Goal: Task Accomplishment & Management: Use online tool/utility

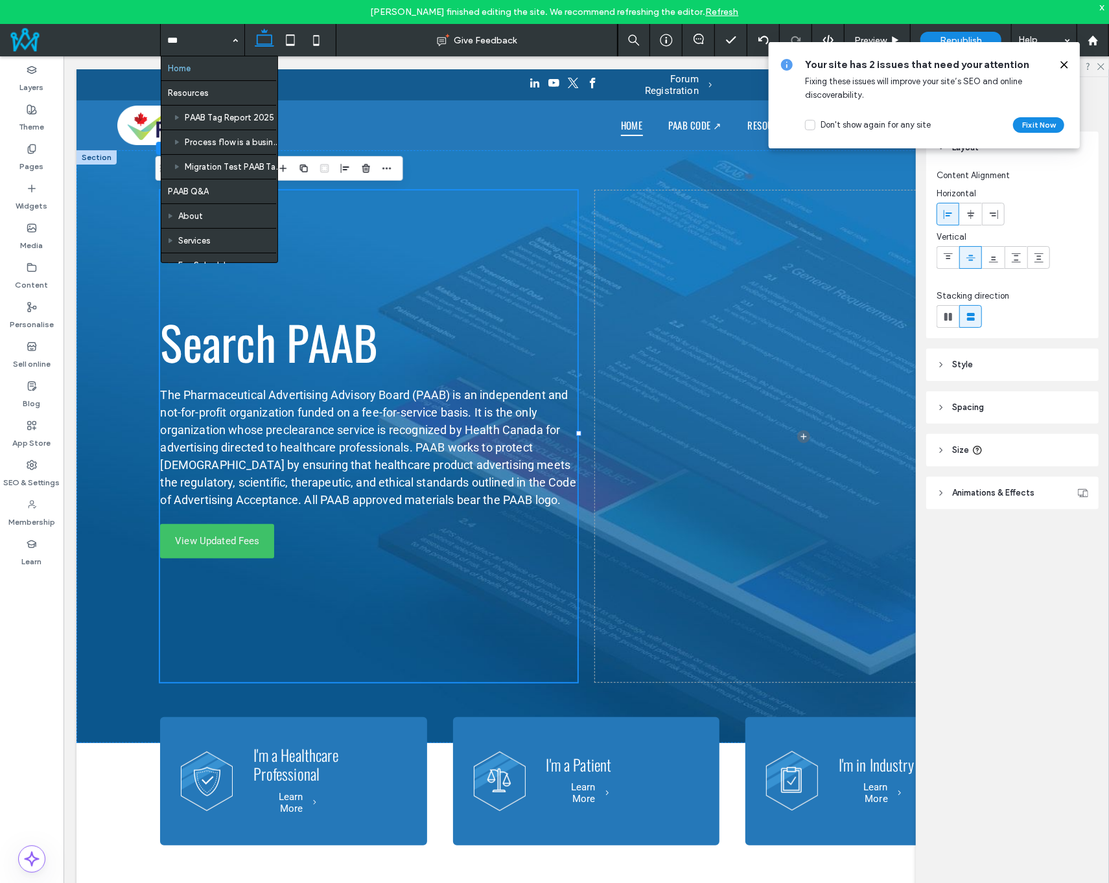
type input "****"
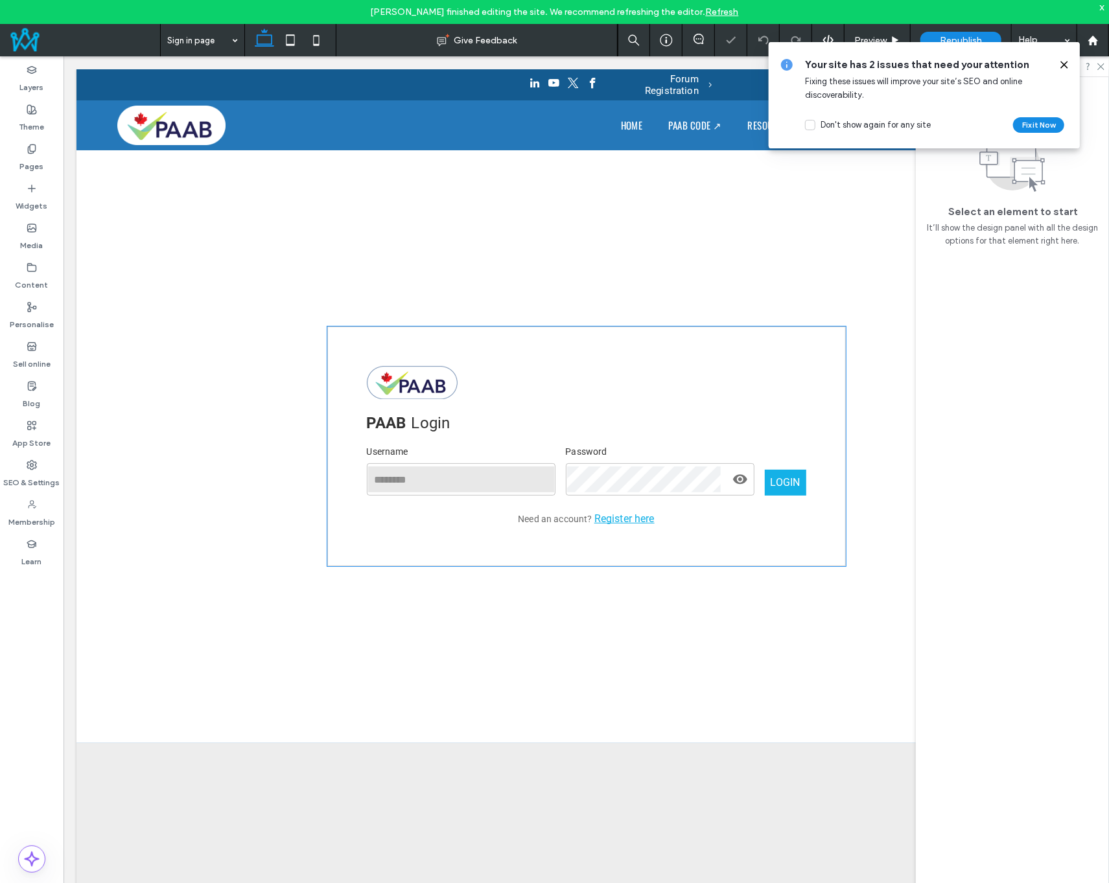
click at [574, 432] on div "PAAB Login Username ​ Password ​ LOGIN Need an account? Register here" at bounding box center [586, 446] width 518 height 240
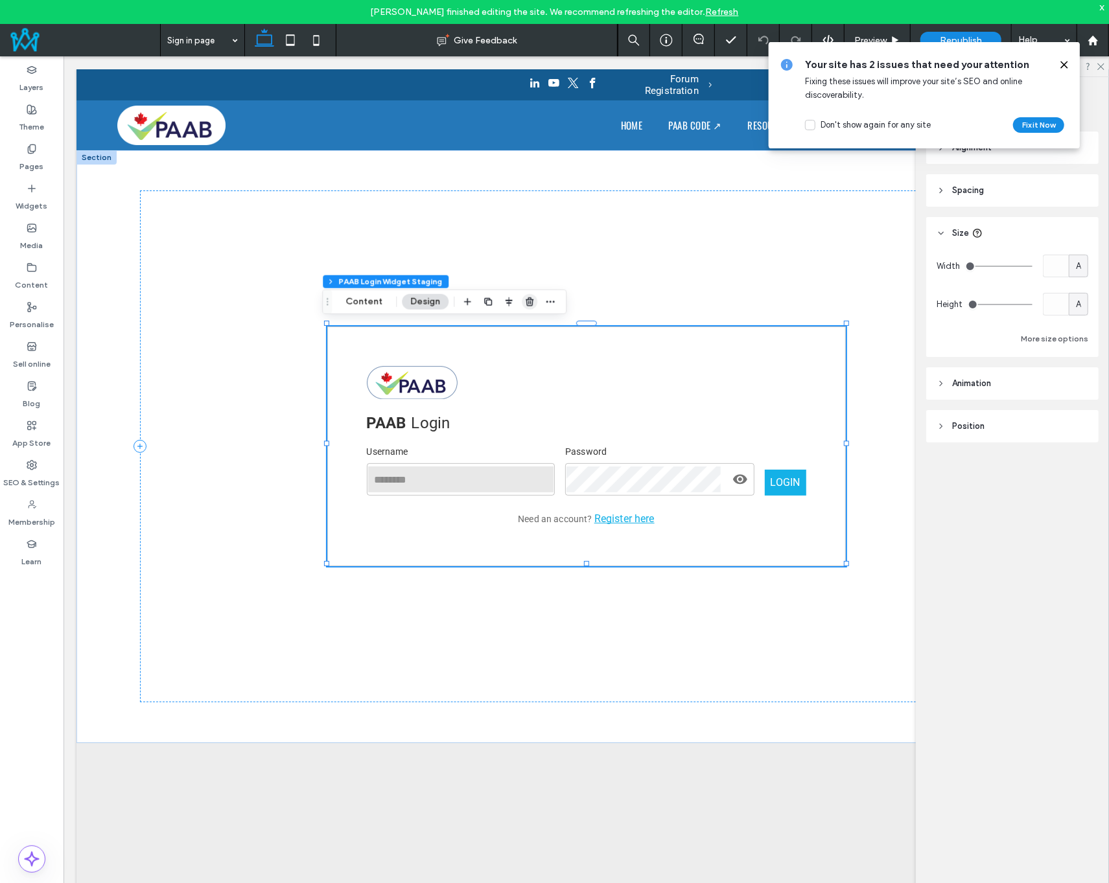
click at [531, 303] on use "button" at bounding box center [530, 301] width 8 height 8
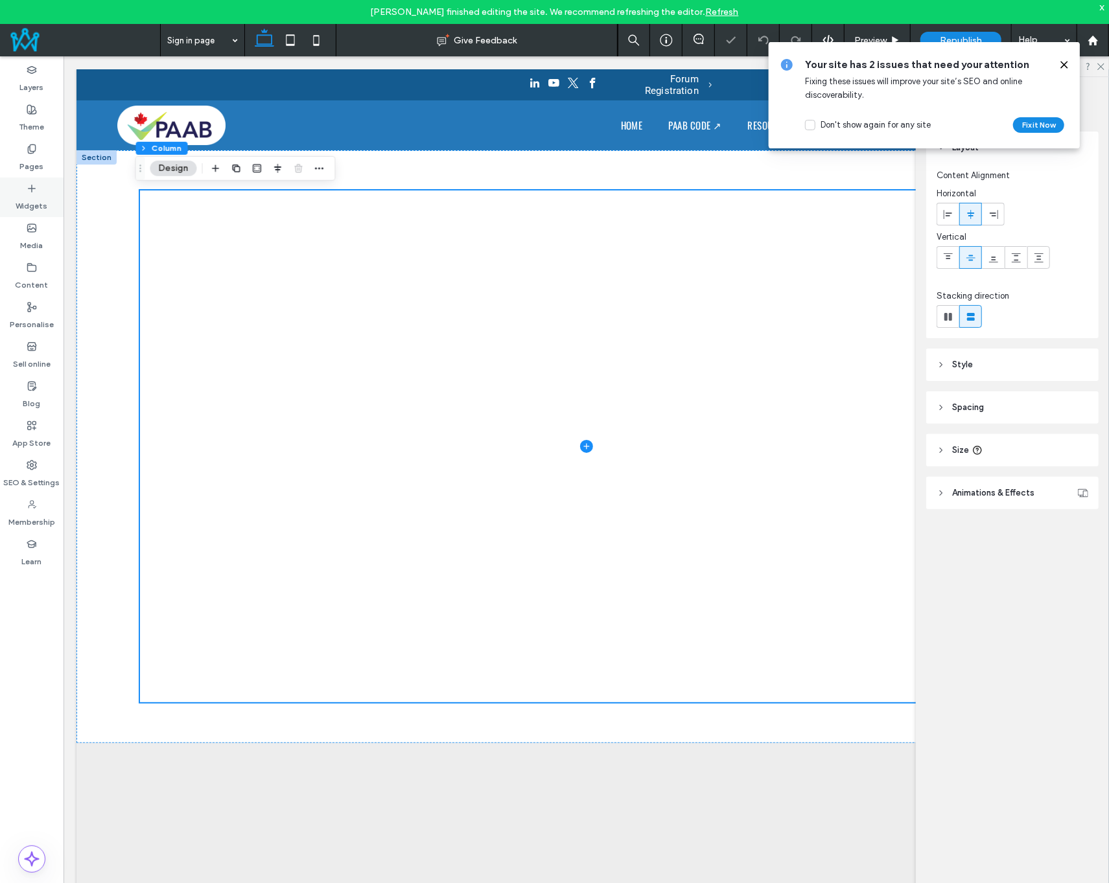
drag, startPoint x: 33, startPoint y: 195, endPoint x: 355, endPoint y: 117, distance: 331.4
click at [33, 195] on label "Widgets" at bounding box center [32, 203] width 32 height 18
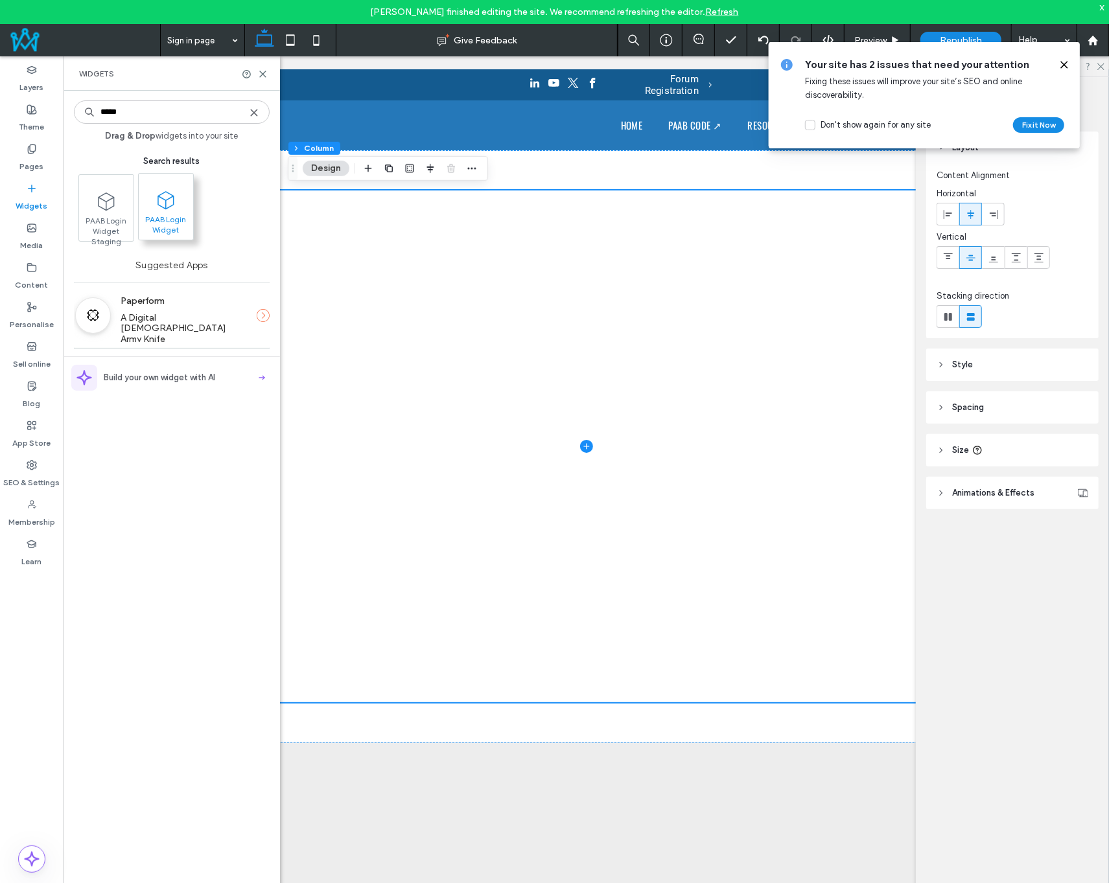
type input "*****"
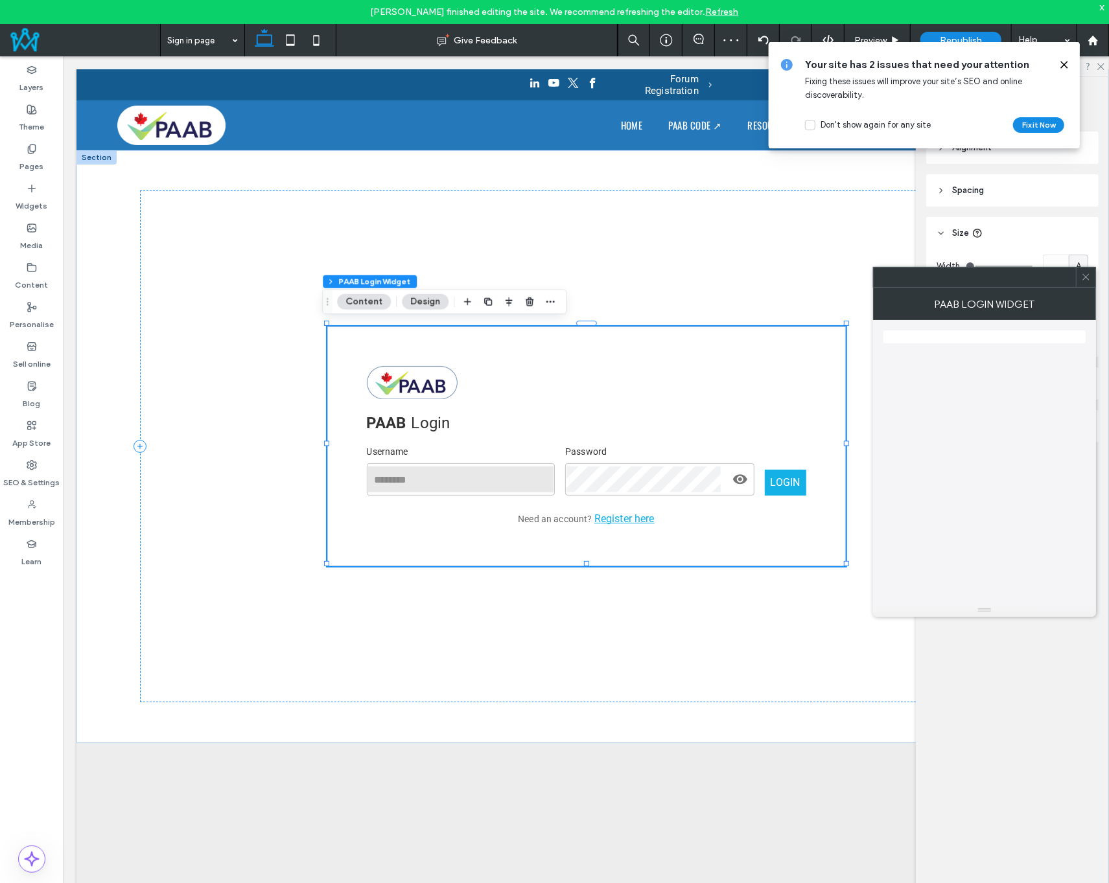
click at [1087, 277] on icon at bounding box center [1086, 277] width 10 height 10
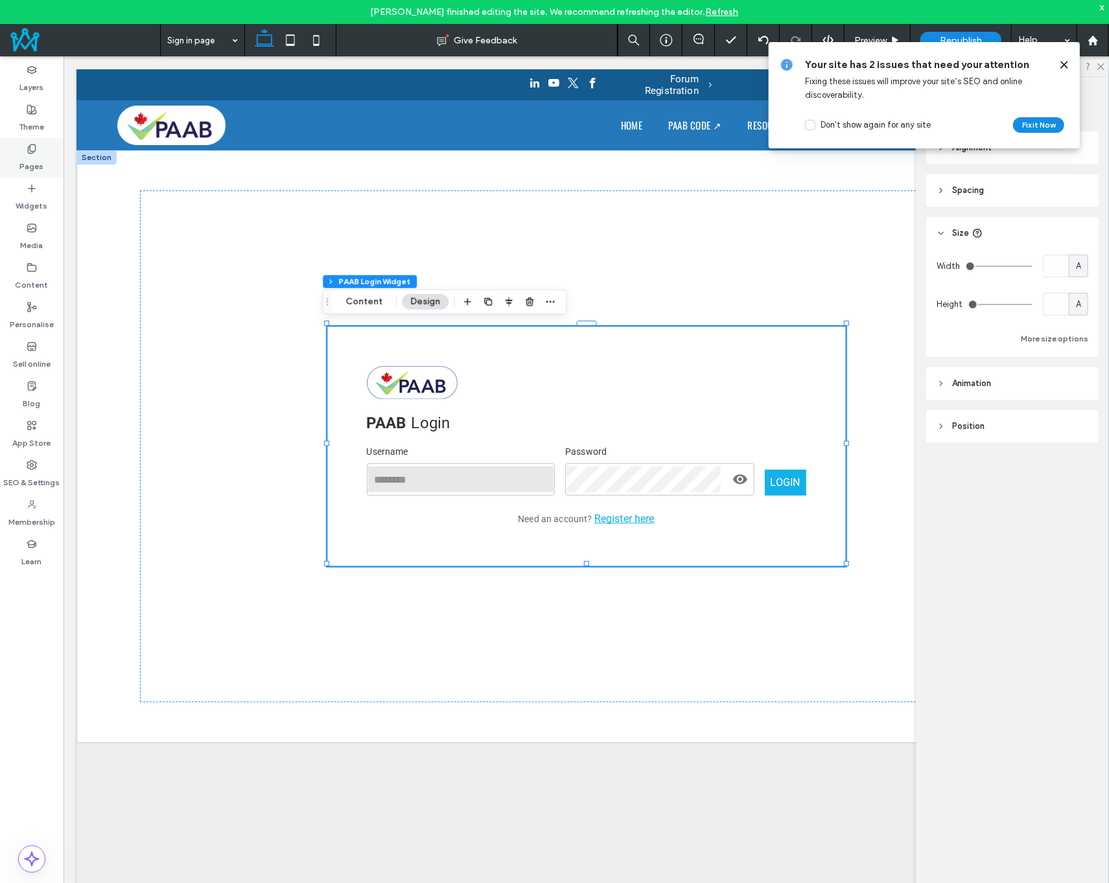
drag, startPoint x: 35, startPoint y: 148, endPoint x: 106, endPoint y: 296, distance: 164.1
click at [35, 148] on use at bounding box center [31, 149] width 7 height 8
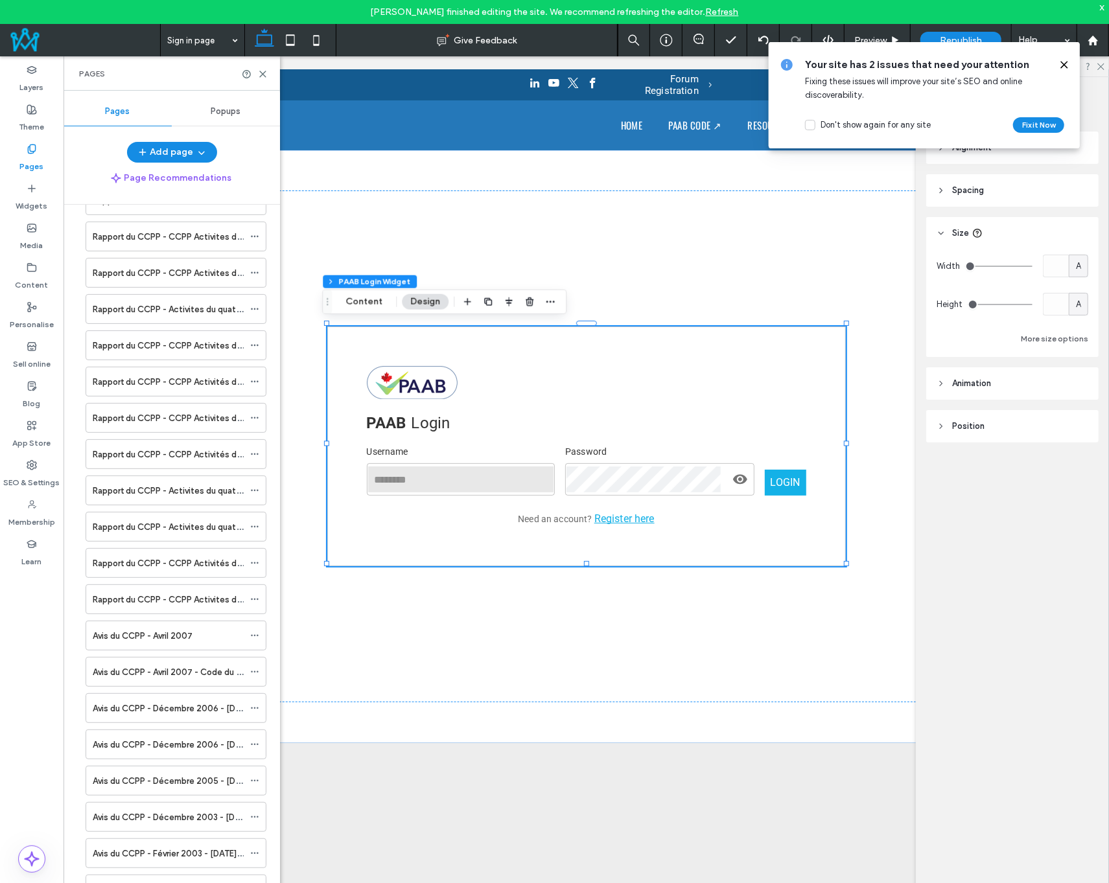
scroll to position [17739, 0]
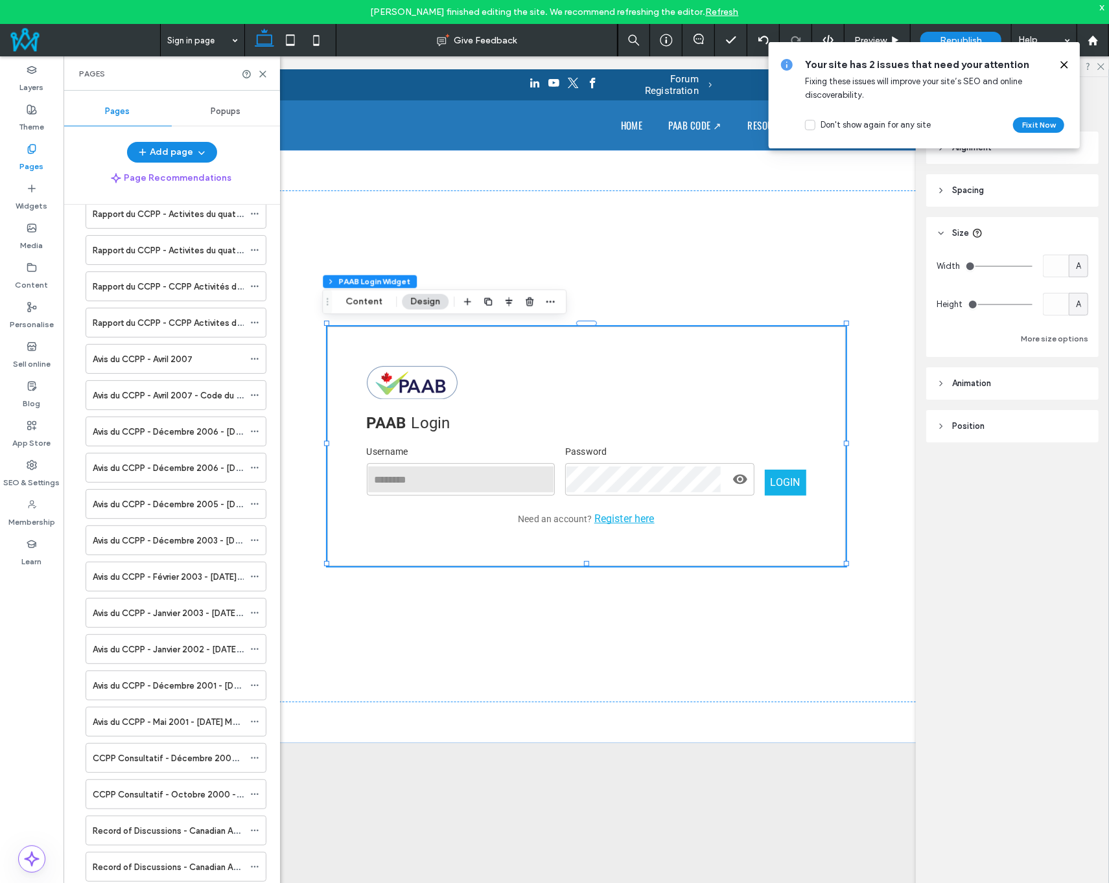
click at [319, 840] on span "Publish Page" at bounding box center [314, 841] width 56 height 11
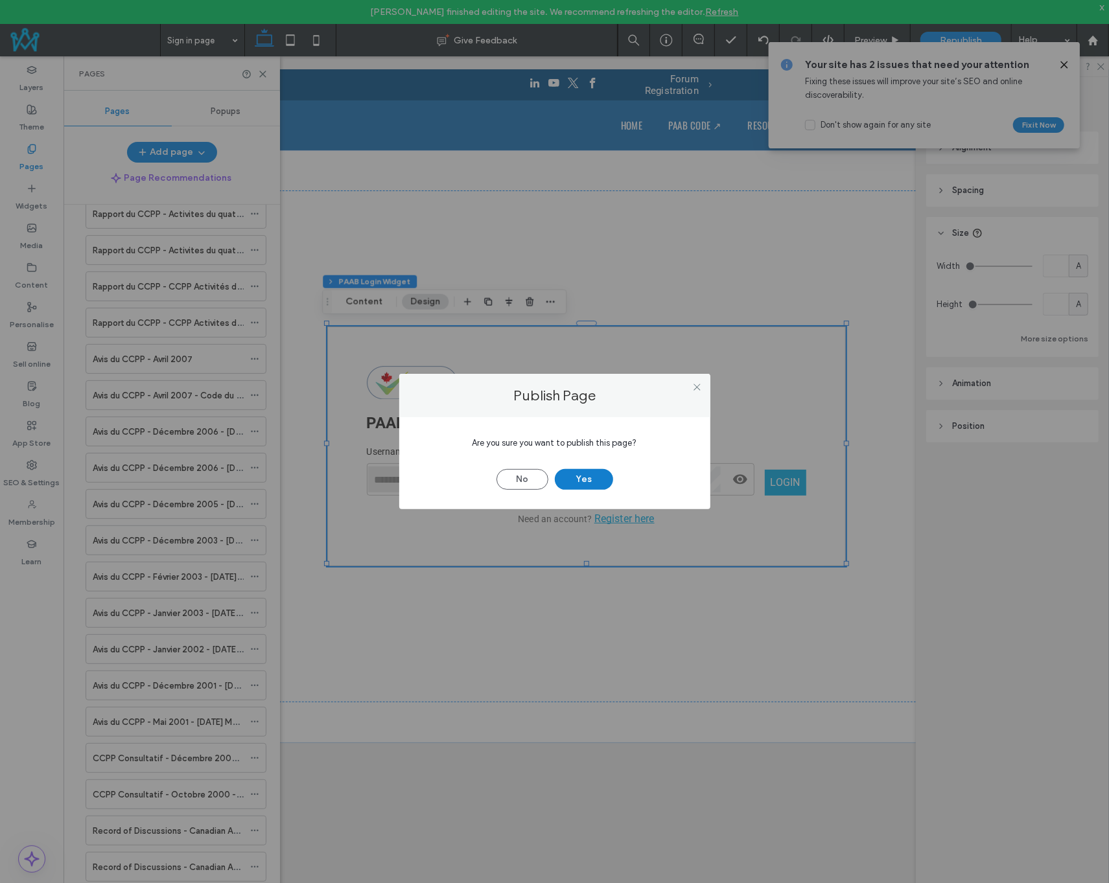
click at [586, 480] on button "Yes" at bounding box center [584, 479] width 58 height 21
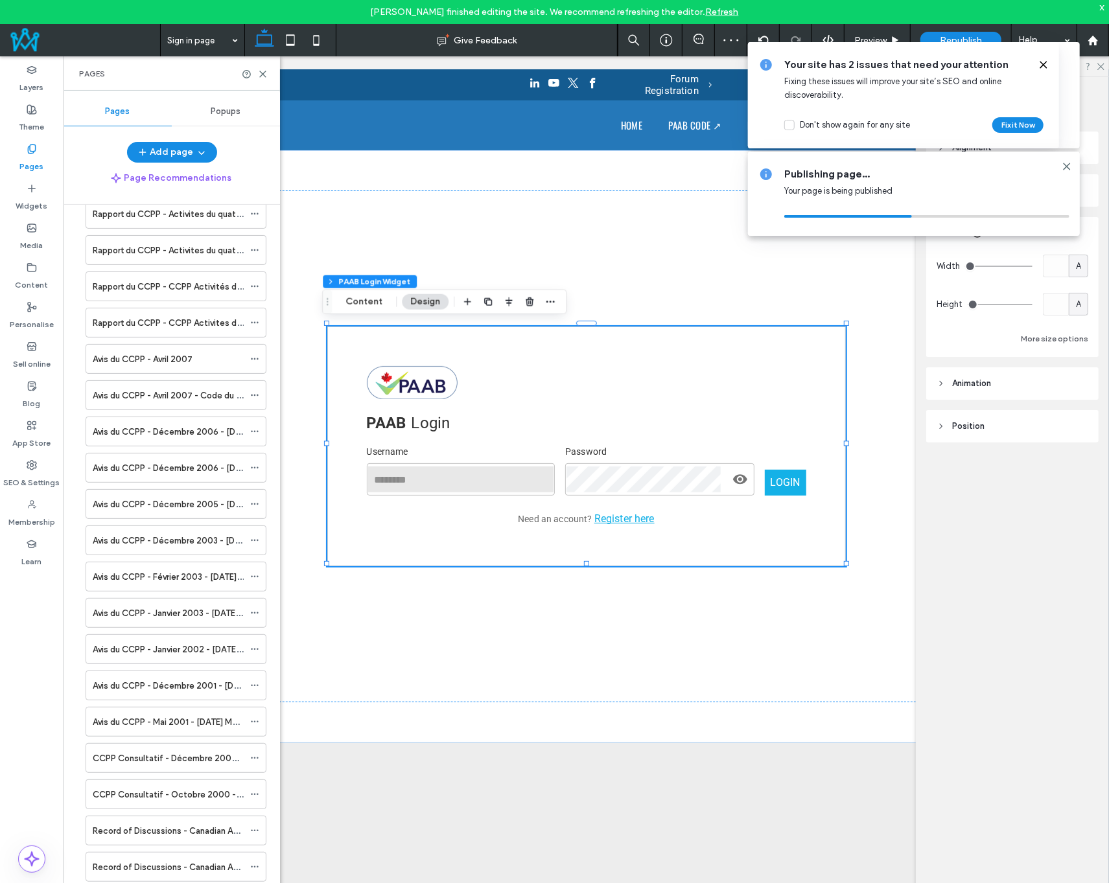
click at [1043, 64] on use at bounding box center [1043, 65] width 6 height 6
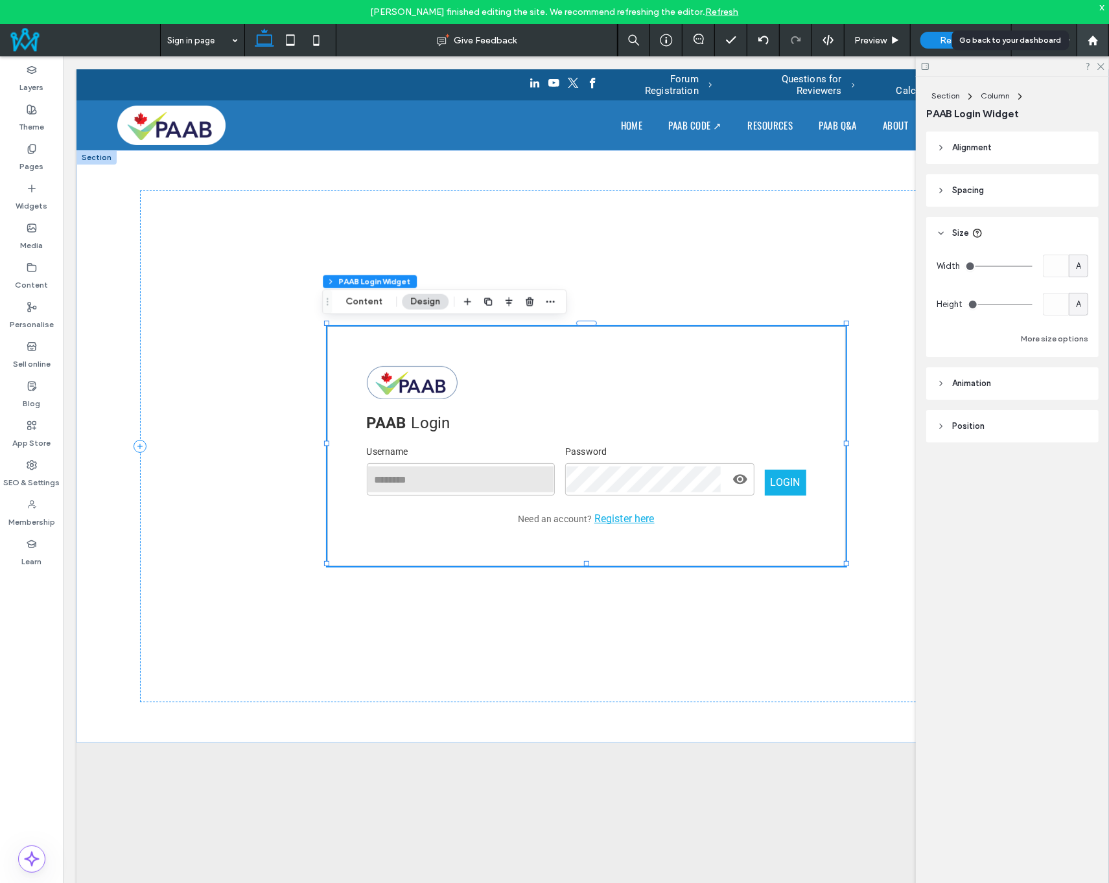
click at [1096, 38] on icon at bounding box center [1092, 40] width 11 height 11
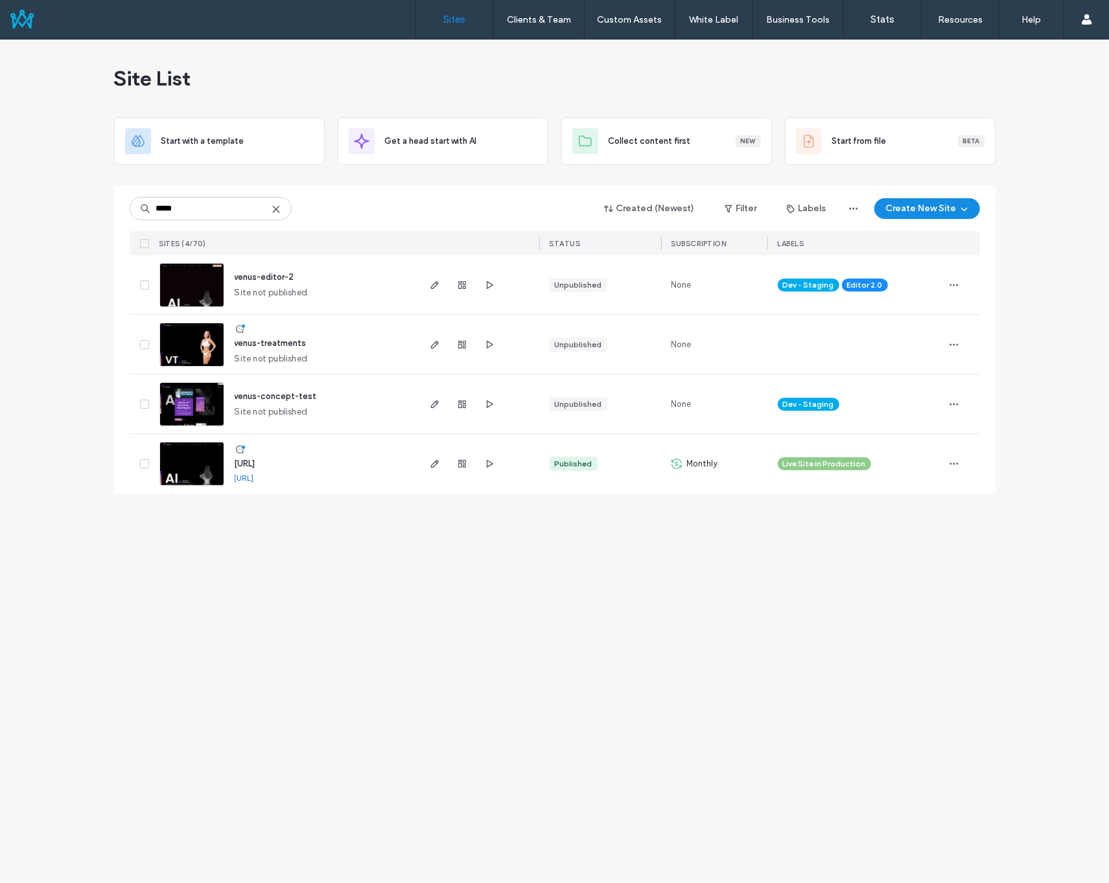
type input "*****"
click at [255, 463] on span "www.venus.ai" at bounding box center [245, 464] width 21 height 10
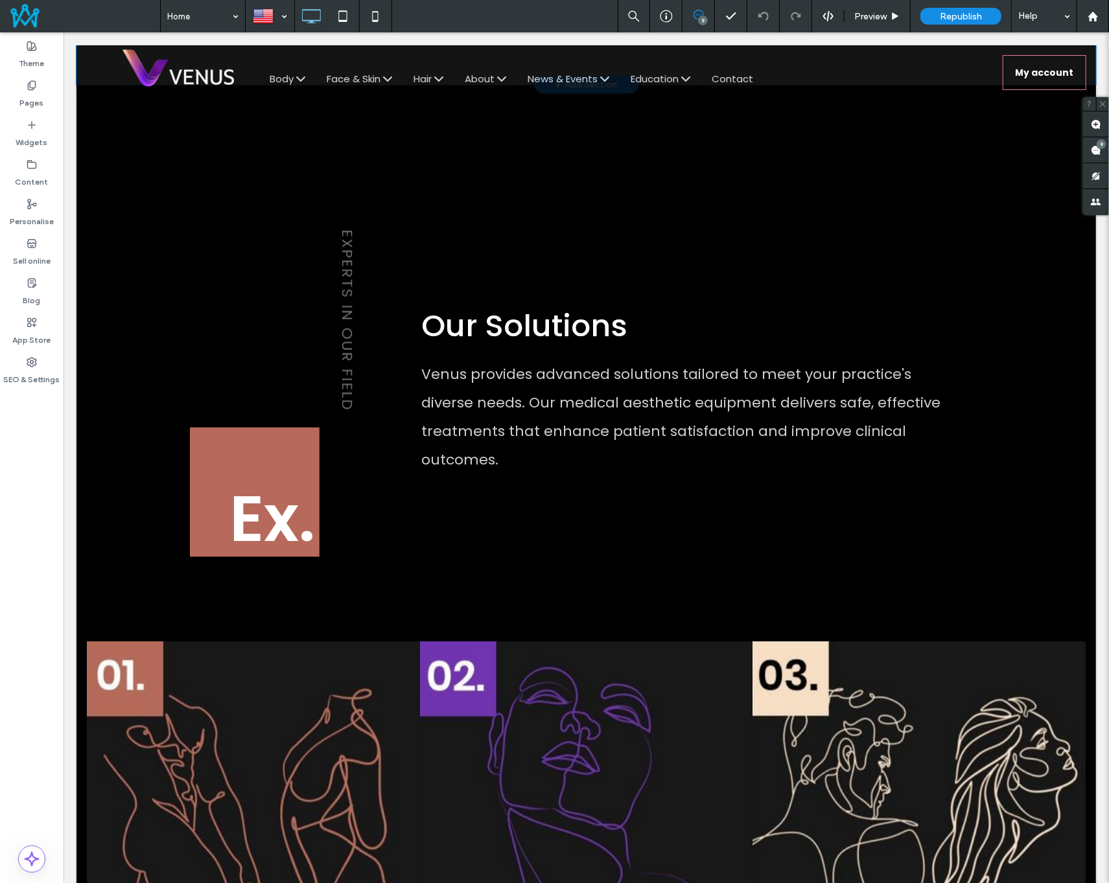
scroll to position [1750, 0]
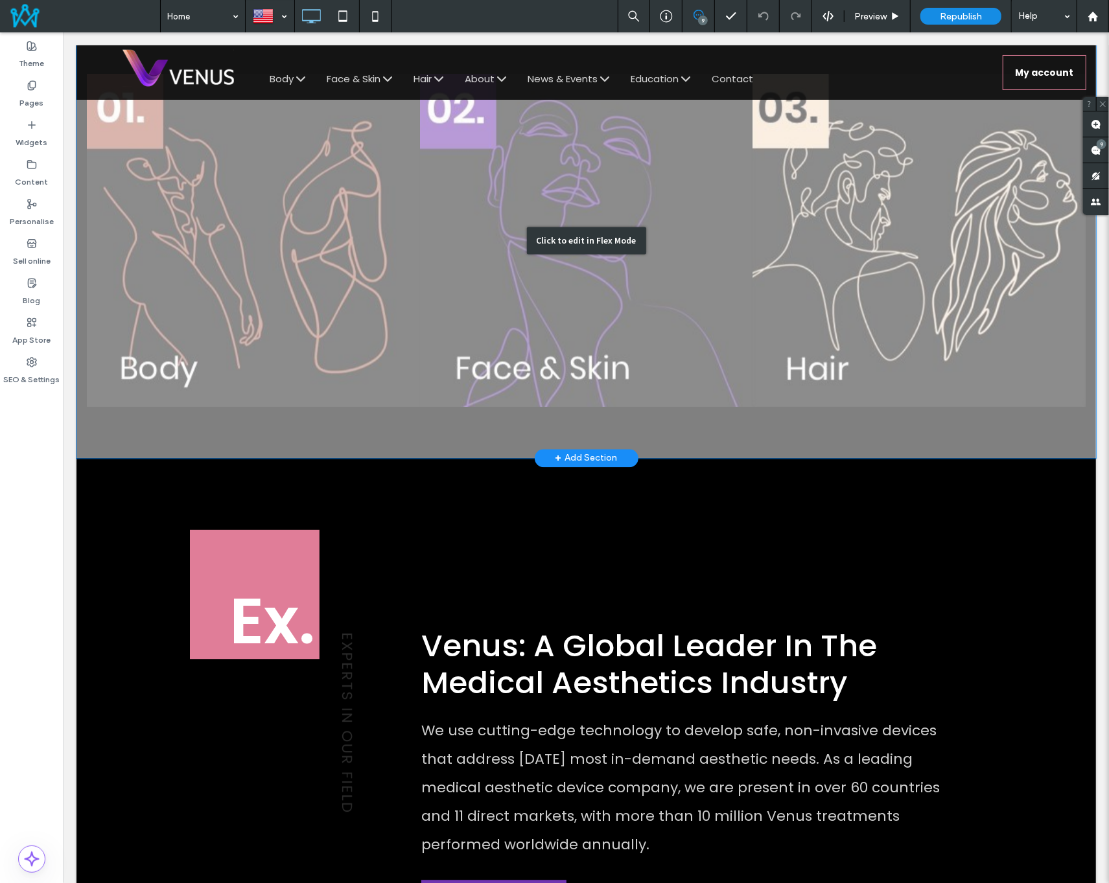
click at [382, 315] on div "Click to edit in Flex Mode" at bounding box center [585, 239] width 1019 height 435
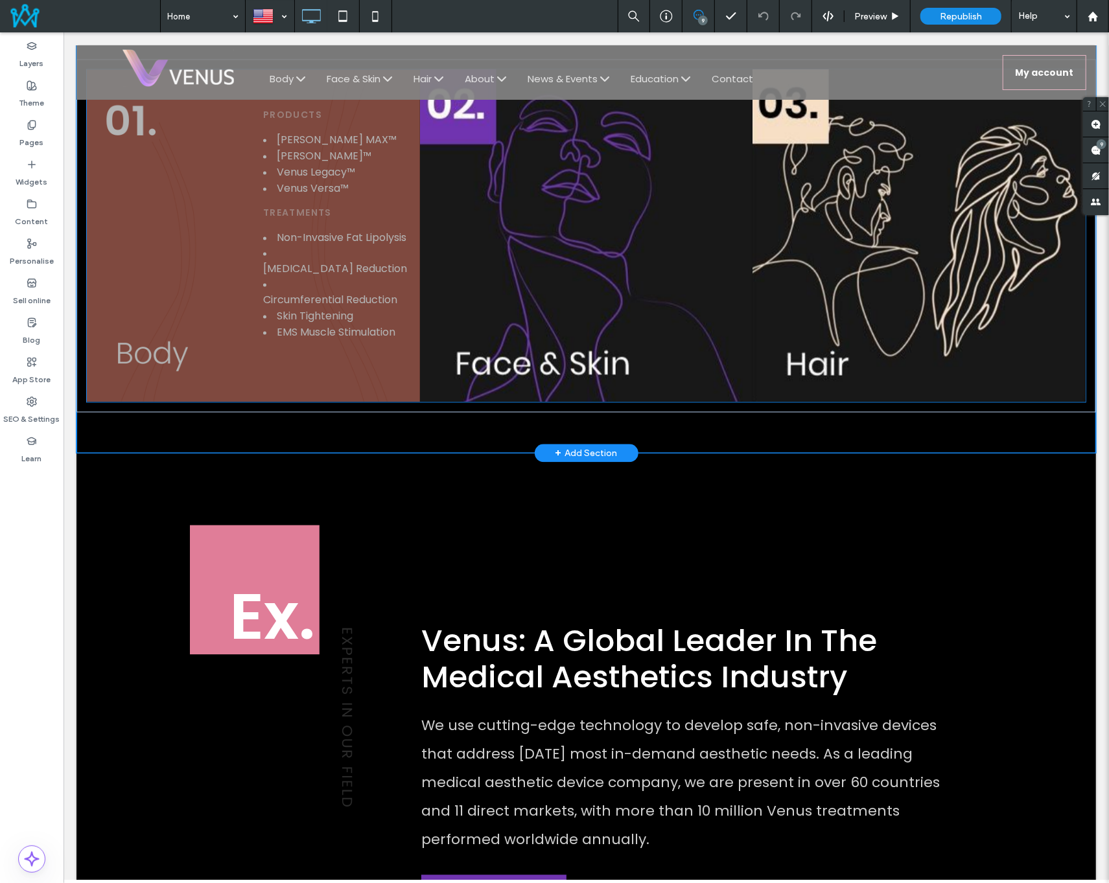
click at [213, 250] on div "Products Venus Bliss MAX™ Venus Bliss™ Venus Legacy™ Venus Versa™ Treatments No…" at bounding box center [252, 235] width 333 height 333
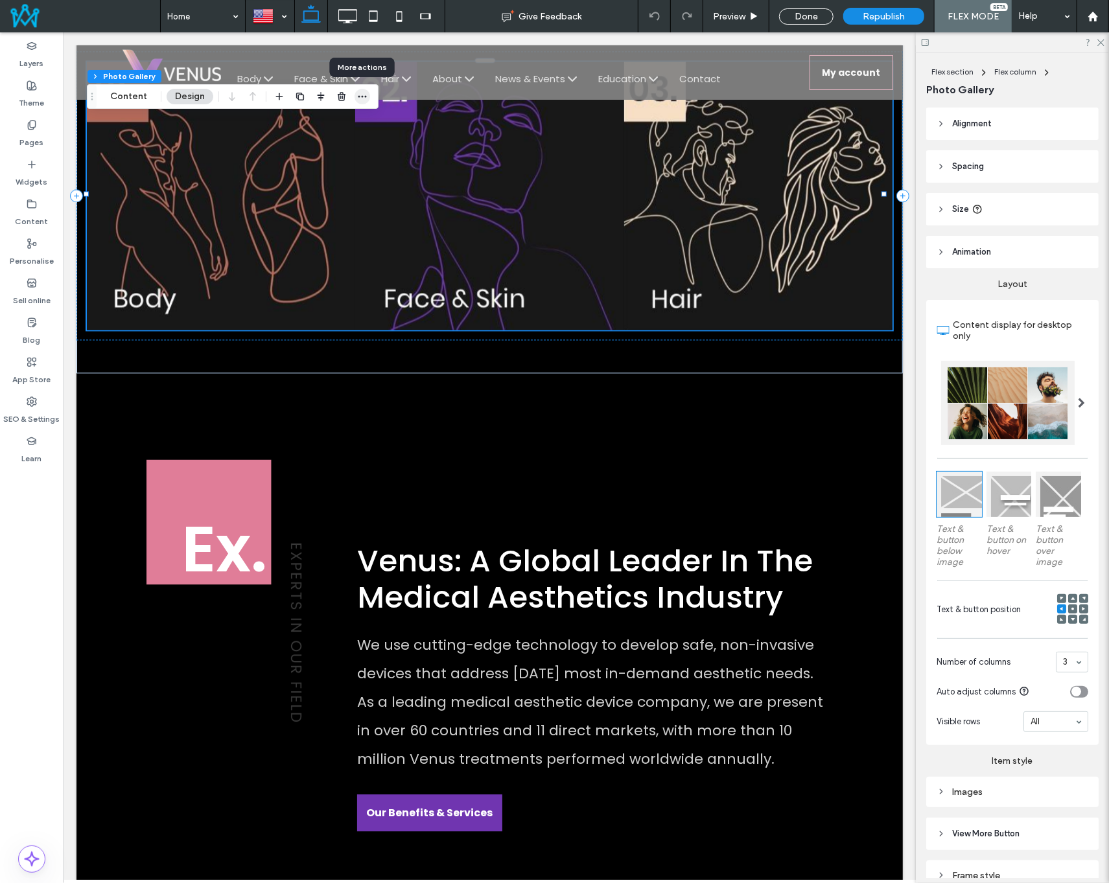
click at [362, 96] on icon "button" at bounding box center [362, 96] width 10 height 10
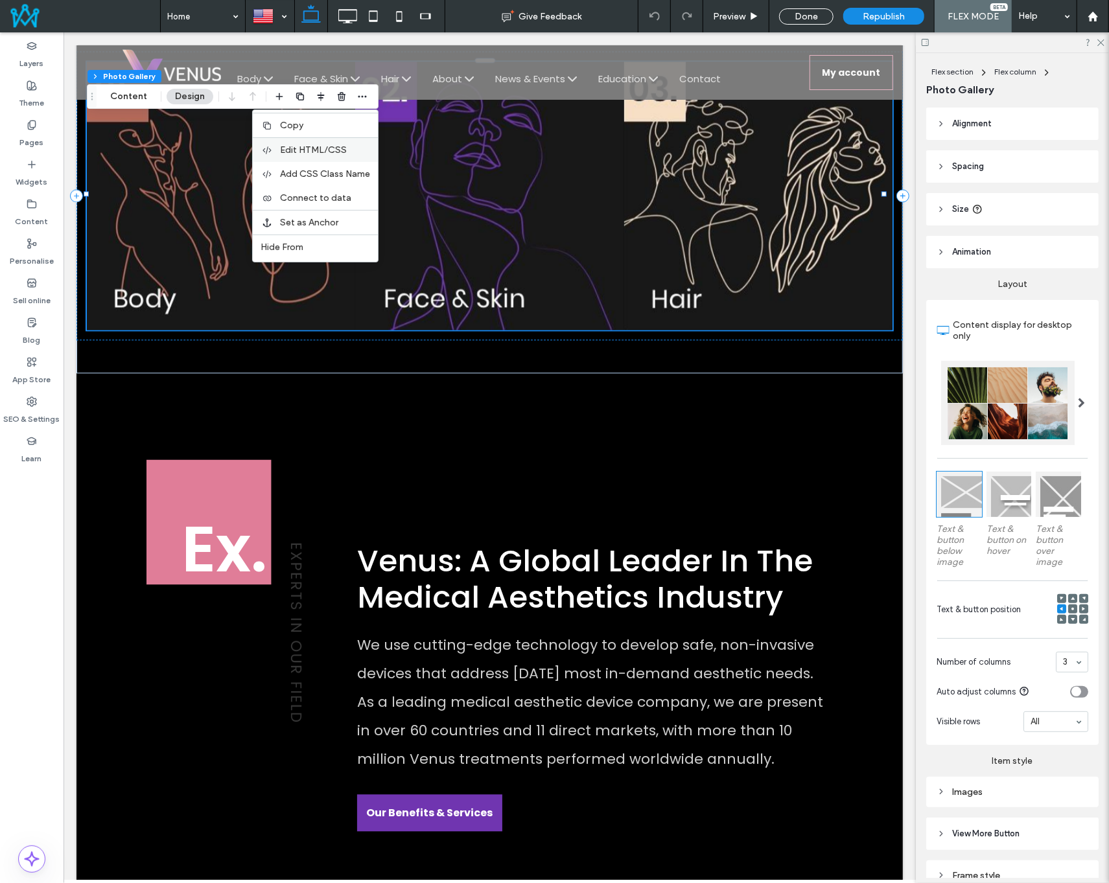
click at [308, 149] on span "Edit HTML/CSS" at bounding box center [313, 150] width 67 height 11
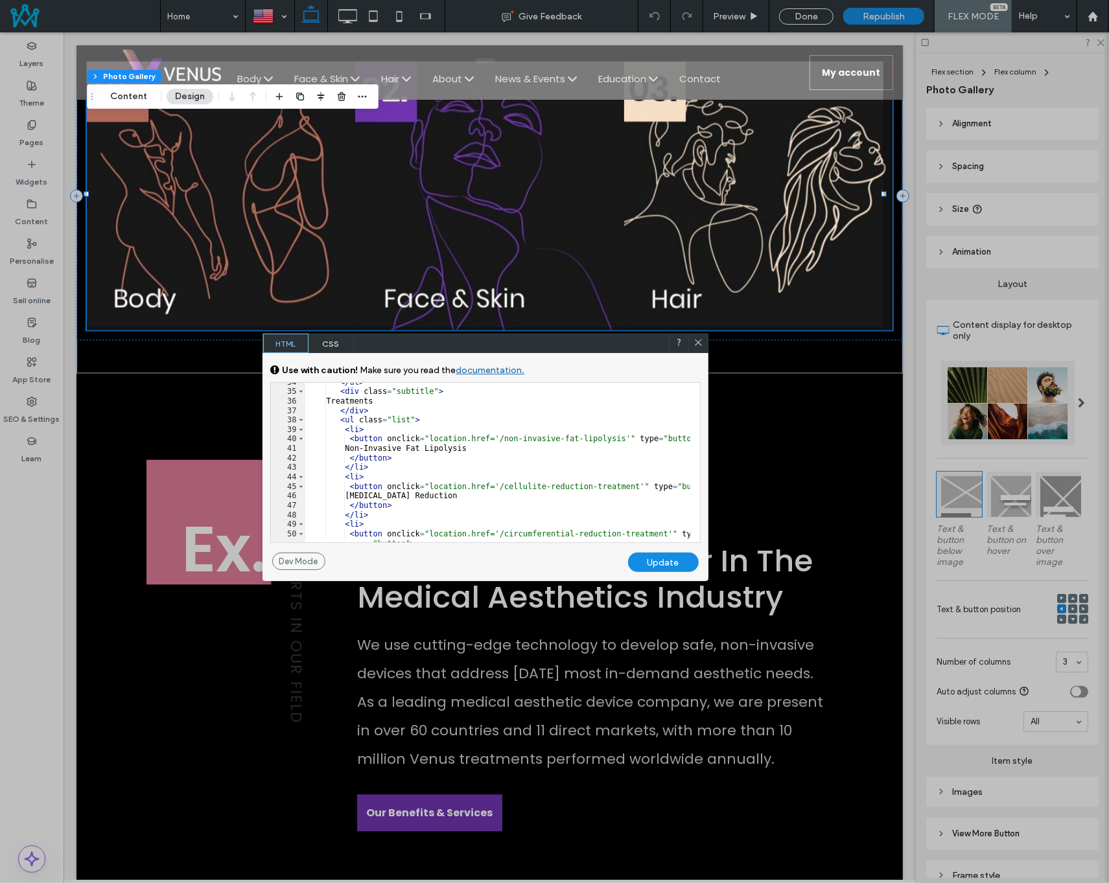
scroll to position [0, 0]
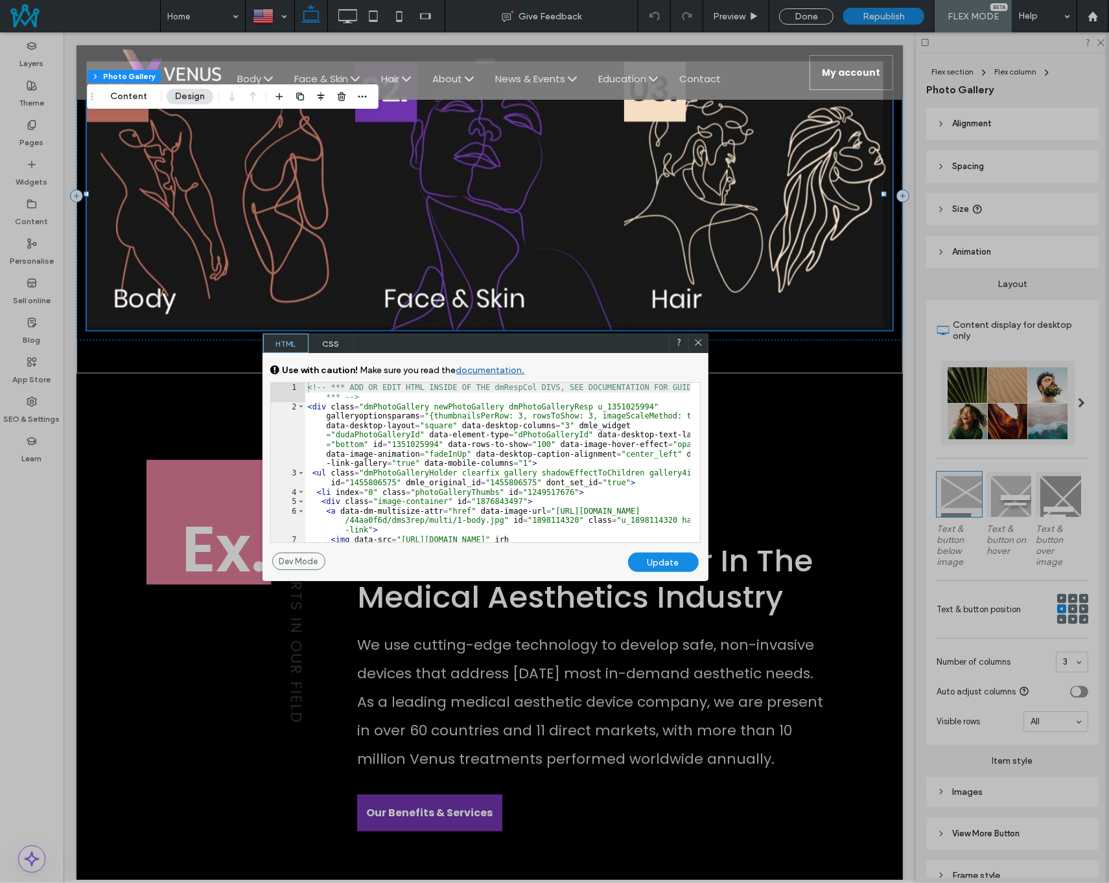
click at [697, 341] on icon at bounding box center [698, 343] width 10 height 10
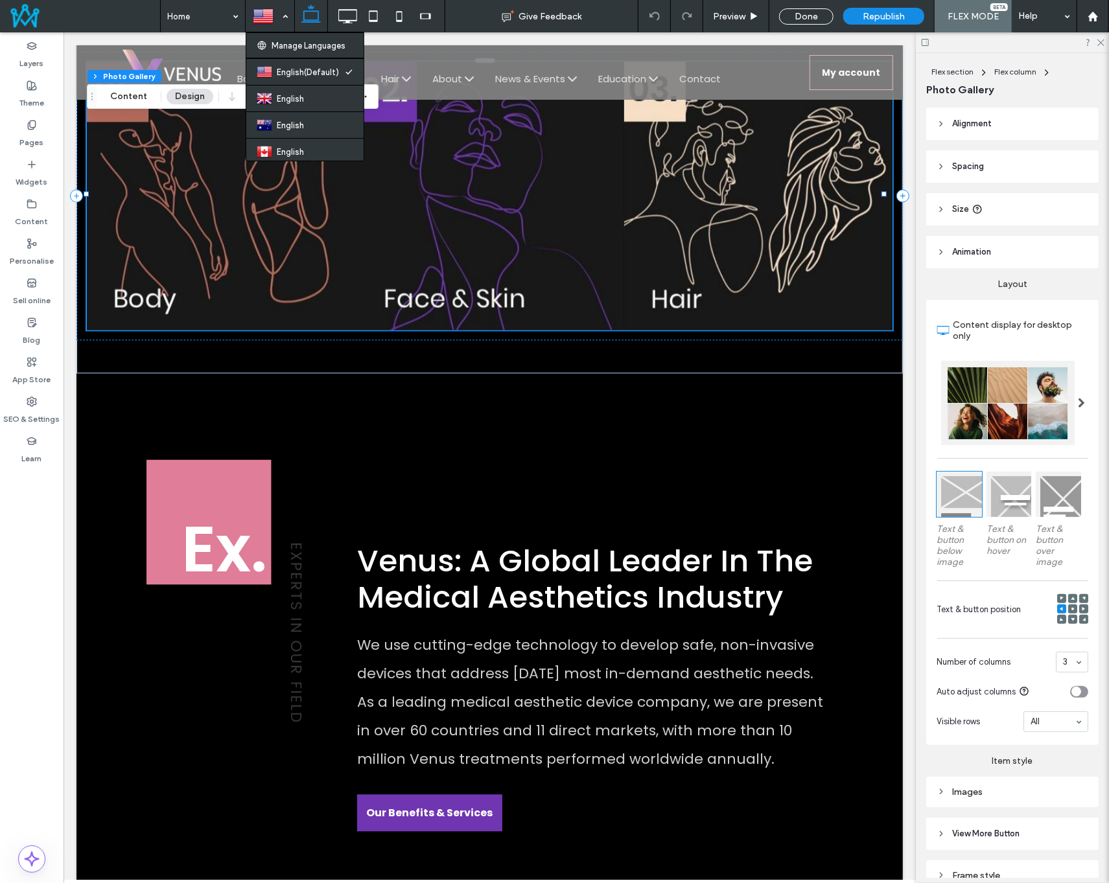
click at [272, 14] on div at bounding box center [269, 16] width 47 height 31
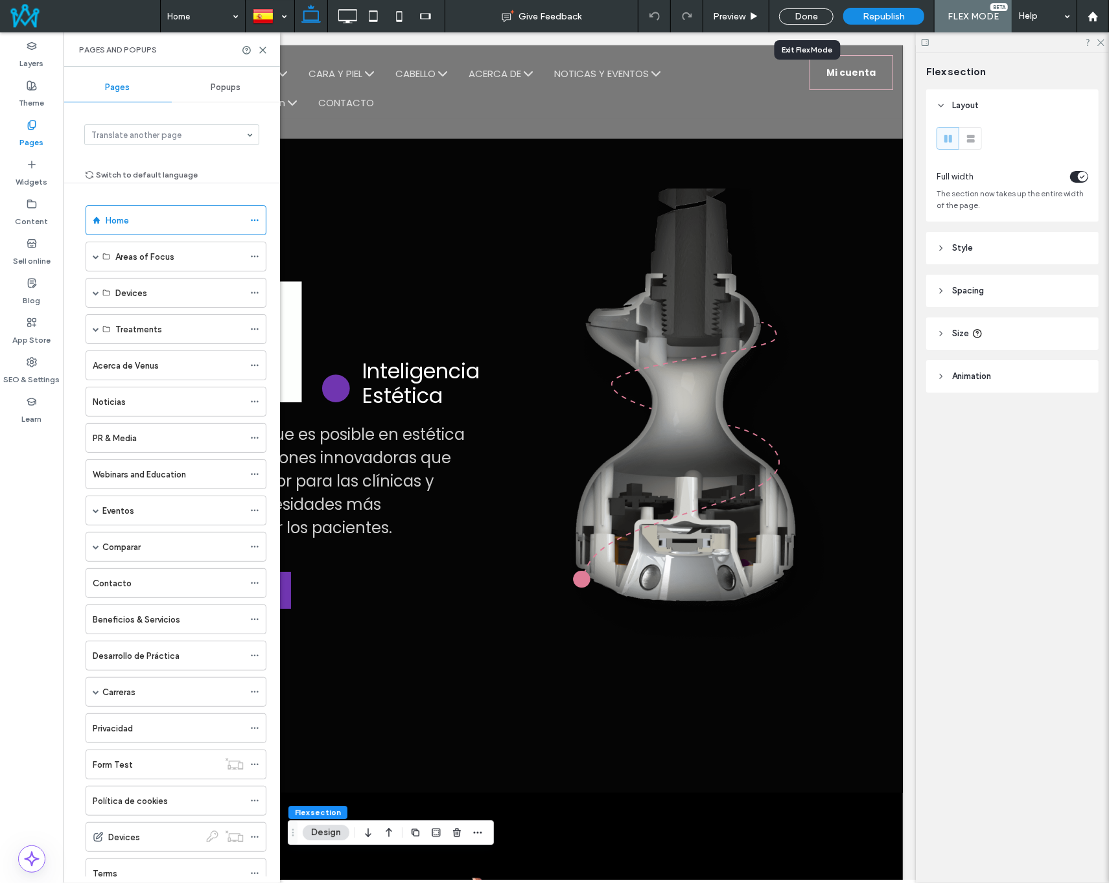
click at [817, 17] on div "Done" at bounding box center [806, 16] width 54 height 16
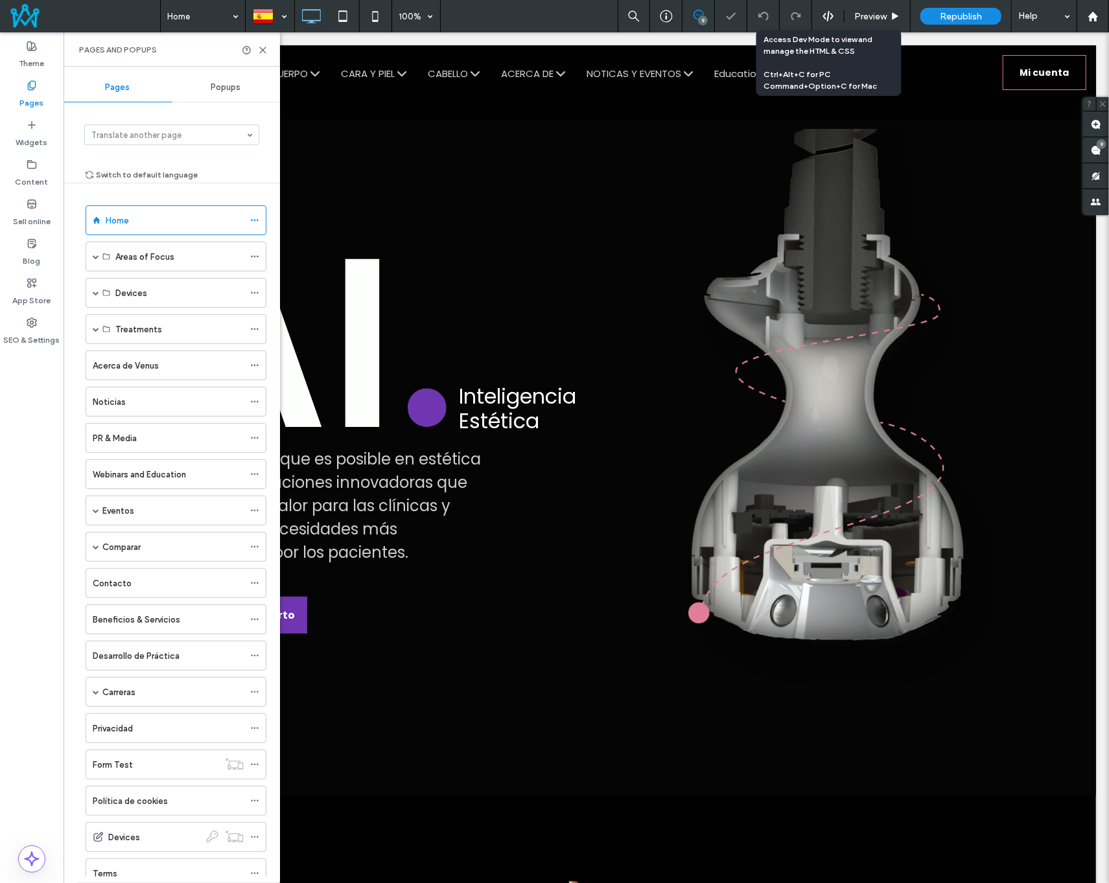
click at [824, 17] on use at bounding box center [827, 16] width 10 height 10
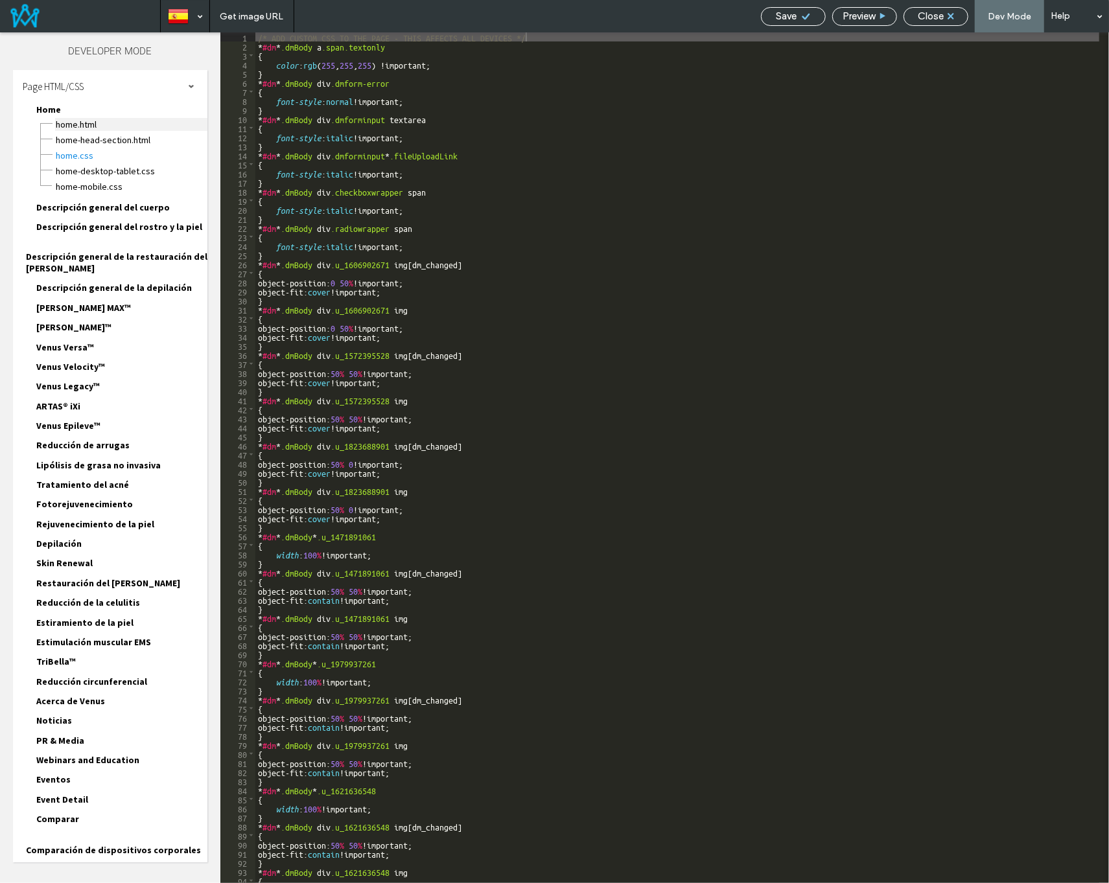
click at [88, 127] on span "Home.HTML" at bounding box center [131, 124] width 152 height 13
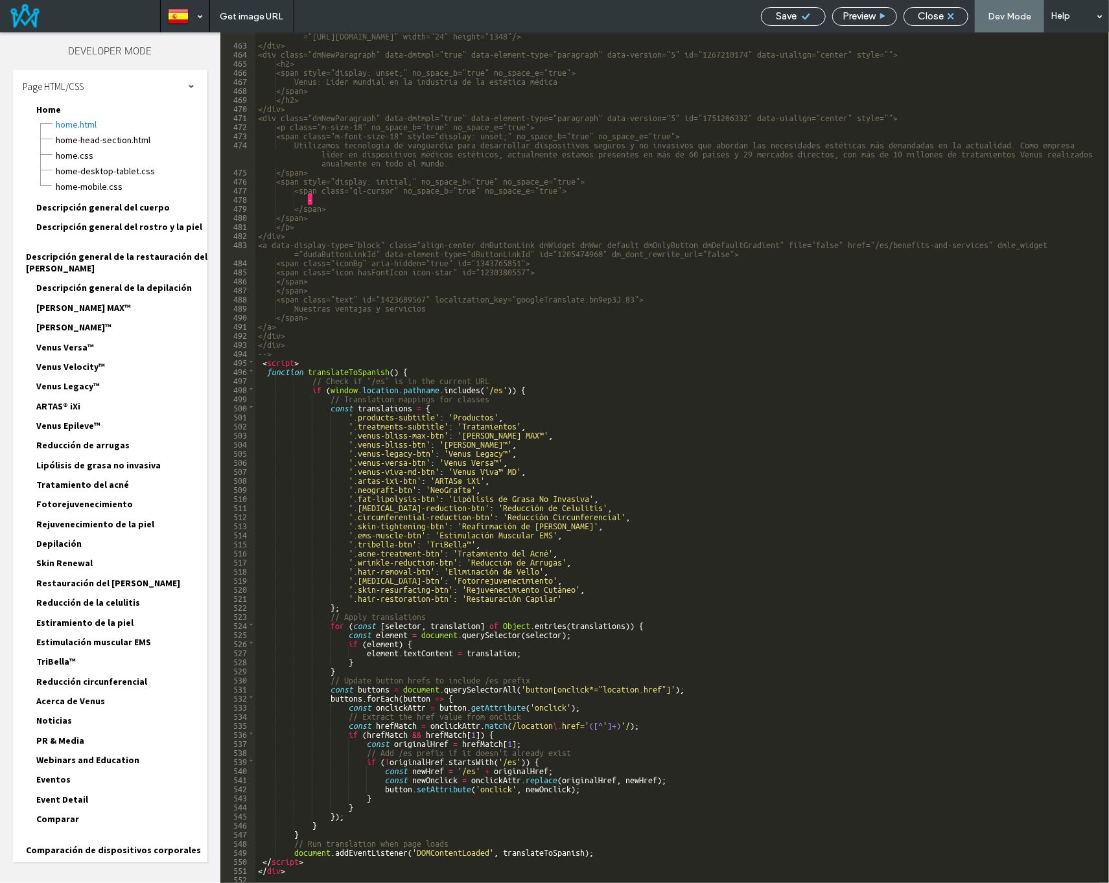
scroll to position [4928, 0]
click at [697, 553] on div "<img src="https://irp.cdn-website.com/44aa0f6d/dms3rep/multi/EXCELENCIA+EN+NU+E…" at bounding box center [677, 460] width 844 height 878
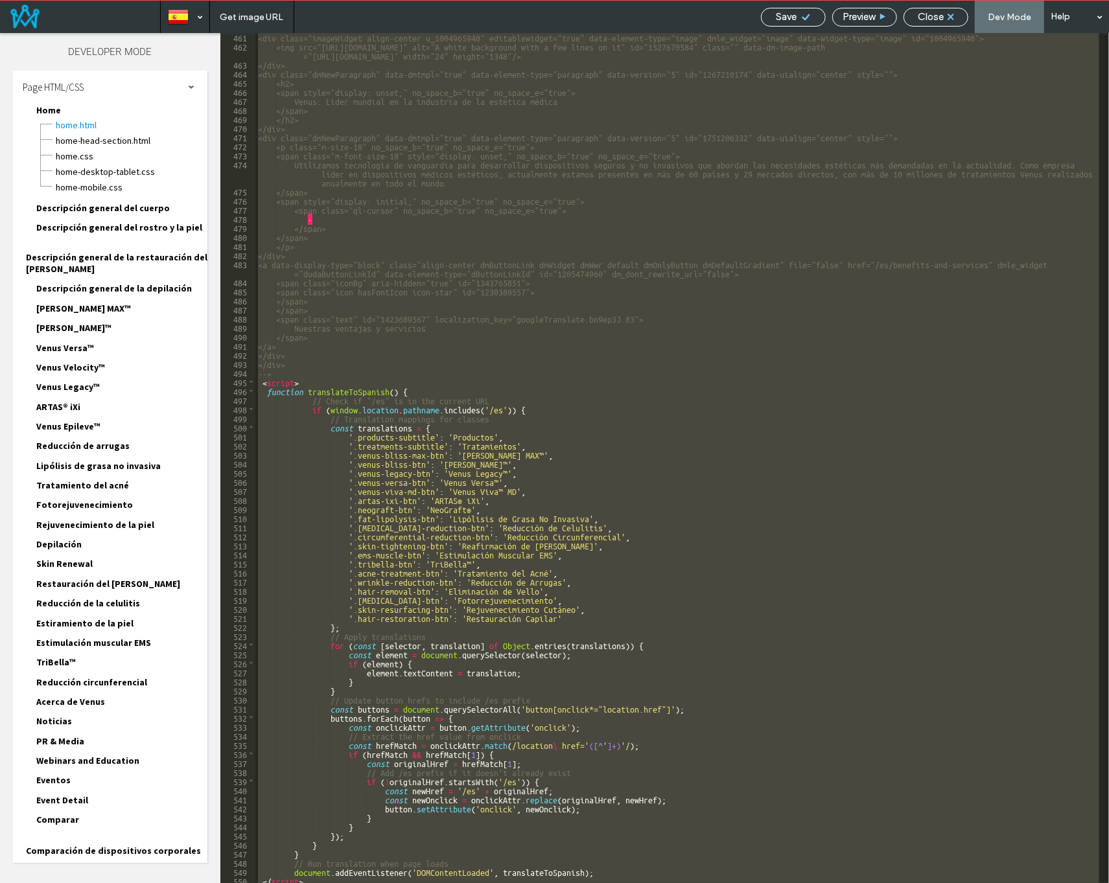
scroll to position [4909, 0]
click at [518, 658] on div "<div class="imageWidget align-center u_1004965940" editablewidget="true" data-e…" at bounding box center [677, 458] width 844 height 851
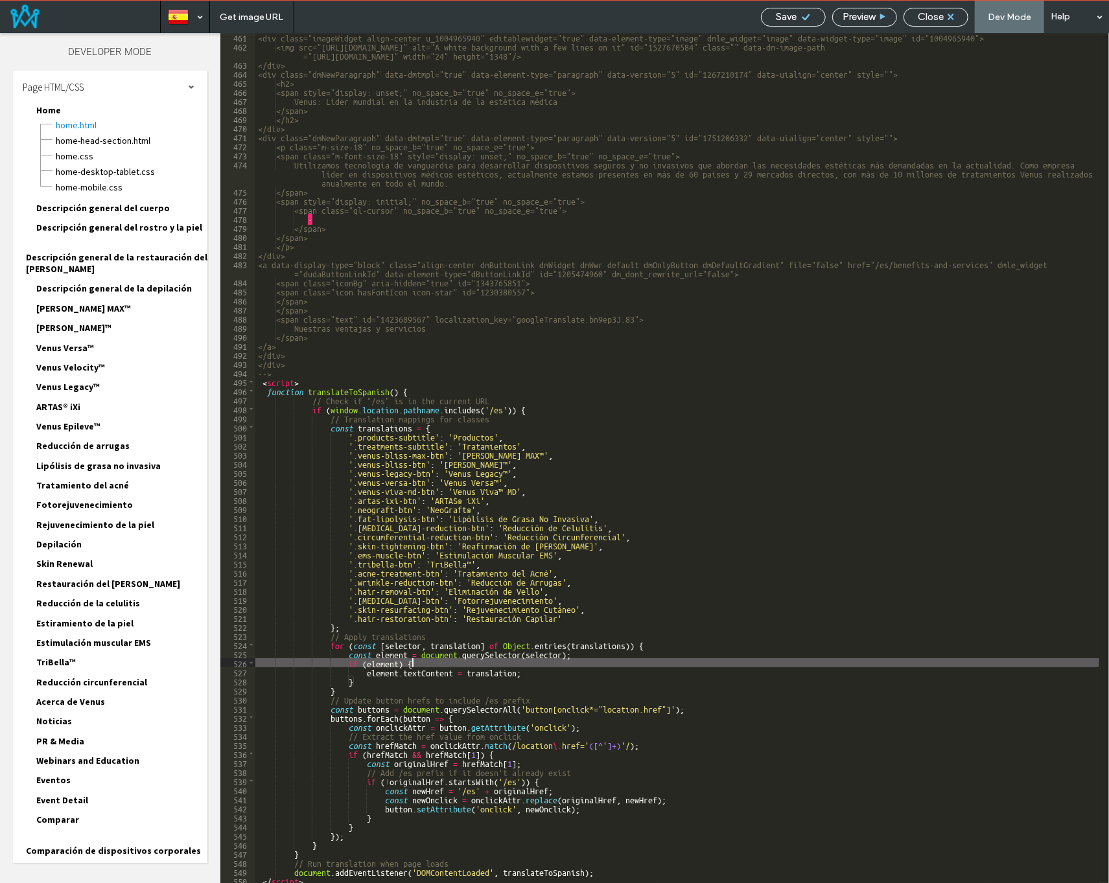
click at [520, 653] on div "<div class="imageWidget align-center u_1004965940" editablewidget="true" data-e…" at bounding box center [677, 466] width 844 height 869
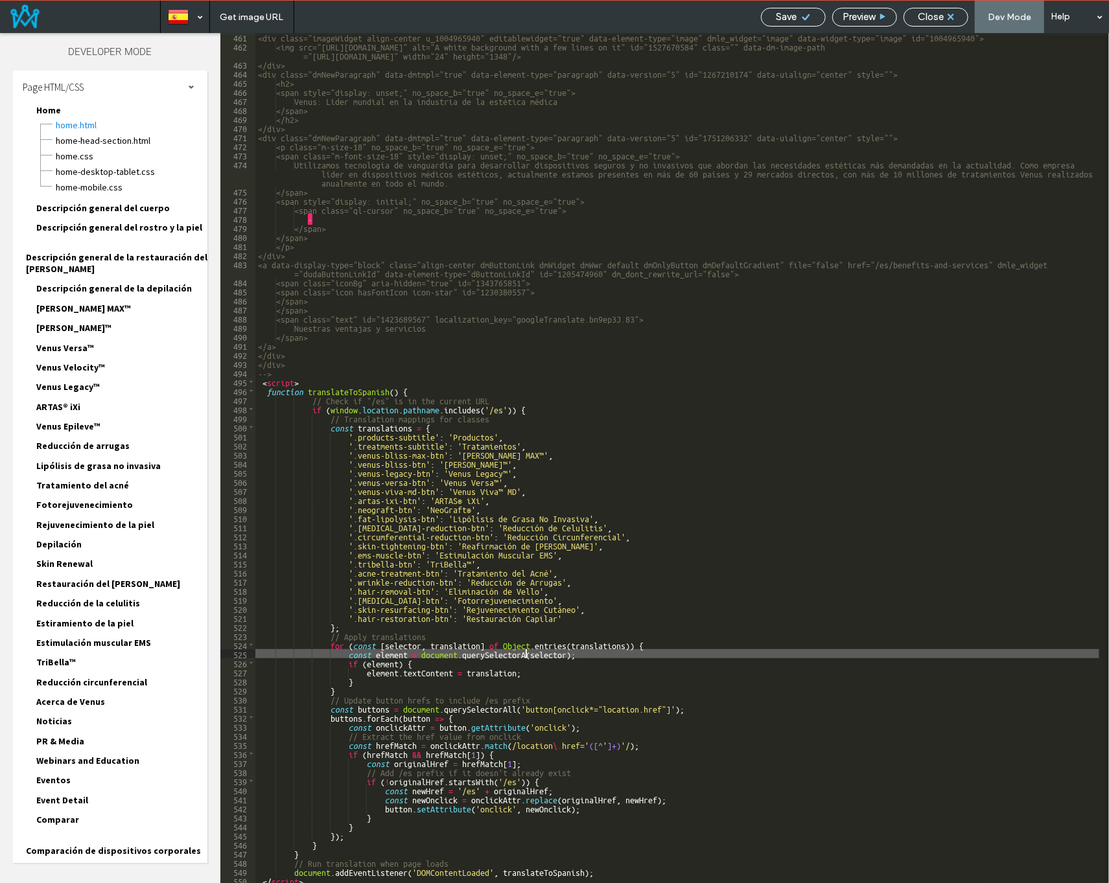
type textarea "**"
click at [800, 17] on div "Save" at bounding box center [793, 17] width 64 height 12
click at [929, 20] on span "Close" at bounding box center [931, 17] width 26 height 12
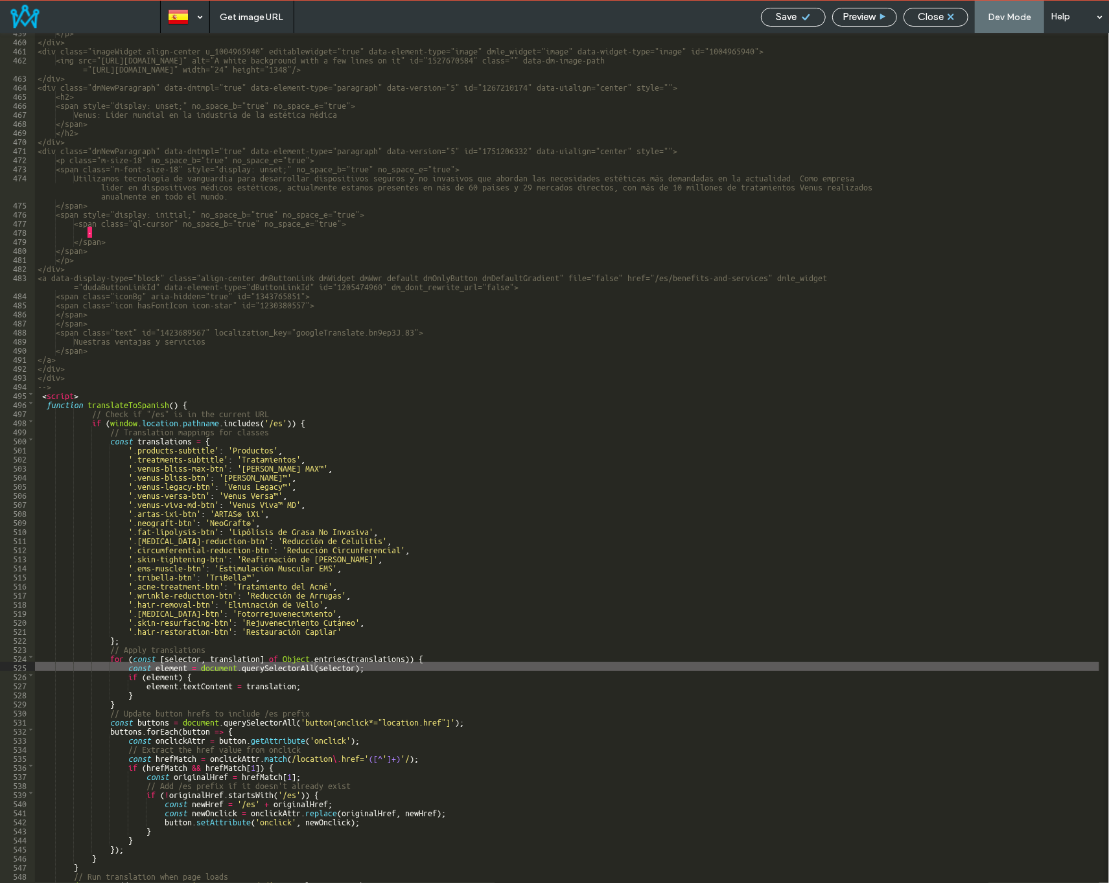
scroll to position [4896, 0]
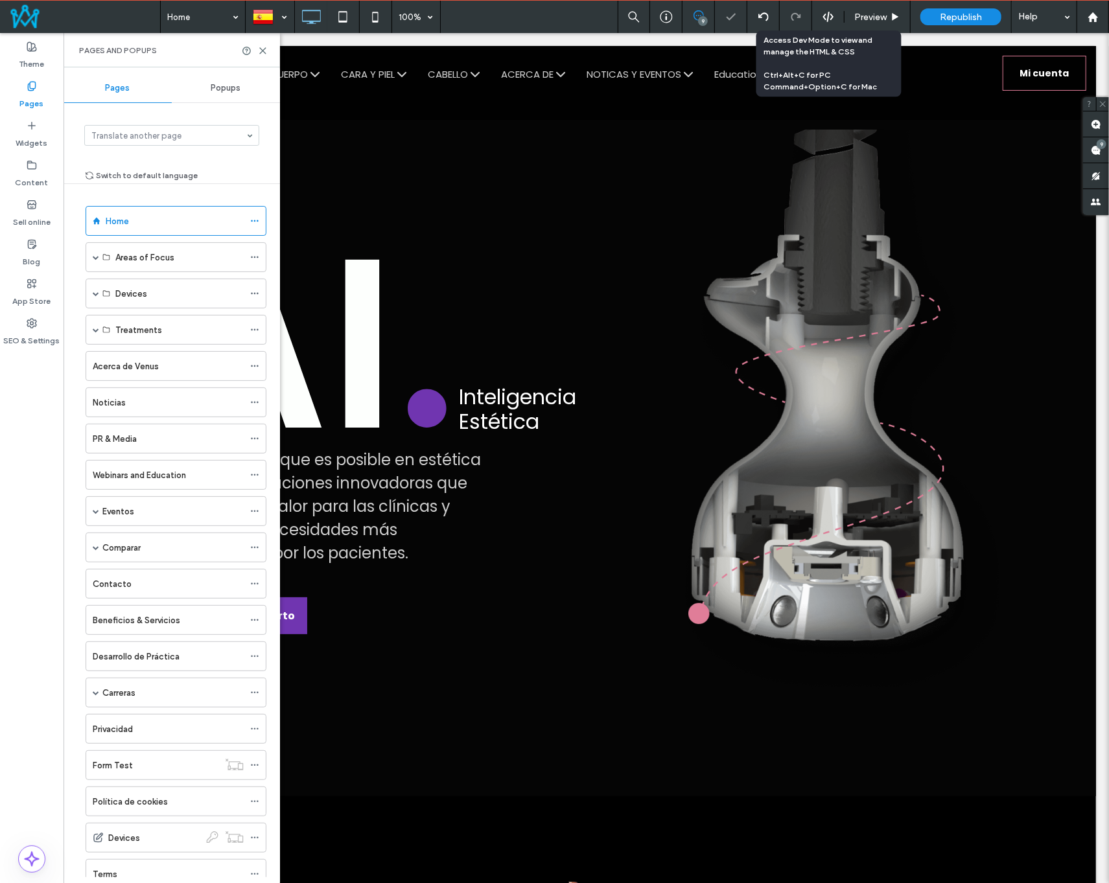
click at [819, 14] on div at bounding box center [828, 17] width 32 height 12
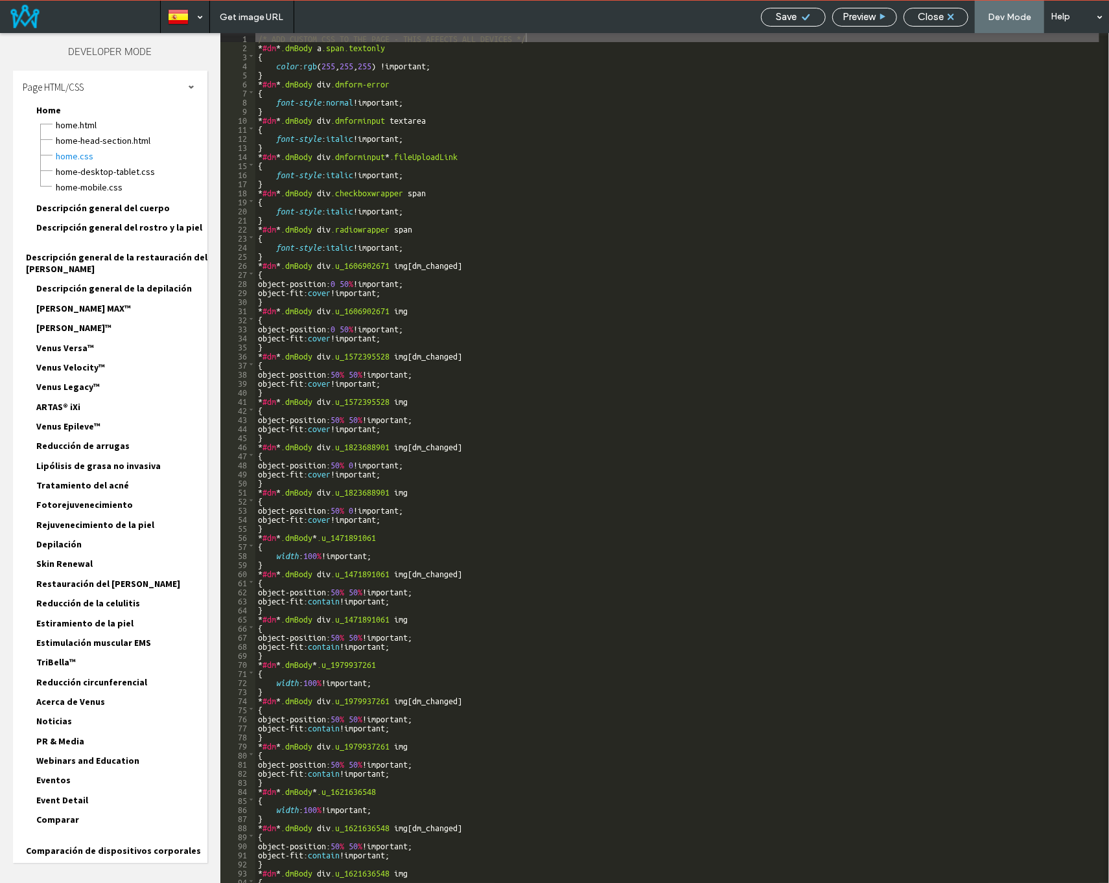
click at [85, 118] on div "Home.HTML" at bounding box center [131, 124] width 152 height 16
click at [82, 120] on span "Home.HTML" at bounding box center [131, 125] width 152 height 13
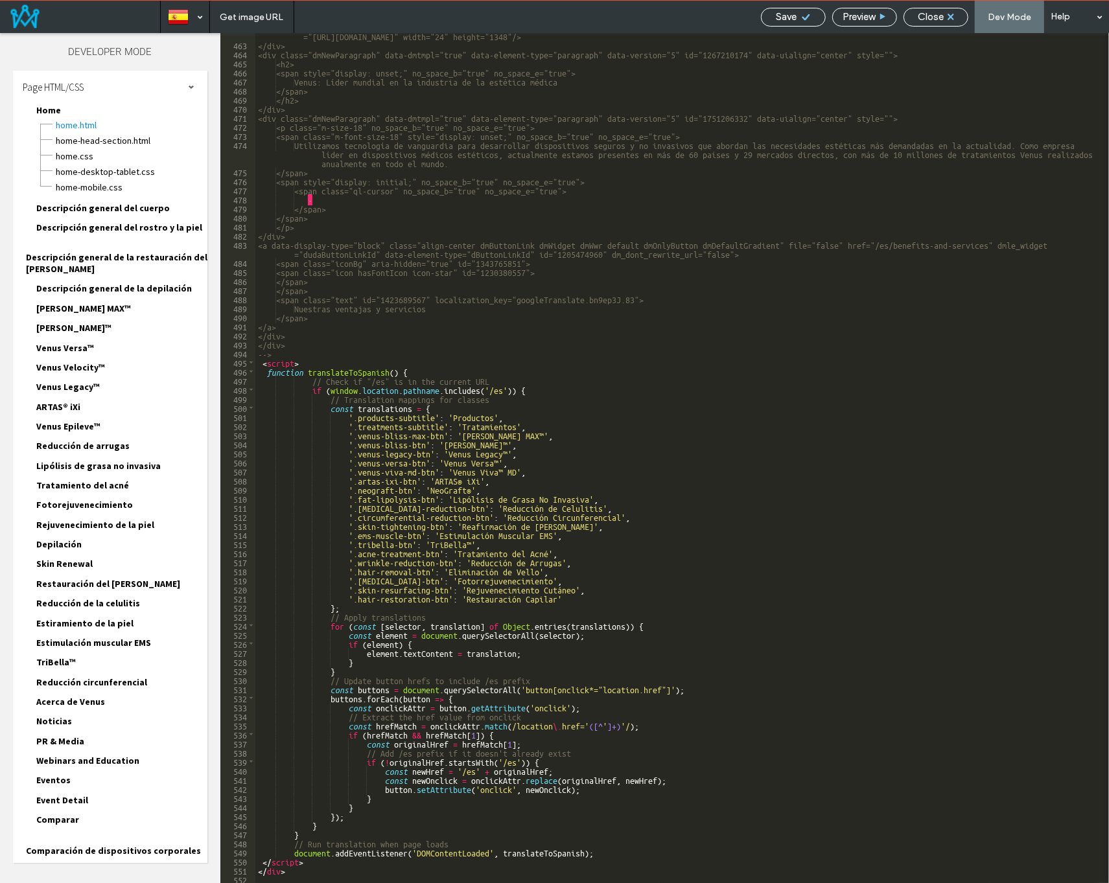
scroll to position [4928, 0]
click at [590, 633] on div "<img src="https://irp.cdn-website.com/44aa0f6d/dms3rep/multi/EXCELENCIA+EN+NU+E…" at bounding box center [677, 461] width 844 height 878
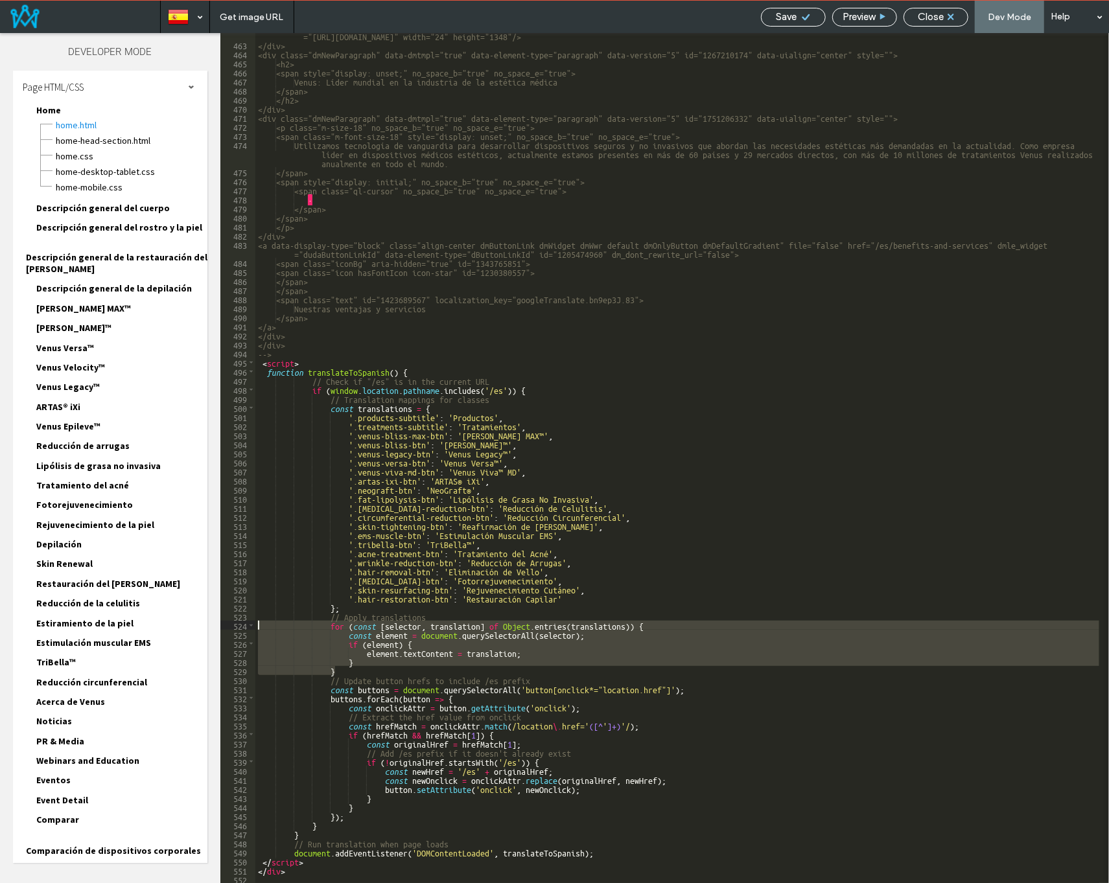
drag, startPoint x: 342, startPoint y: 671, endPoint x: 232, endPoint y: 625, distance: 119.4
click at [232, 625] on div "** 462 463 464 465 466 467 468 469 470 471 472 473 474 475 476 477 478 479 480 …" at bounding box center [664, 458] width 889 height 851
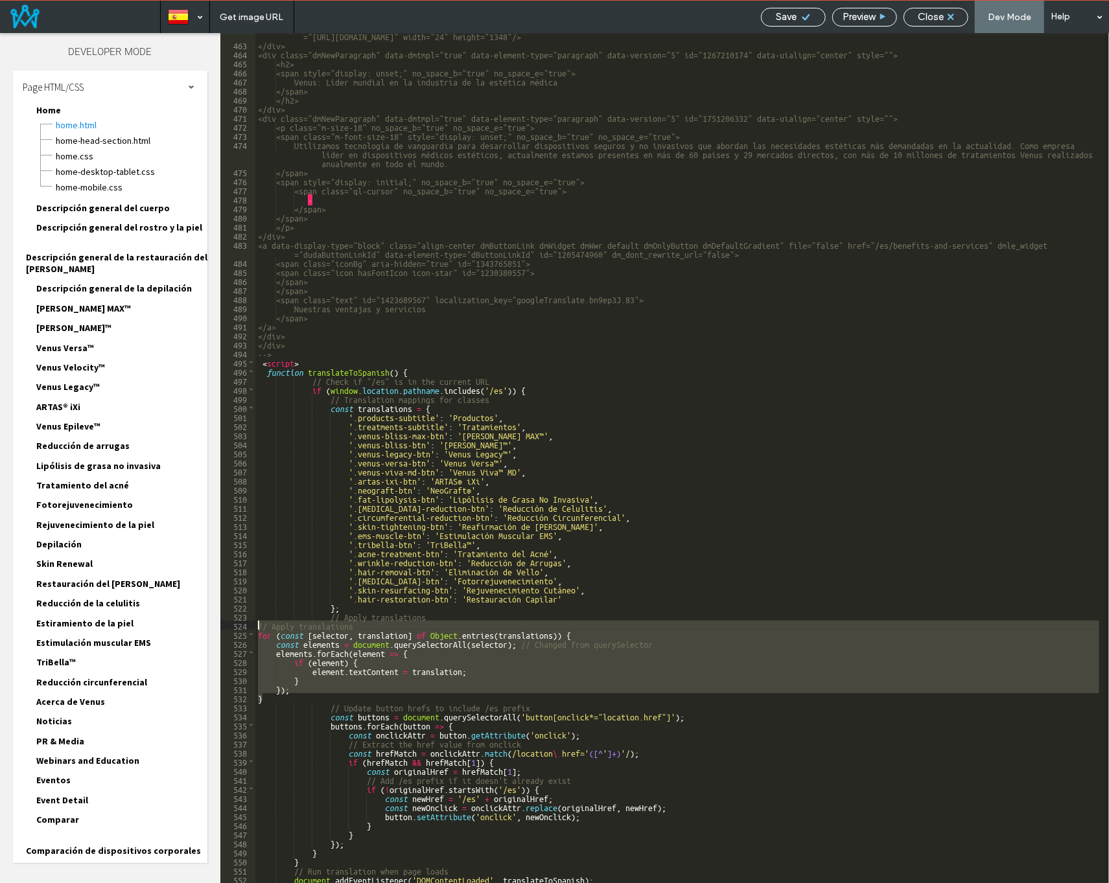
drag, startPoint x: 273, startPoint y: 697, endPoint x: 237, endPoint y: 623, distance: 82.3
click at [237, 623] on div "** 462 463 464 465 466 467 468 469 470 471 472 473 474 475 476 477 478 479 480 …" at bounding box center [664, 458] width 889 height 851
click at [423, 626] on div "<img src="https://irp.cdn-website.com/44aa0f6d/dms3rep/multi/EXCELENCIA+EN+NU+E…" at bounding box center [677, 458] width 844 height 851
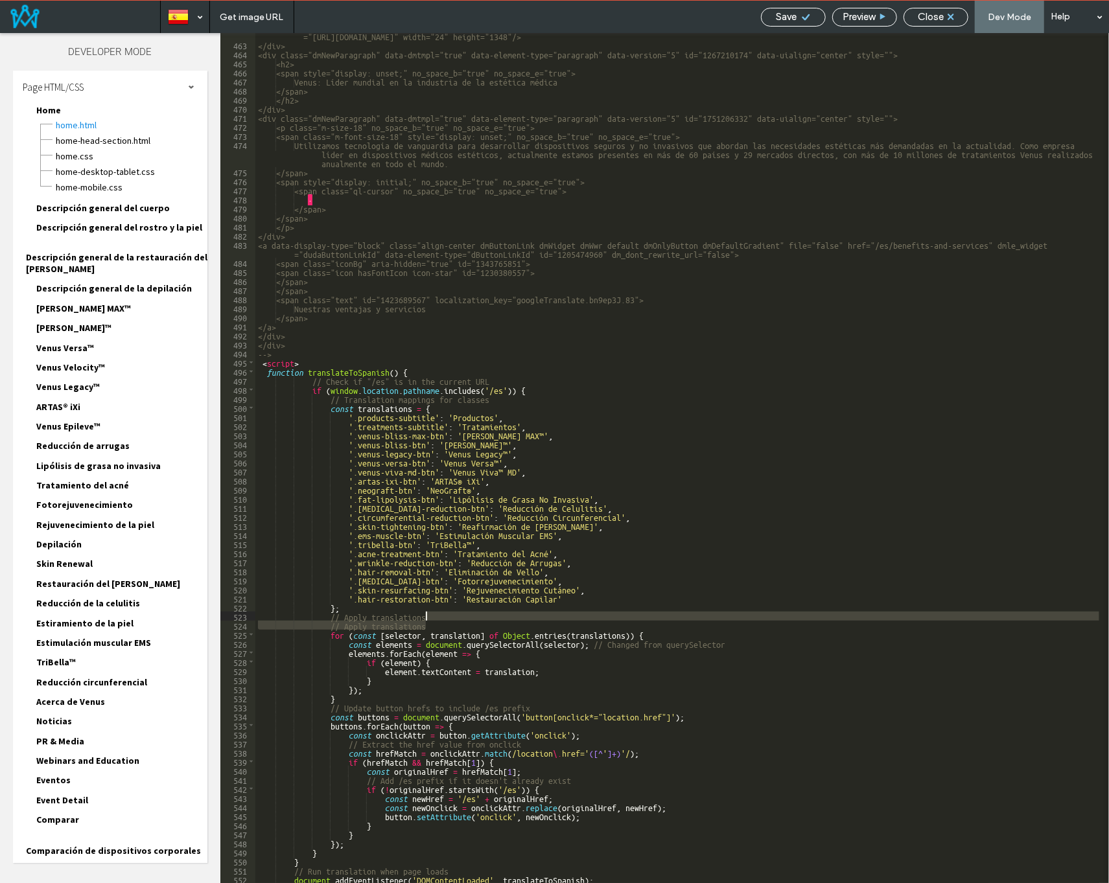
drag, startPoint x: 437, startPoint y: 626, endPoint x: 441, endPoint y: 616, distance: 11.3
click at [441, 616] on div "<img src="https://irp.cdn-website.com/44aa0f6d/dms3rep/multi/EXCELENCIA+EN+NU+E…" at bounding box center [677, 461] width 844 height 878
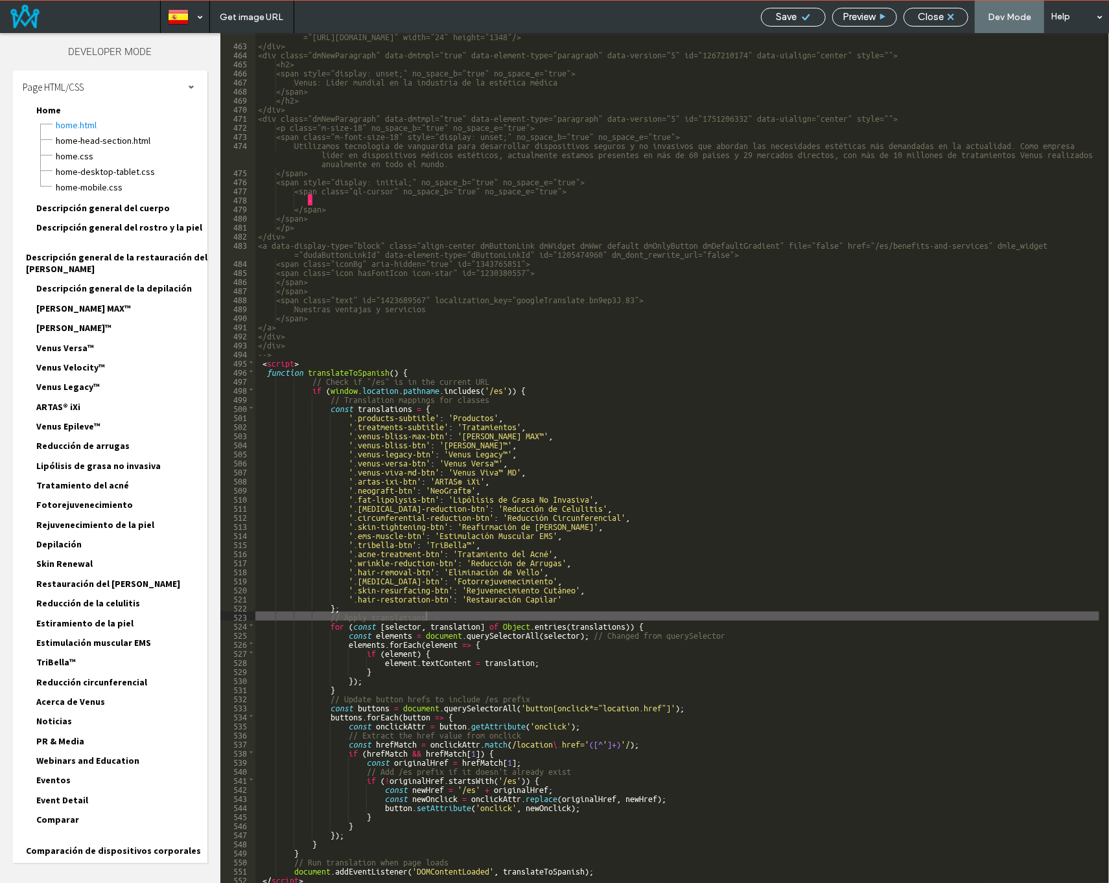
click at [793, 20] on span "Save" at bounding box center [786, 17] width 21 height 12
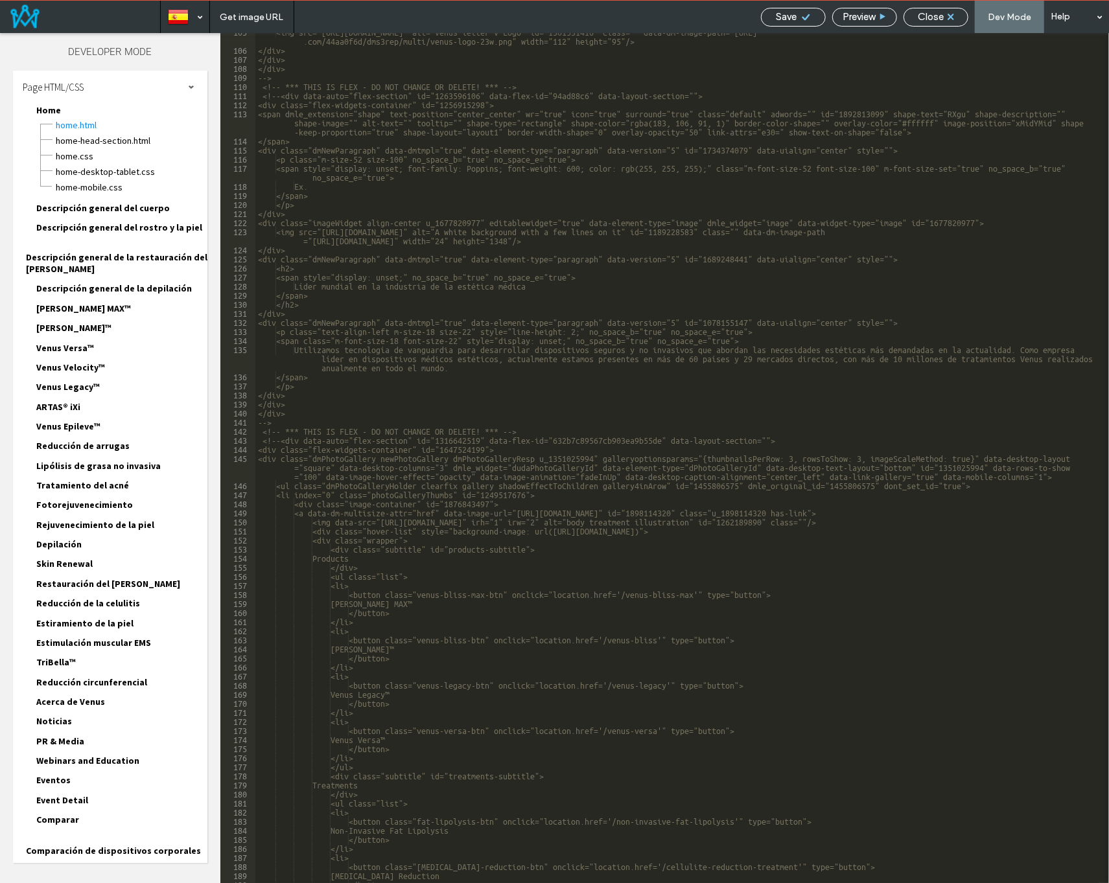
scroll to position [1089, 0]
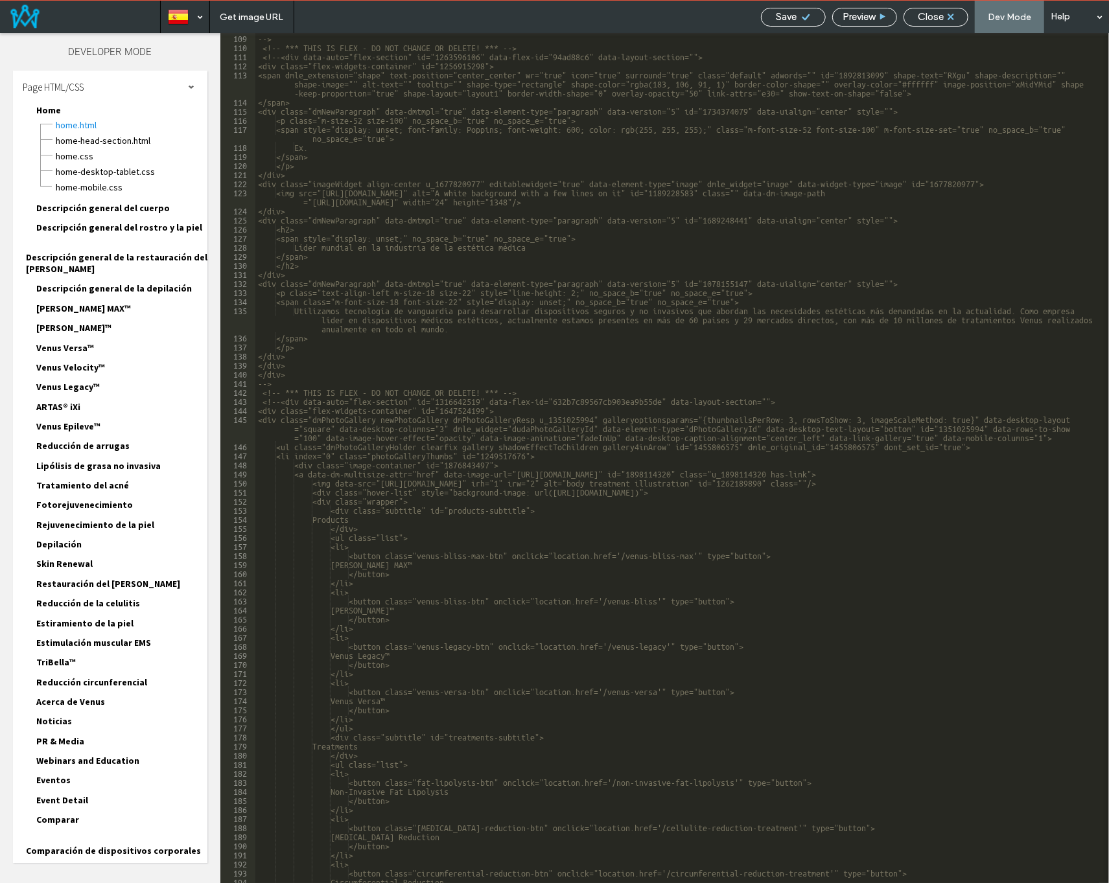
click at [448, 509] on div "--> <!-- *** THIS IS FLEX - DO NOT CHANGE OR DELETE! *** --> <!--<div data-auto…" at bounding box center [677, 467] width 844 height 869
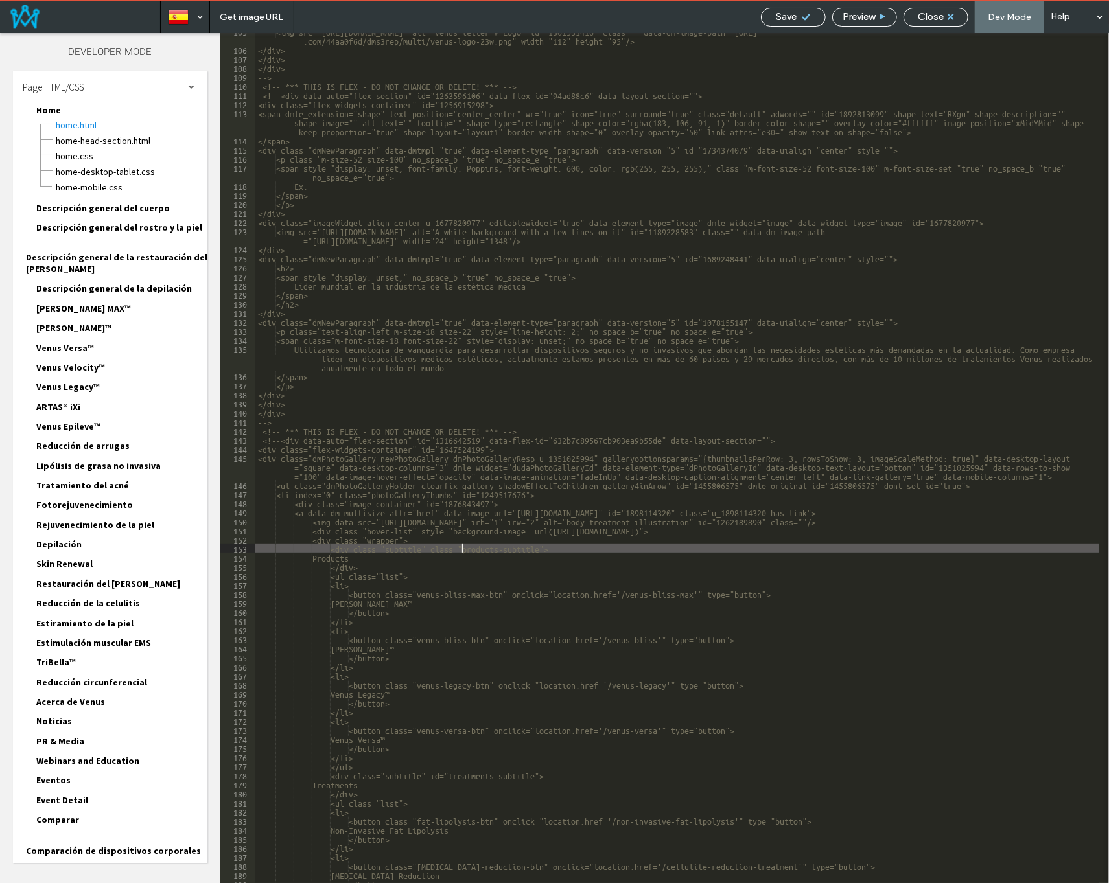
scroll to position [1205, 0]
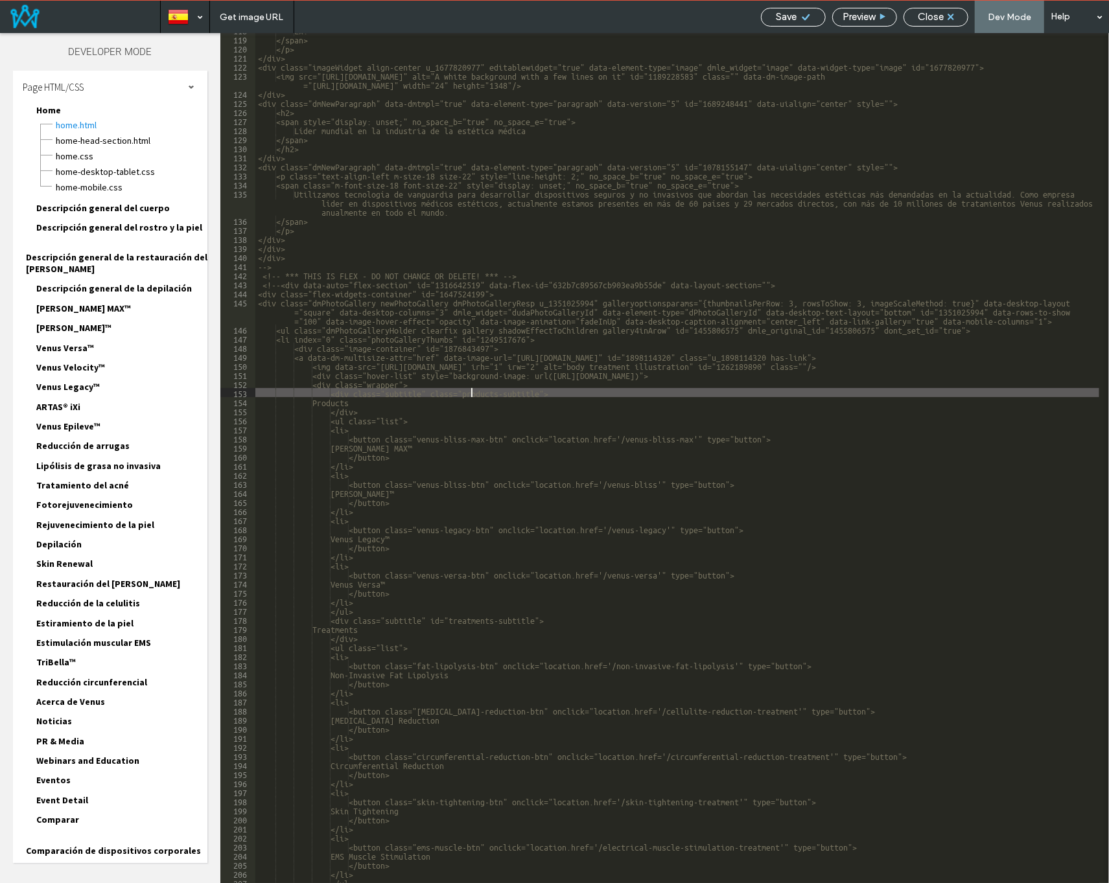
click at [472, 395] on div "Ex. </span> </p> </div> <div class="imageWidget align-center u_1677820977" edit…" at bounding box center [677, 459] width 844 height 869
drag, startPoint x: 434, startPoint y: 390, endPoint x: 362, endPoint y: 393, distance: 72.0
click at [362, 393] on div "Ex. </span> </p> </div> <div class="imageWidget align-center u_1677820977" edit…" at bounding box center [677, 459] width 844 height 869
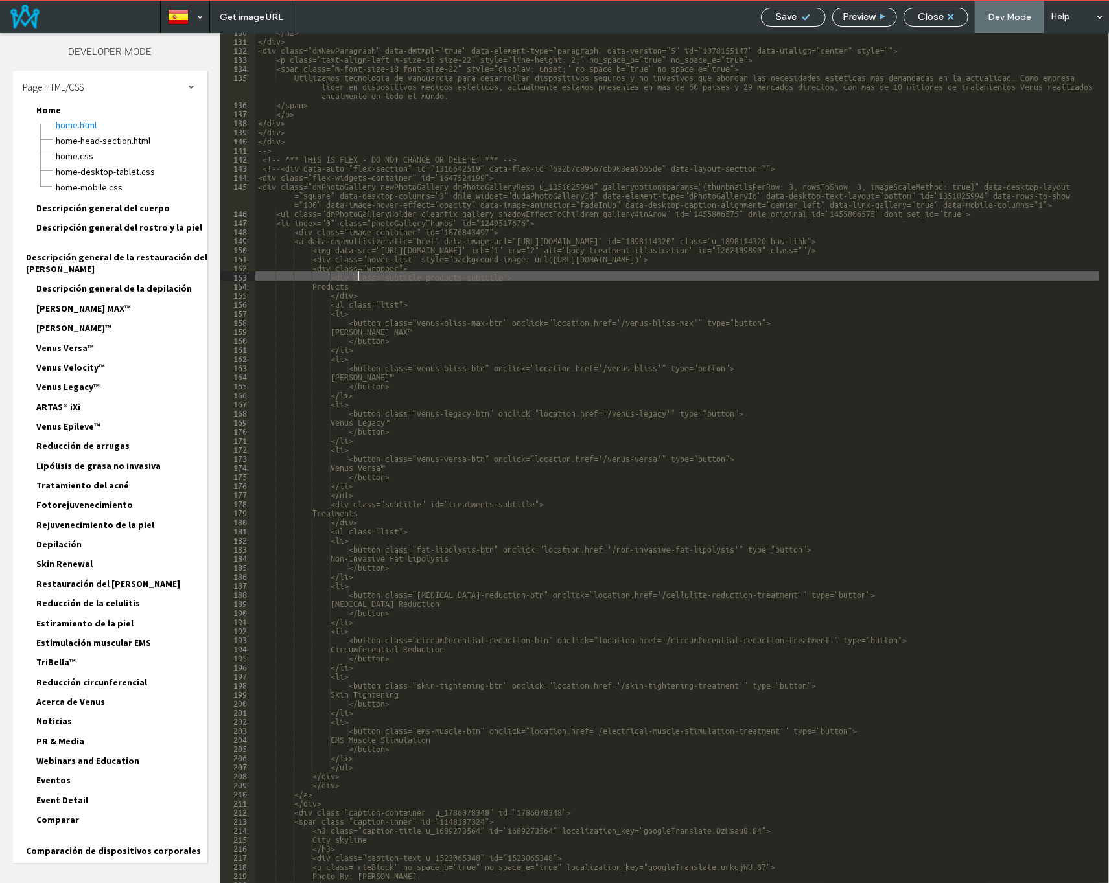
scroll to position [1322, 0]
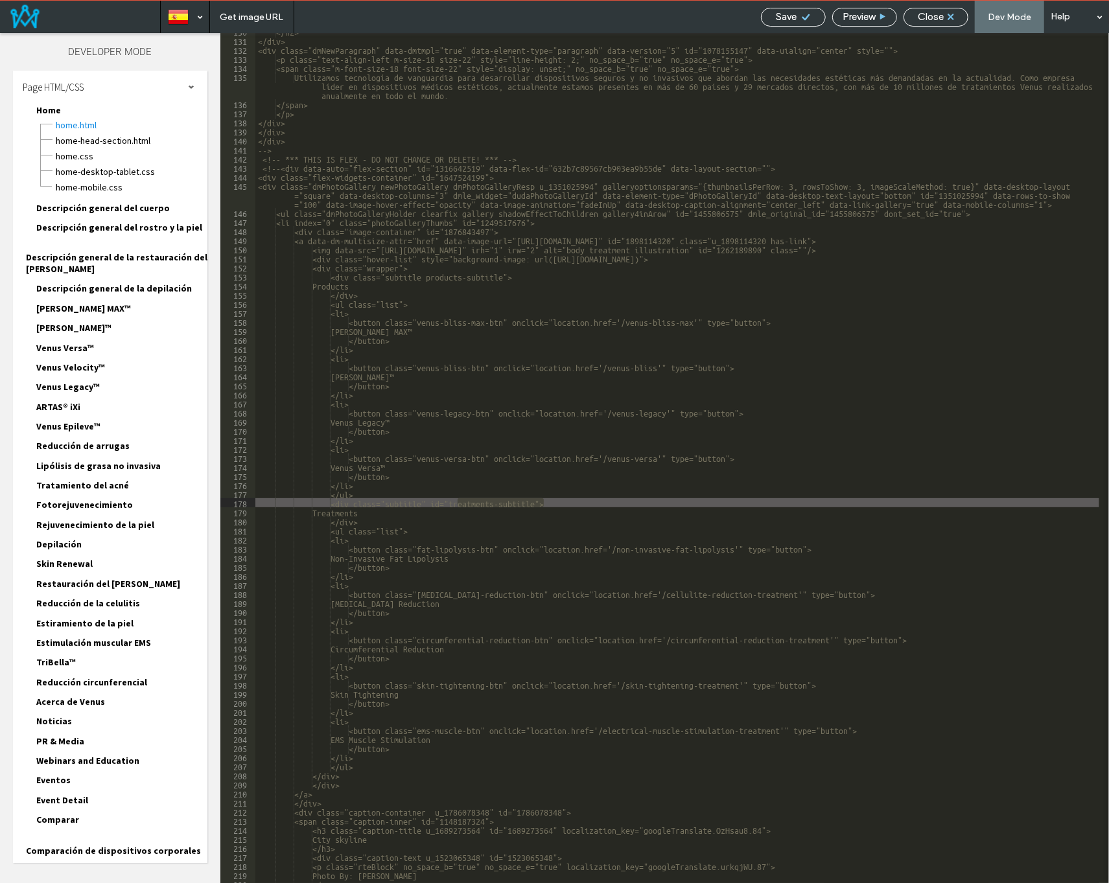
drag, startPoint x: 542, startPoint y: 502, endPoint x: 456, endPoint y: 506, distance: 86.3
click at [456, 506] on div "</h2> </div> <div class="dmNewParagraph" data-dmtmpl="true" data-element-type="…" at bounding box center [677, 461] width 844 height 869
click at [430, 505] on div "</h2> </div> <div class="dmNewParagraph" data-dmtmpl="true" data-element-type="…" at bounding box center [677, 461] width 844 height 869
type textarea "**"
click at [553, 503] on div "</h2> </div> <div class="dmNewParagraph" data-dmtmpl="true" data-element-type="…" at bounding box center [677, 461] width 844 height 869
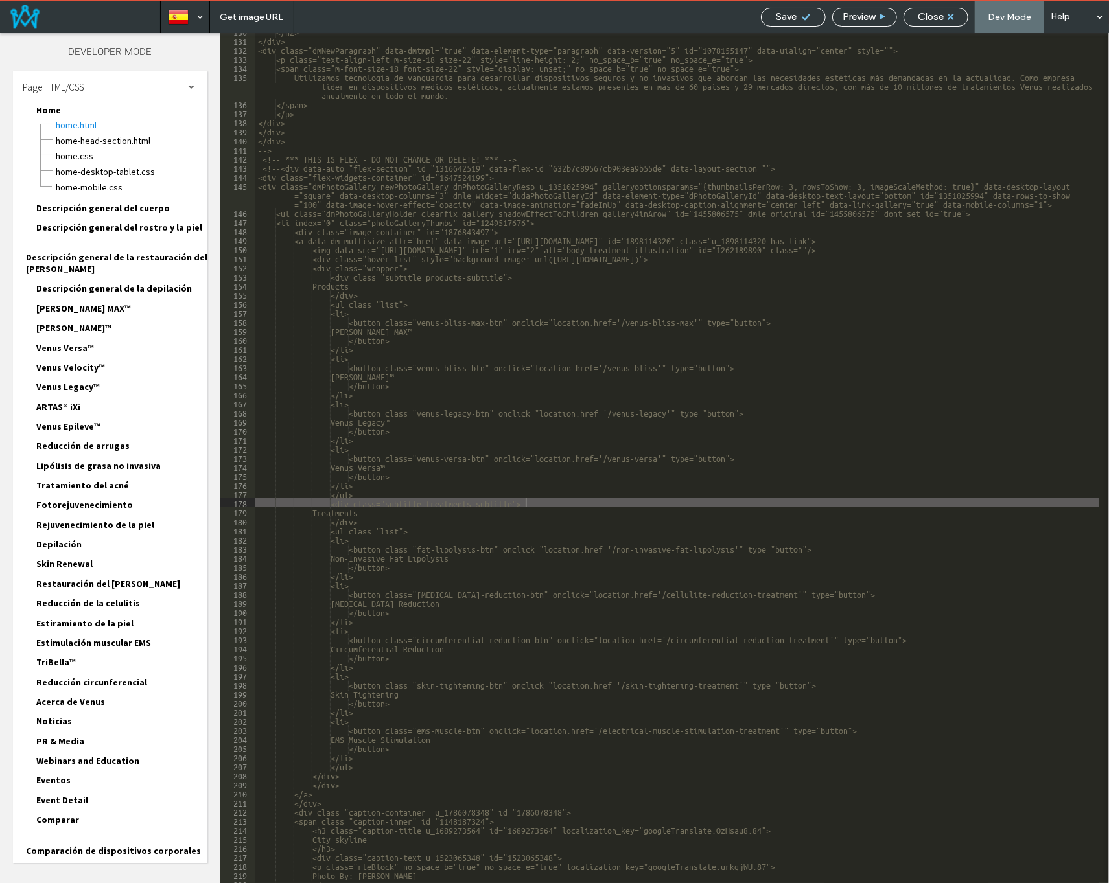
click at [789, 17] on span "Save" at bounding box center [786, 17] width 21 height 12
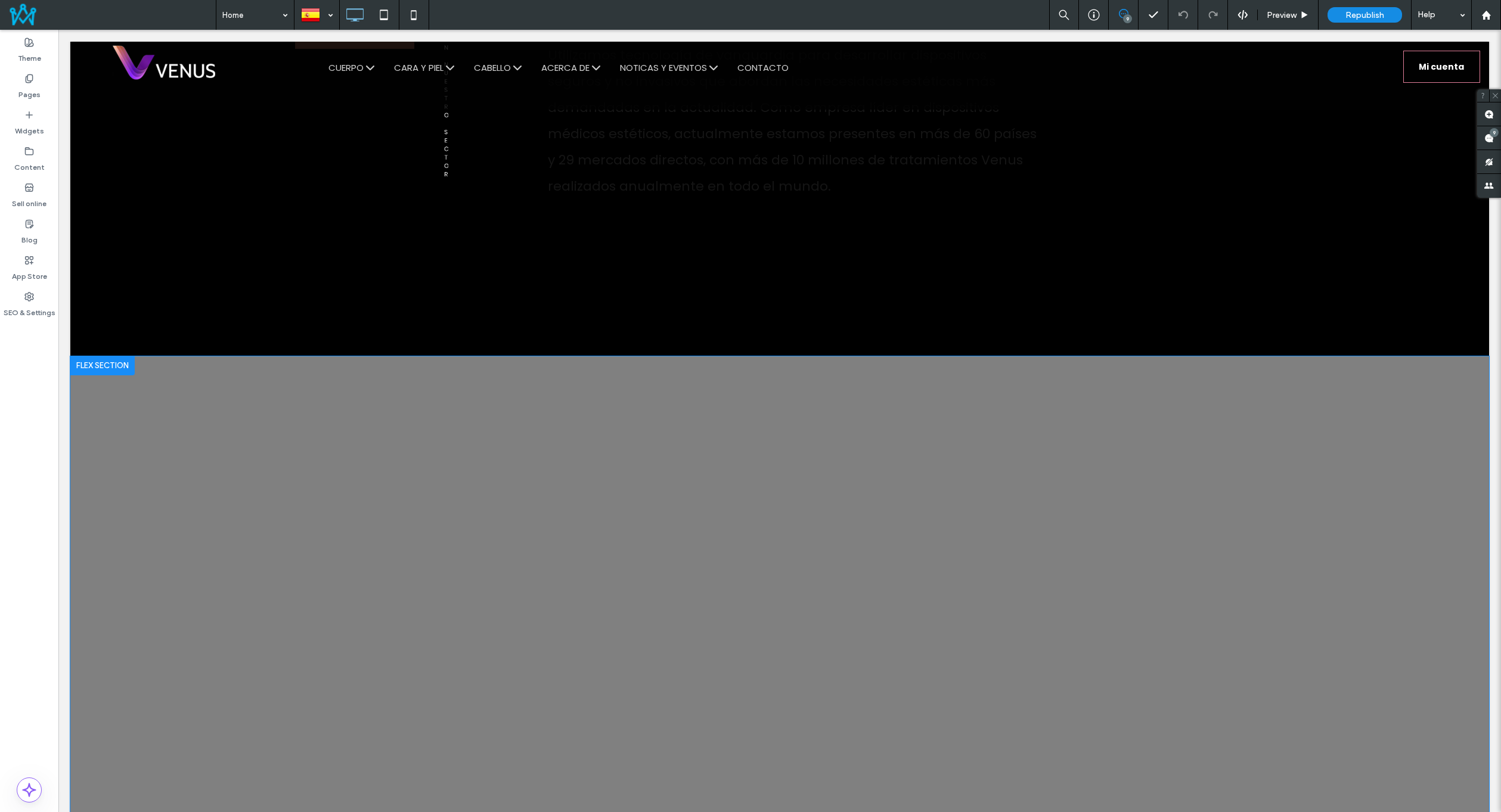
scroll to position [1669, 0]
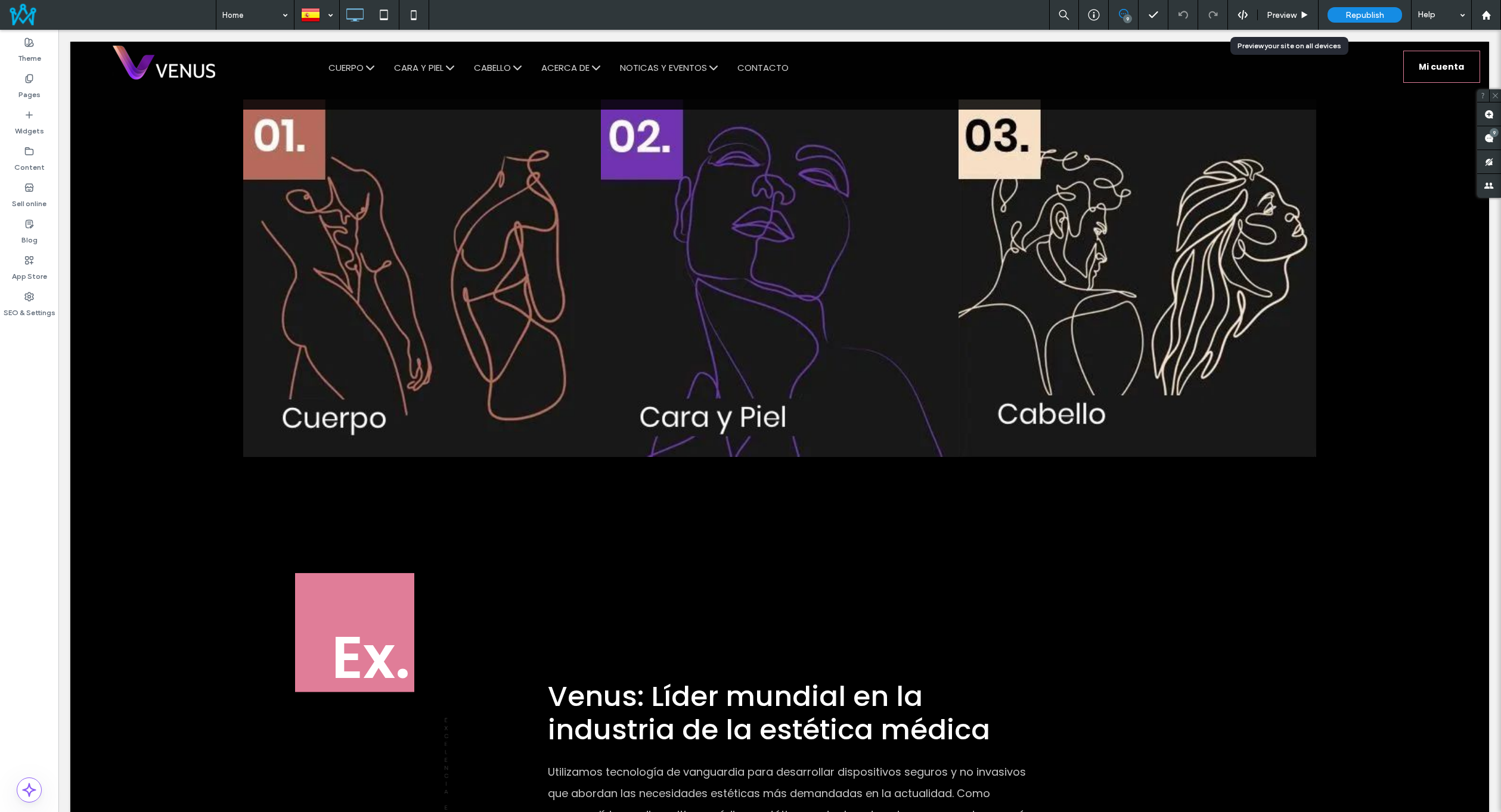
click at [1278, 11] on span "Preview" at bounding box center [1281, 15] width 29 height 10
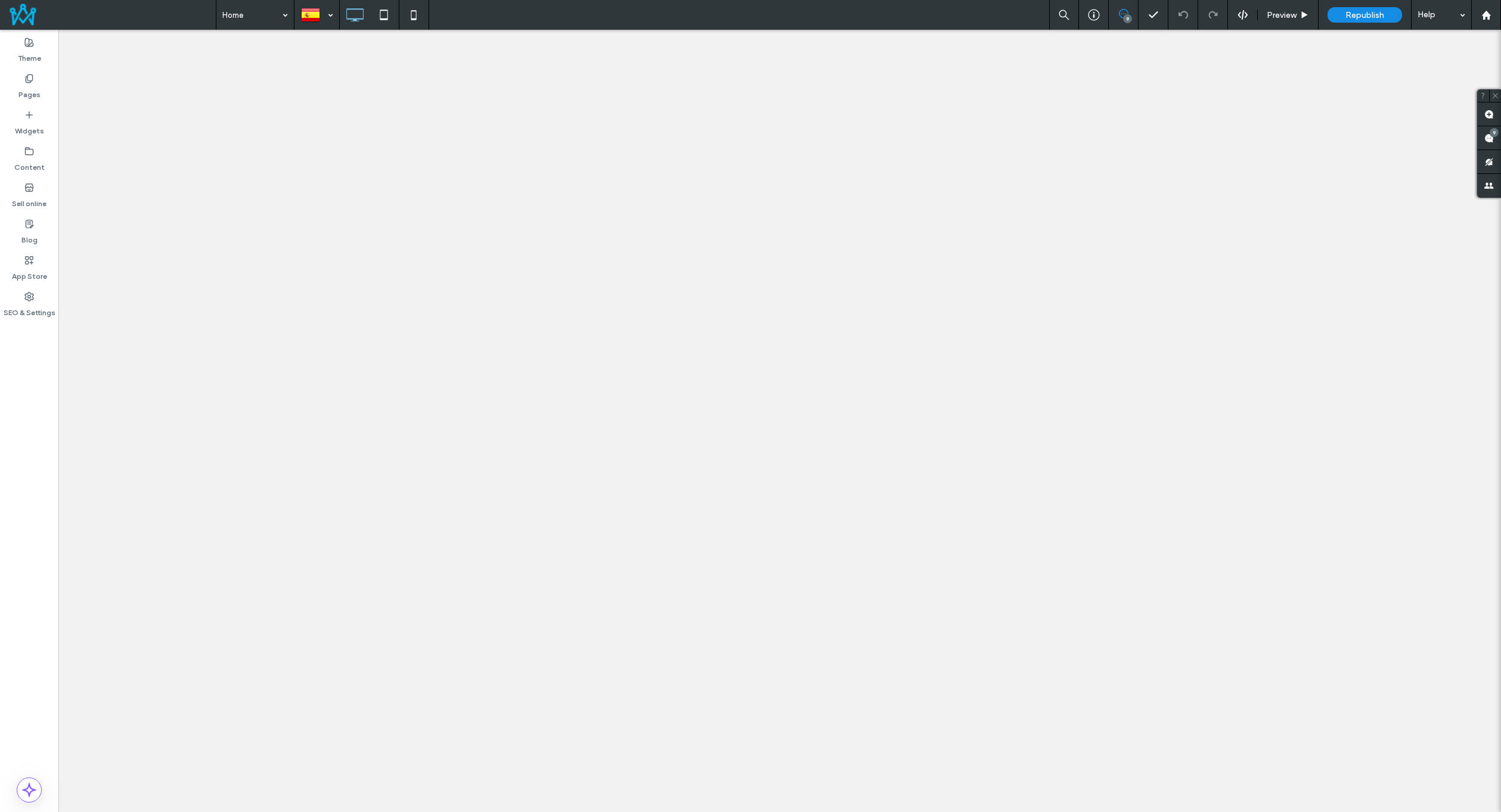
click at [1293, 17] on span "Preview" at bounding box center [1281, 15] width 29 height 10
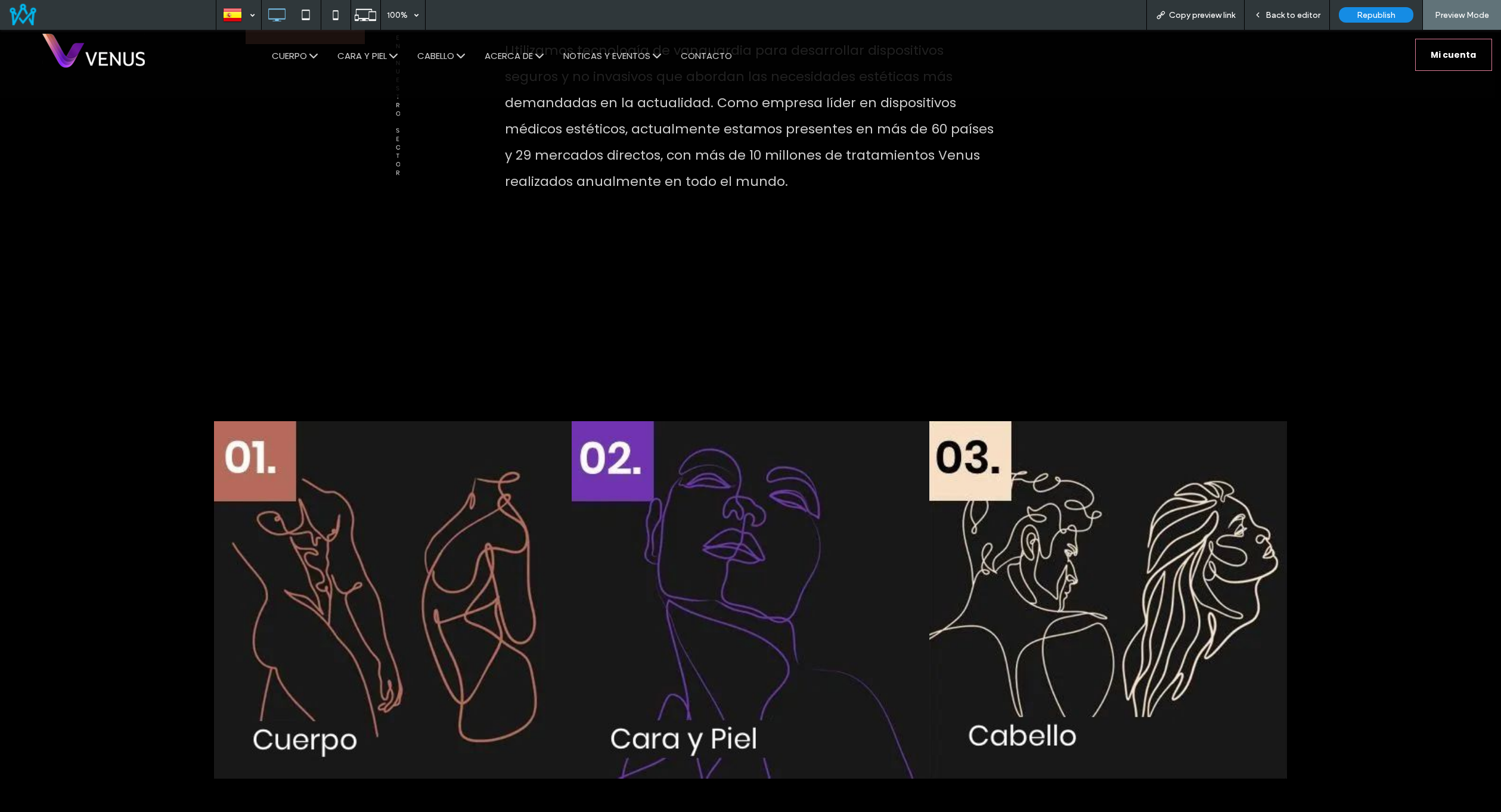
scroll to position [1550, 0]
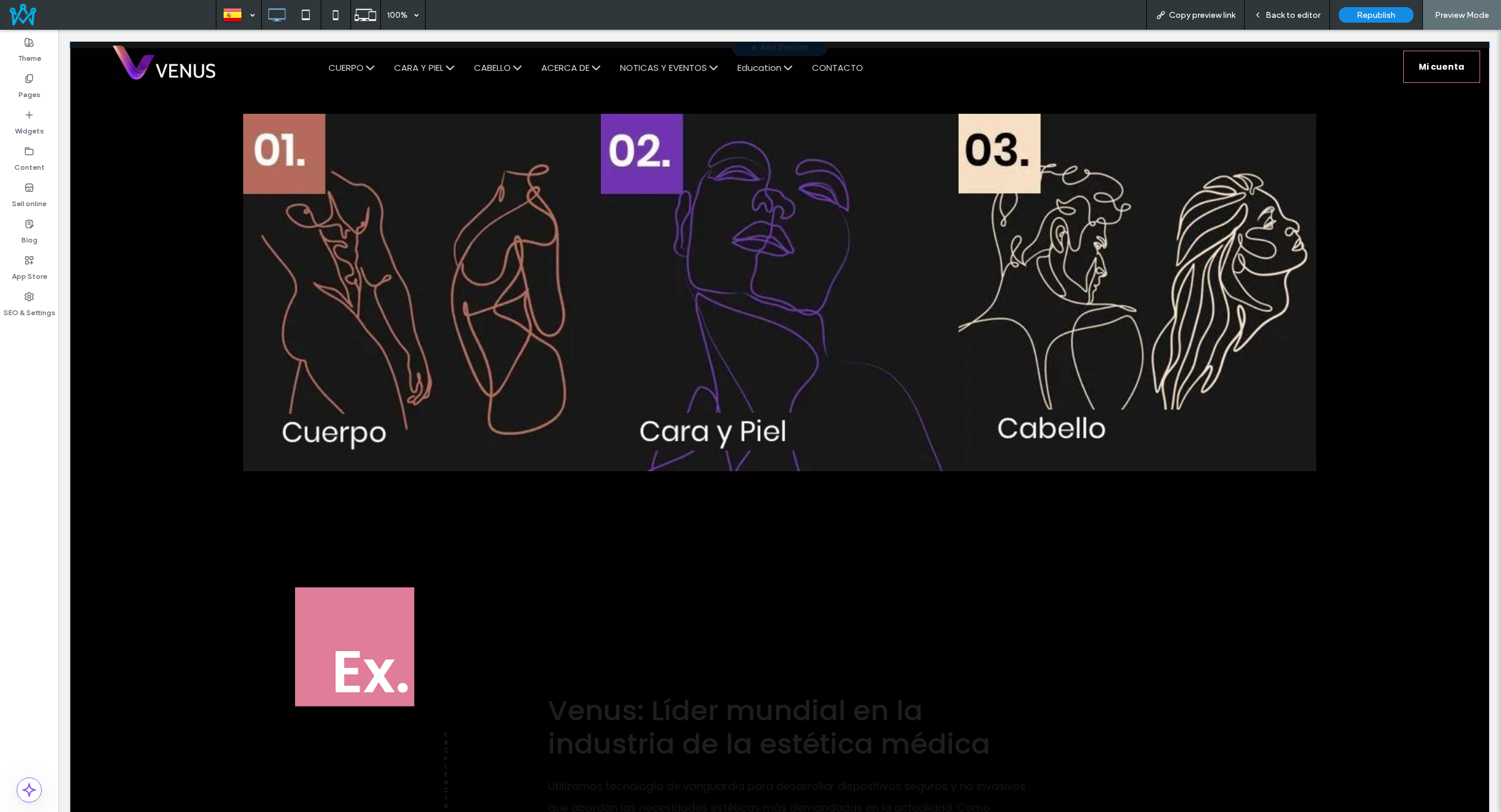
scroll to position [1669, 0]
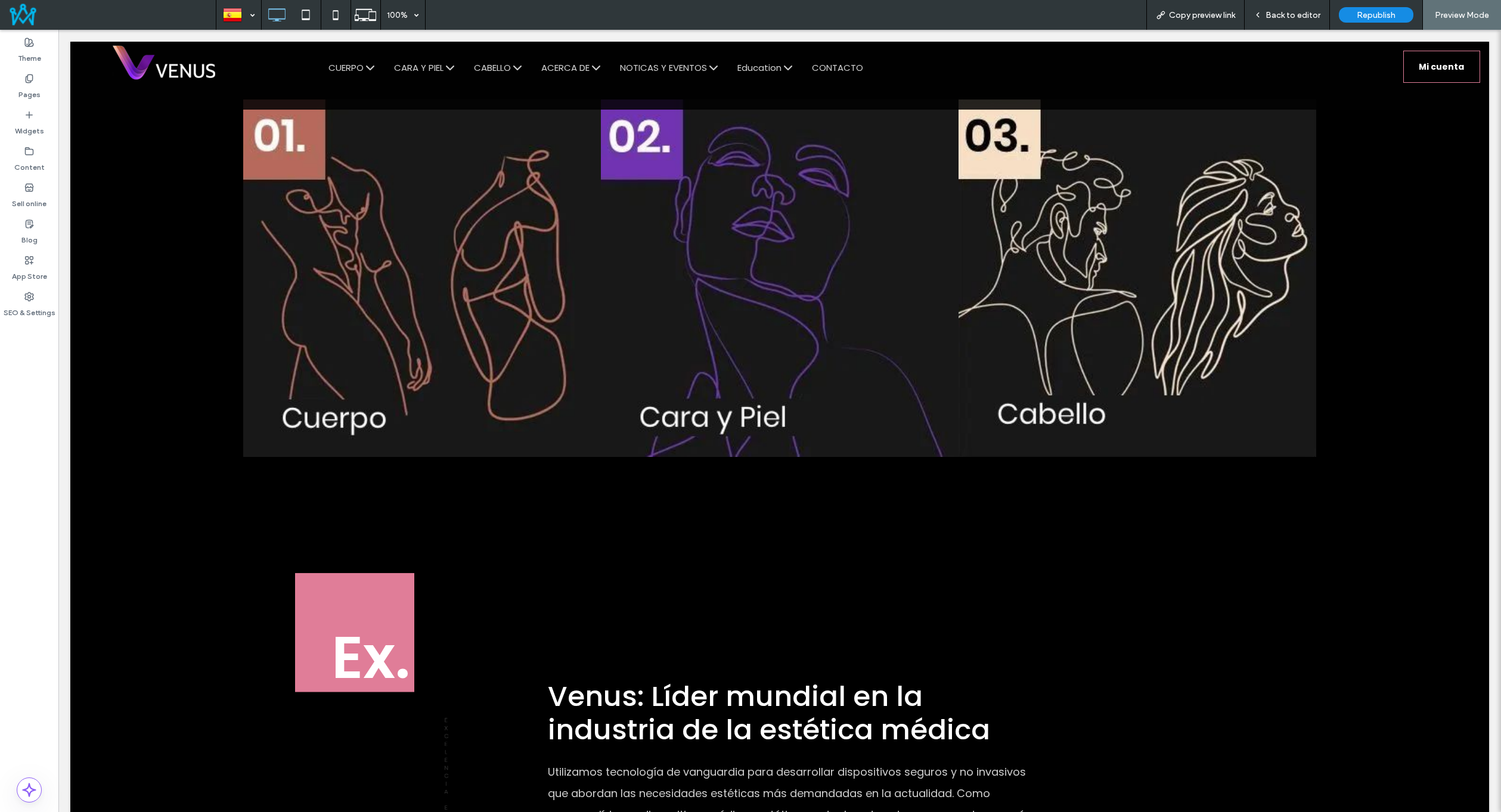
click at [1269, 21] on div "Back to editor" at bounding box center [1287, 15] width 86 height 29
click at [1271, 13] on span "Back to editor" at bounding box center [1293, 15] width 55 height 10
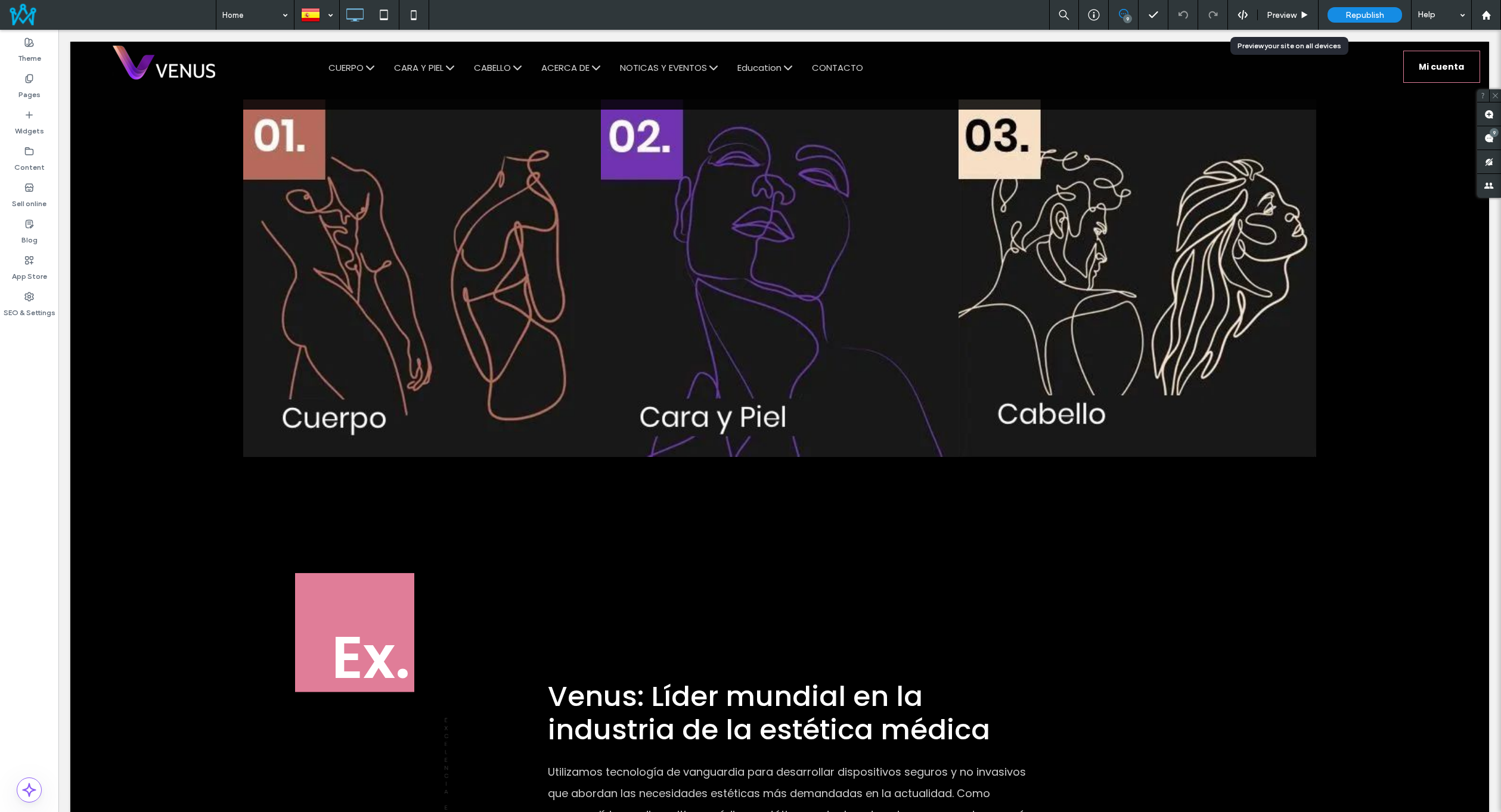
click at [1275, 14] on span "Preview" at bounding box center [1281, 15] width 29 height 10
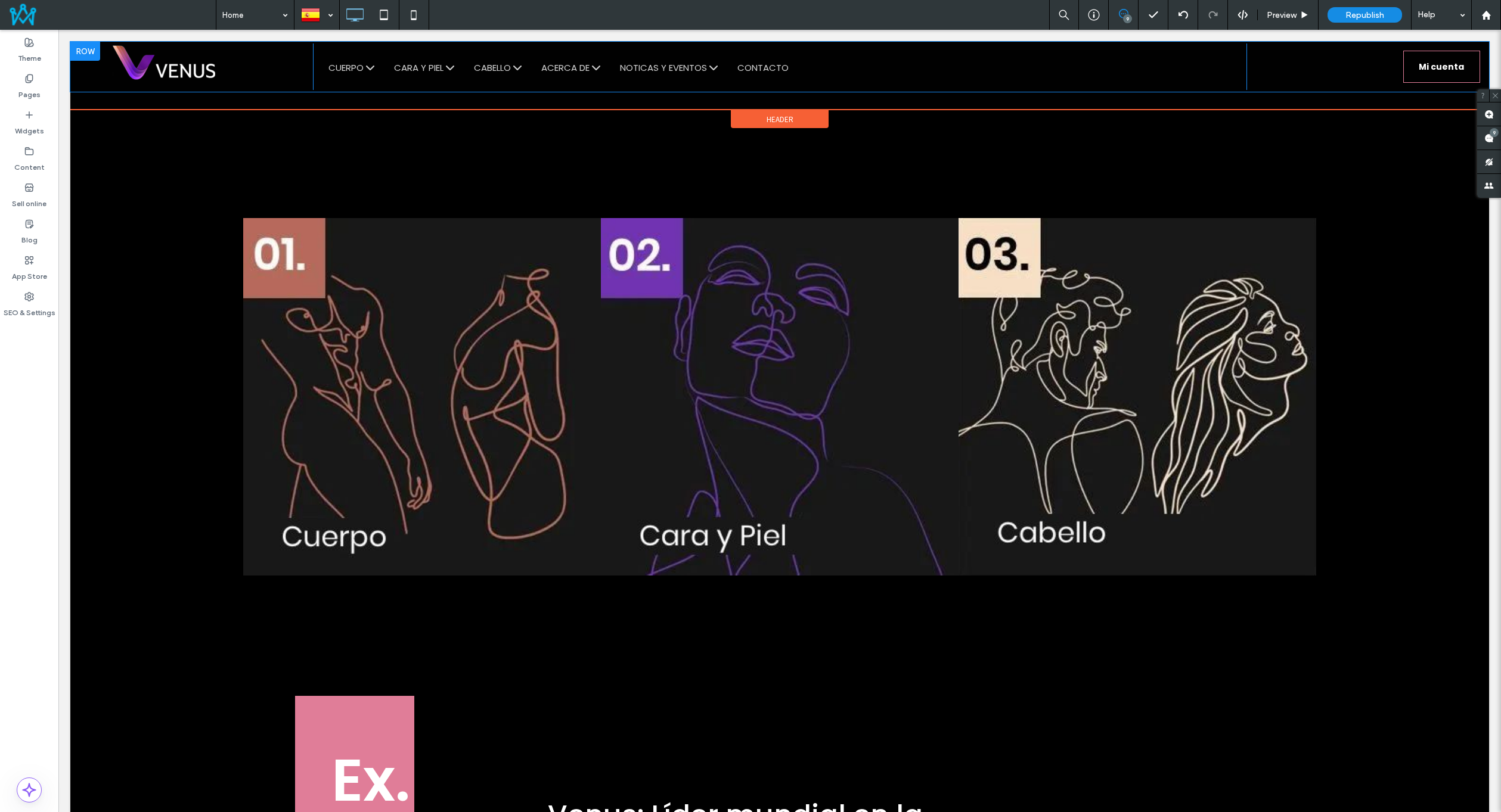
scroll to position [1550, 0]
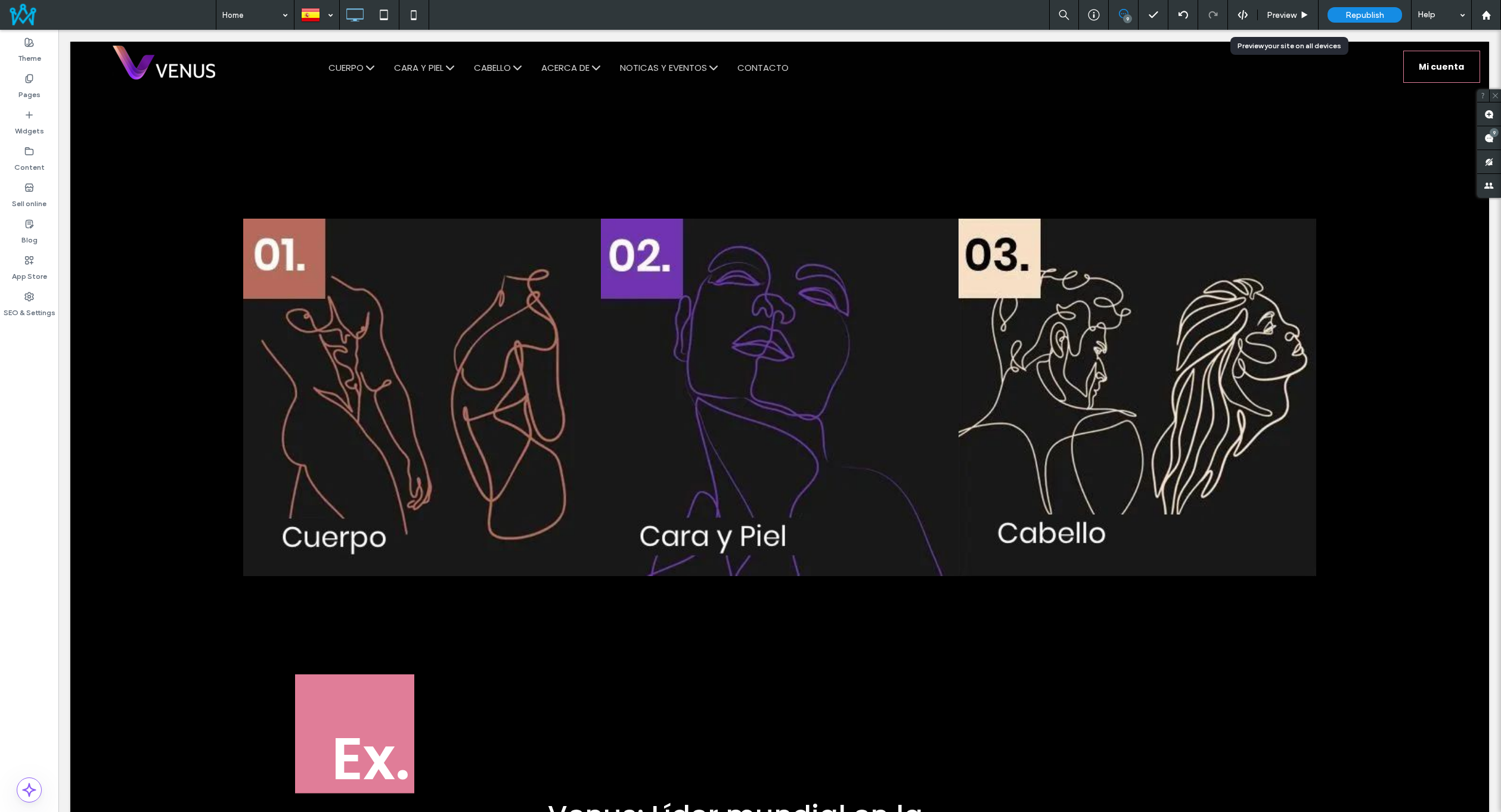
click at [1287, 15] on span "Preview" at bounding box center [1281, 15] width 29 height 10
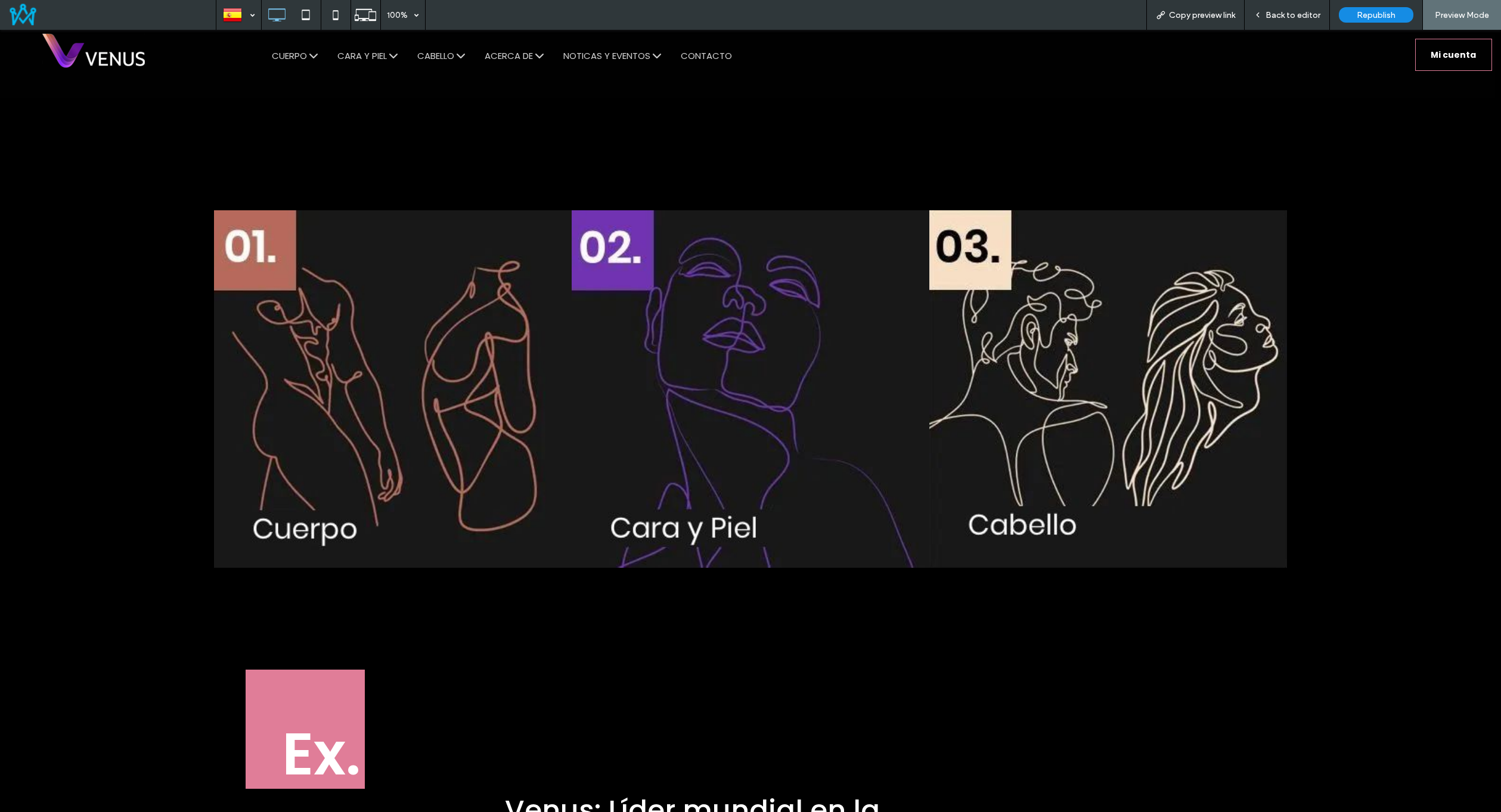
click at [1271, 17] on span "Back to editor" at bounding box center [1293, 15] width 55 height 10
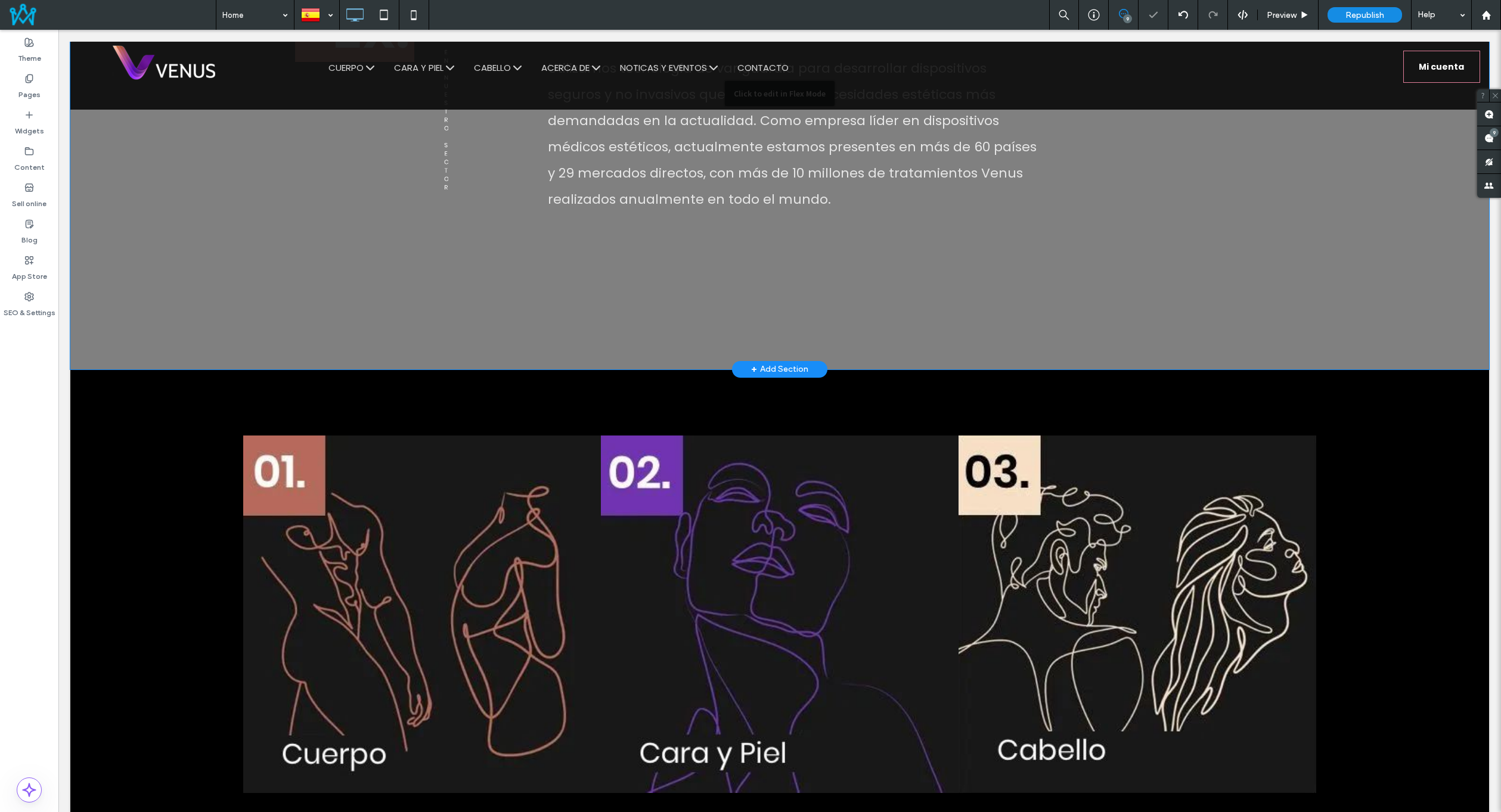
scroll to position [1311, 0]
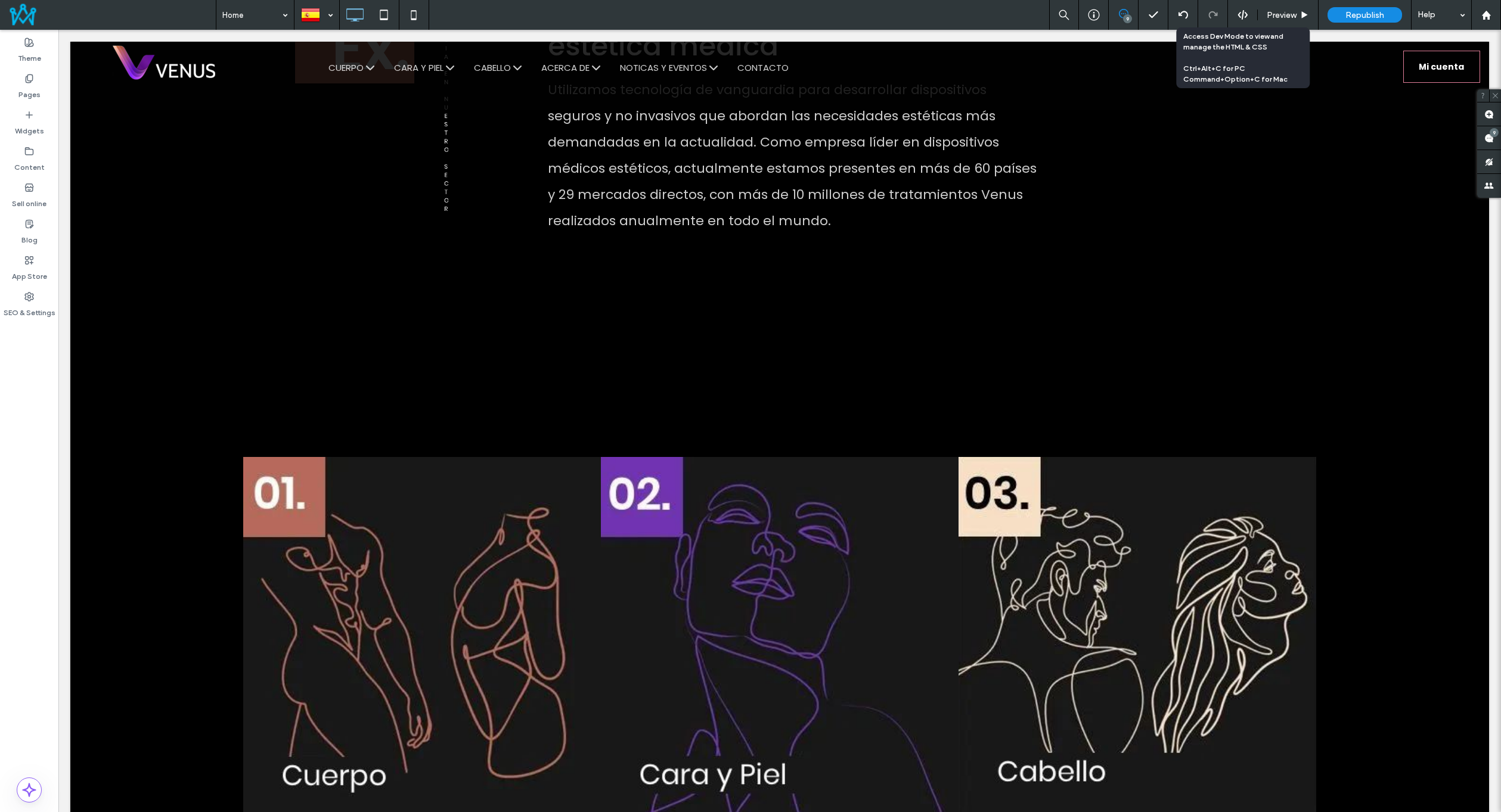
click at [1241, 19] on icon at bounding box center [1243, 15] width 11 height 11
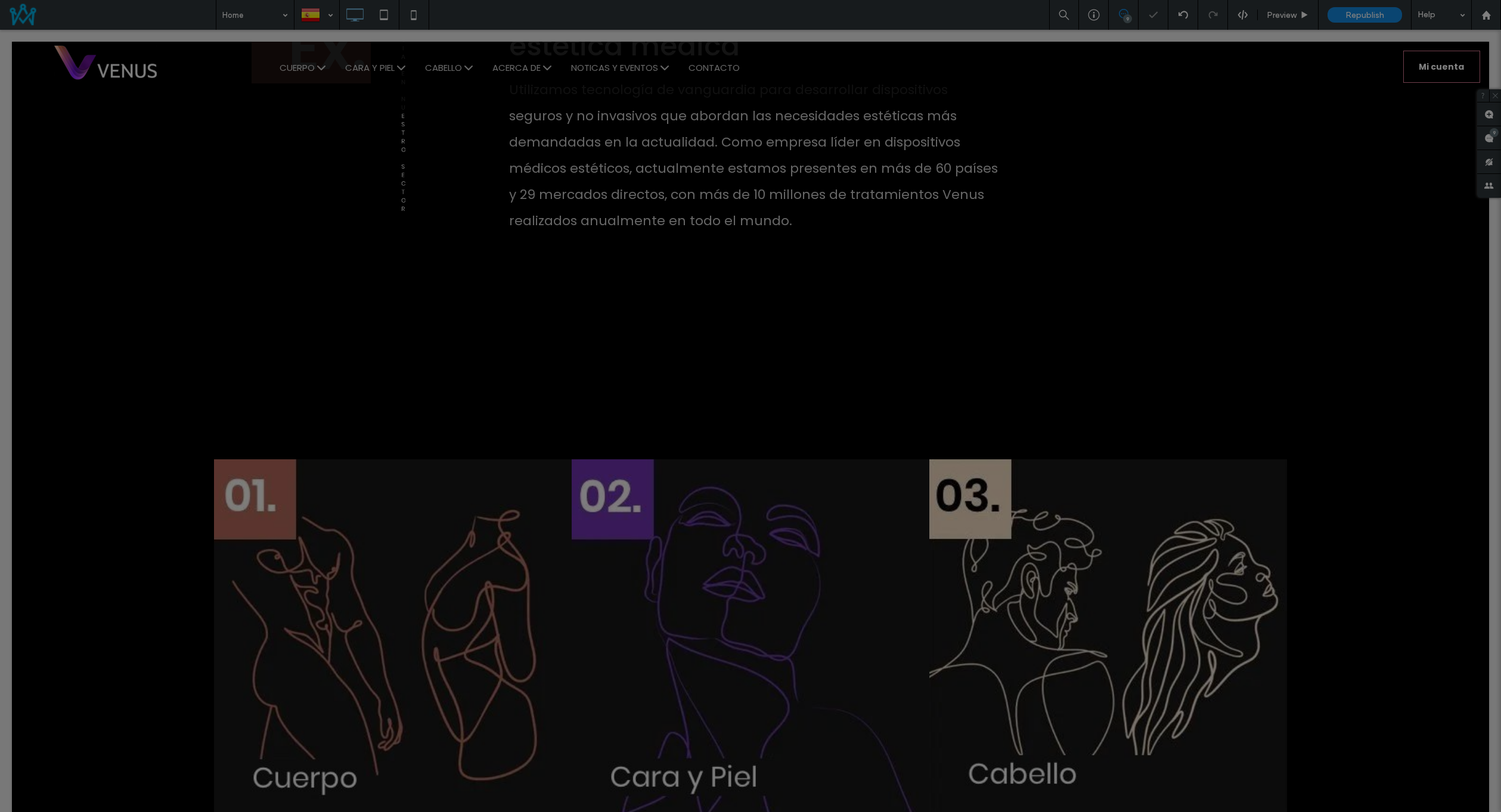
scroll to position [0, 0]
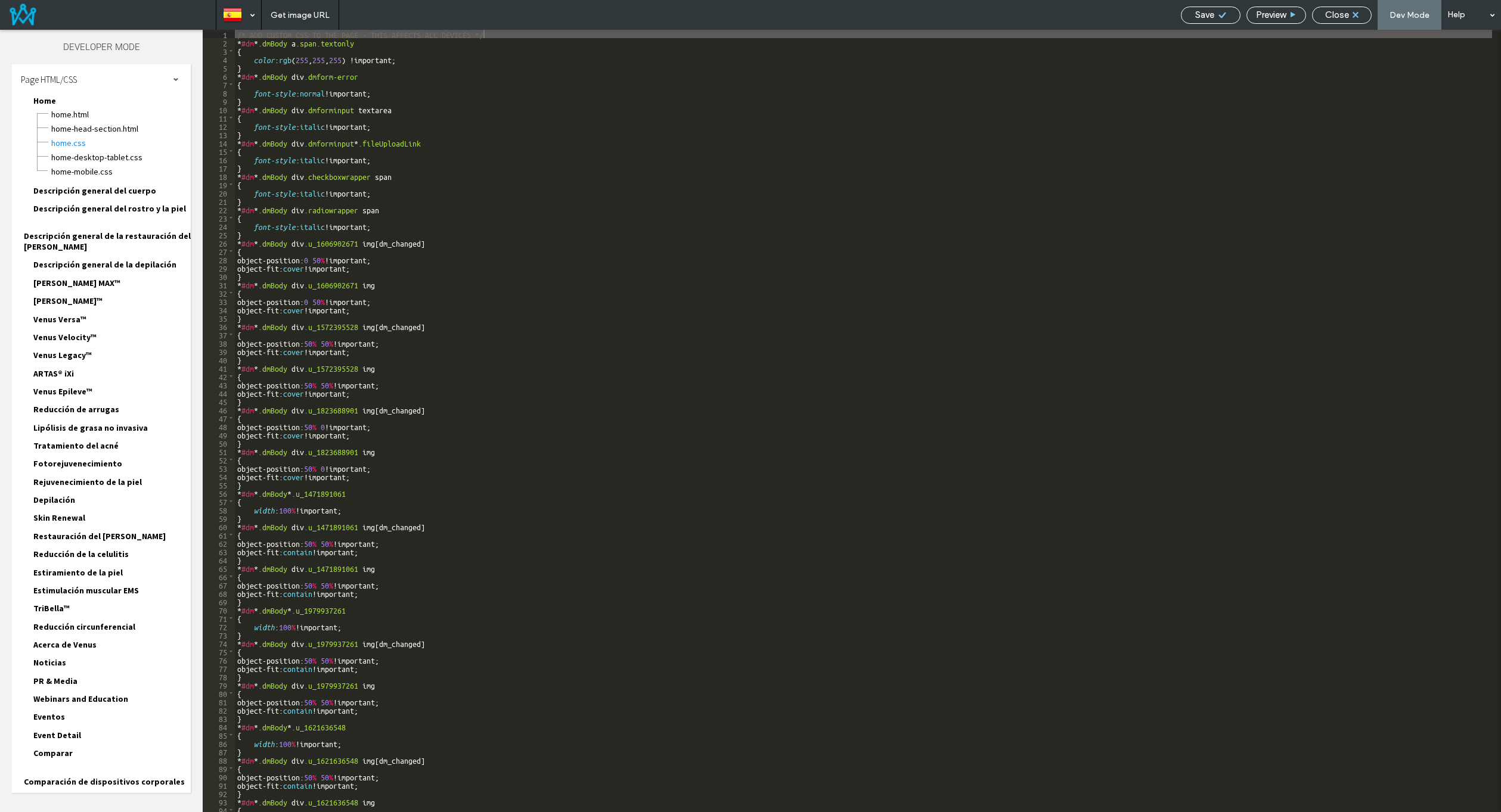
click at [1340, 9] on span "Close" at bounding box center [1337, 15] width 24 height 11
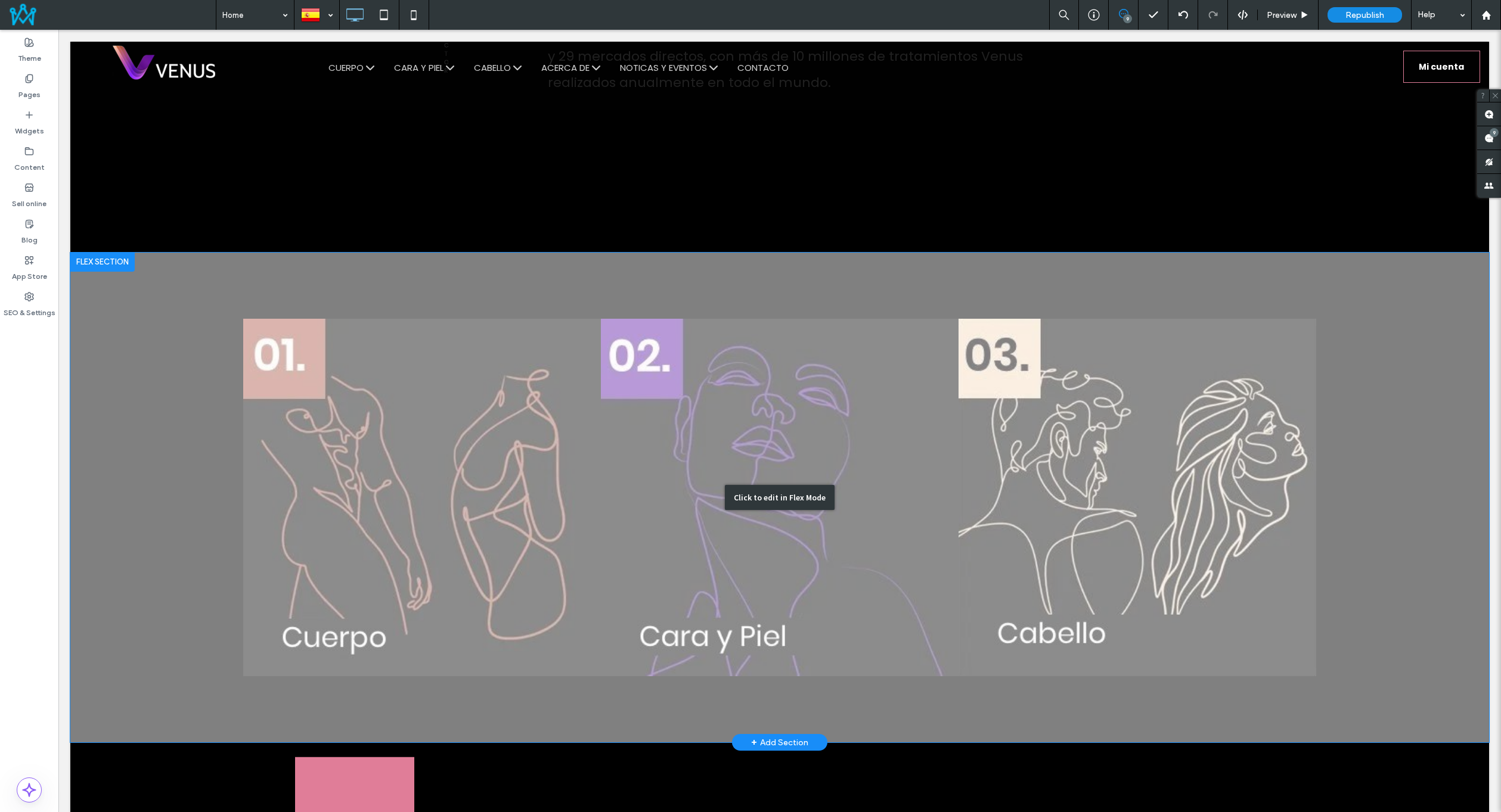
scroll to position [1433, 0]
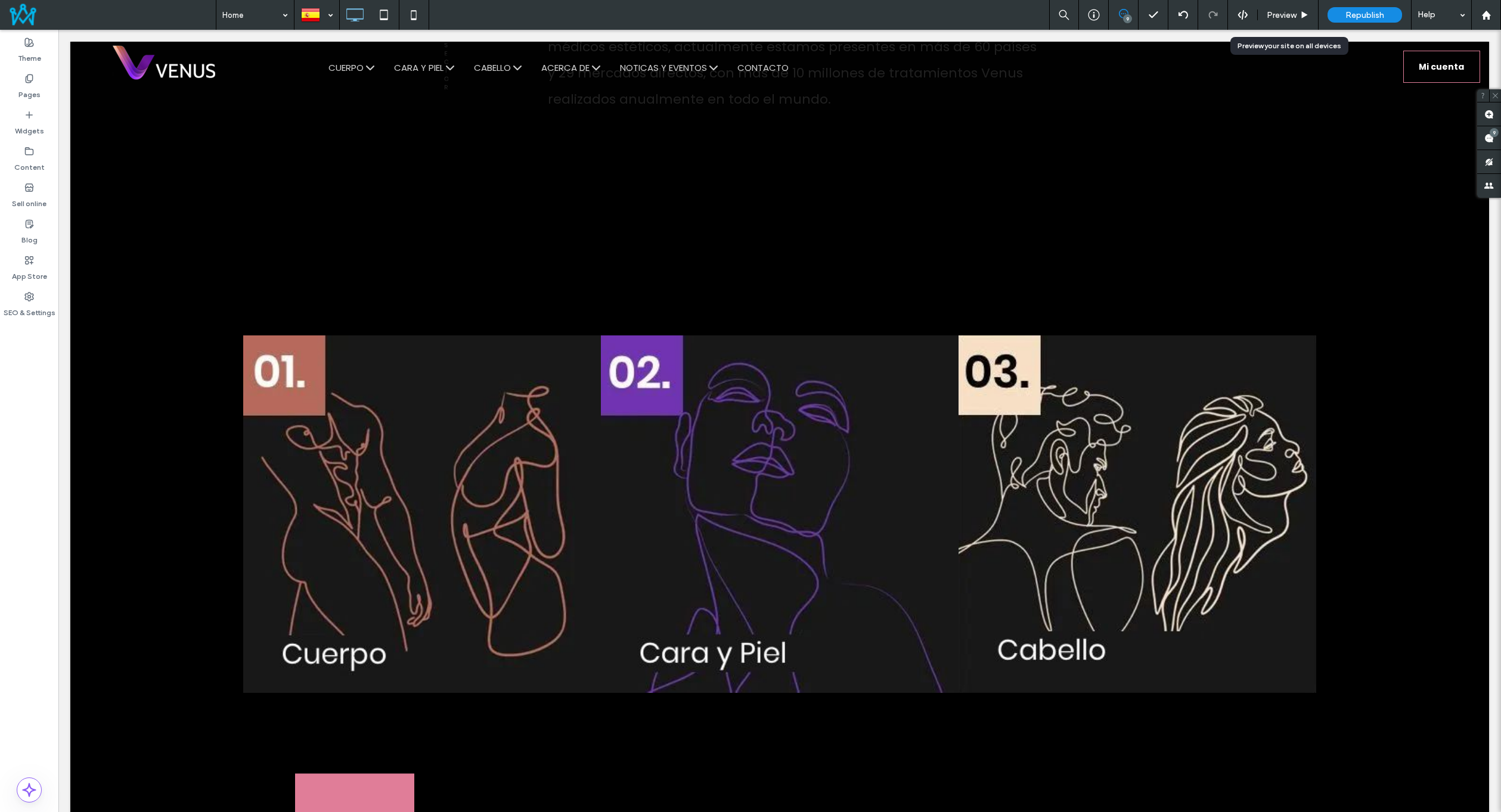
click at [1297, 23] on div "Preview" at bounding box center [1288, 15] width 61 height 29
click at [1283, 13] on span "Preview" at bounding box center [1281, 15] width 29 height 10
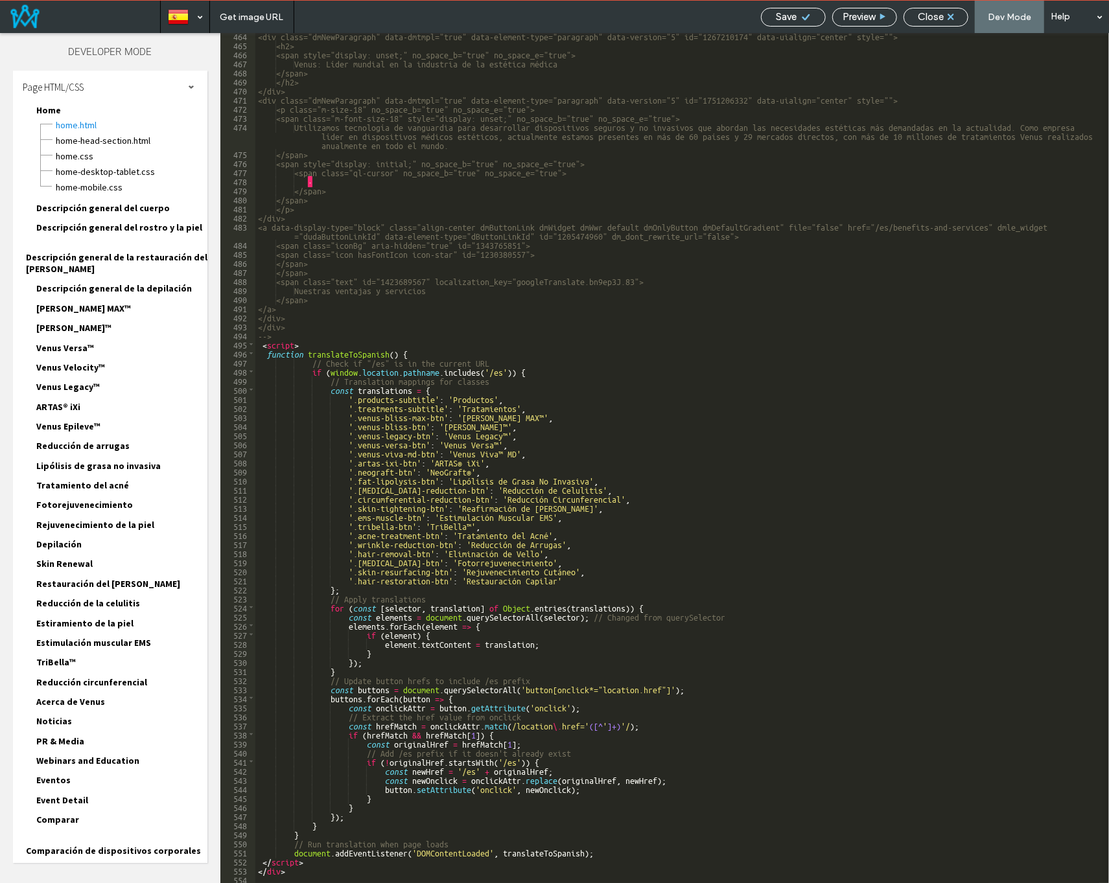
scroll to position [4946, 0]
click at [348, 814] on div "<div class="dmNewParagraph" data-dmtmpl="true" data-element-type="paragraph" da…" at bounding box center [677, 465] width 844 height 869
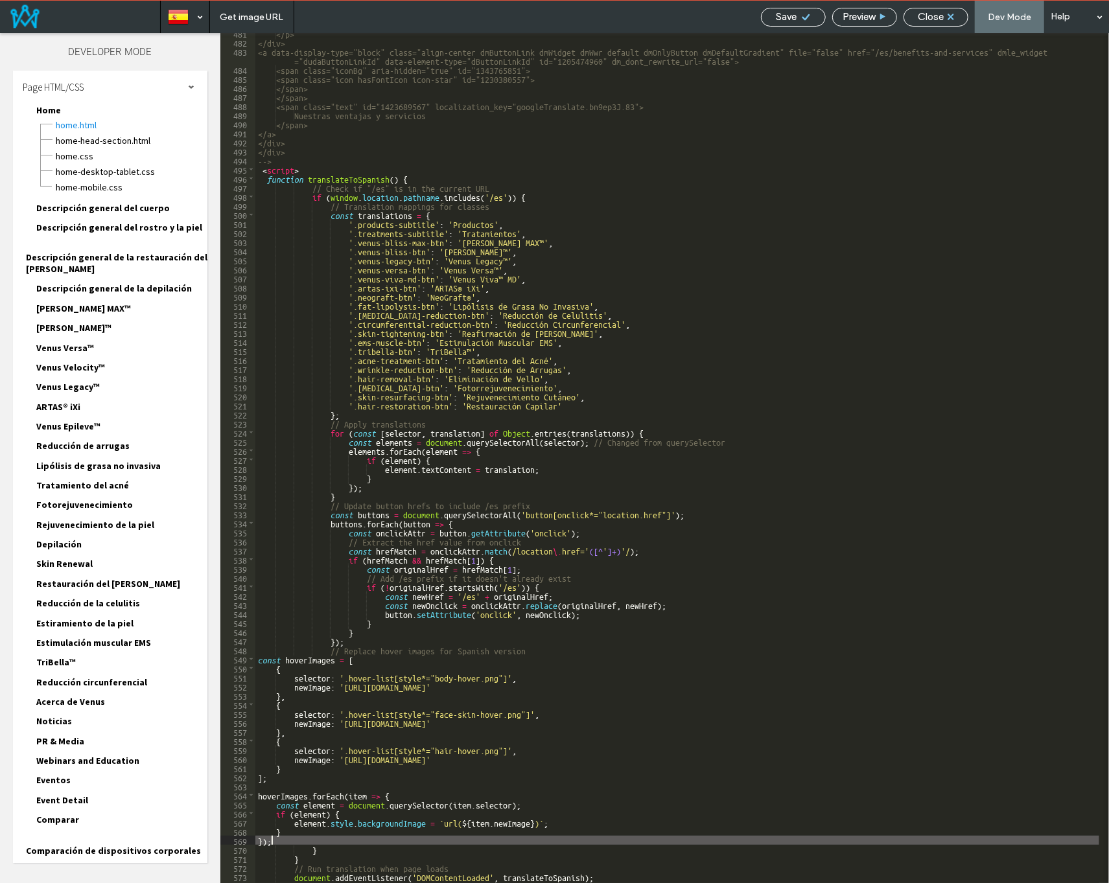
scroll to position [5146, 0]
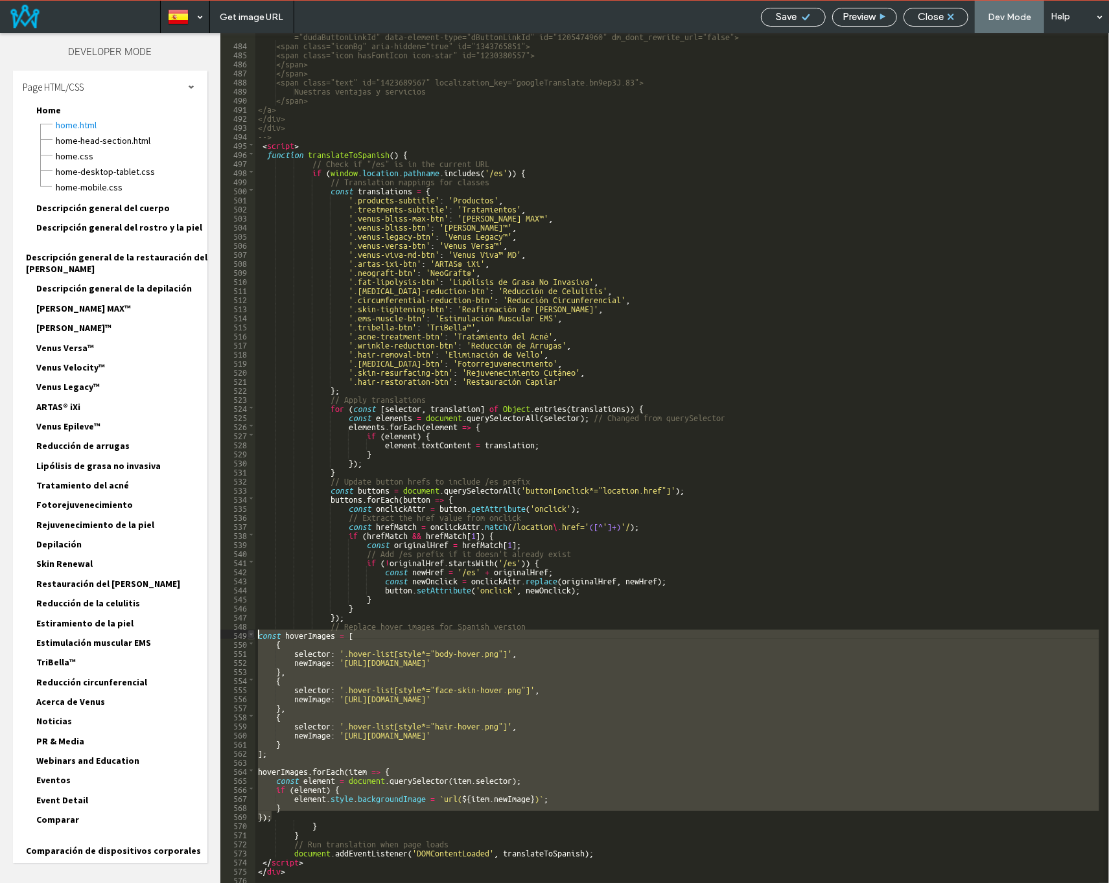
drag, startPoint x: 276, startPoint y: 819, endPoint x: 249, endPoint y: 631, distance: 189.3
click at [249, 631] on div "** 483 484 485 486 487 488 489 490 491 492 493 494 495 496 497 498 499 500 501 …" at bounding box center [664, 458] width 889 height 851
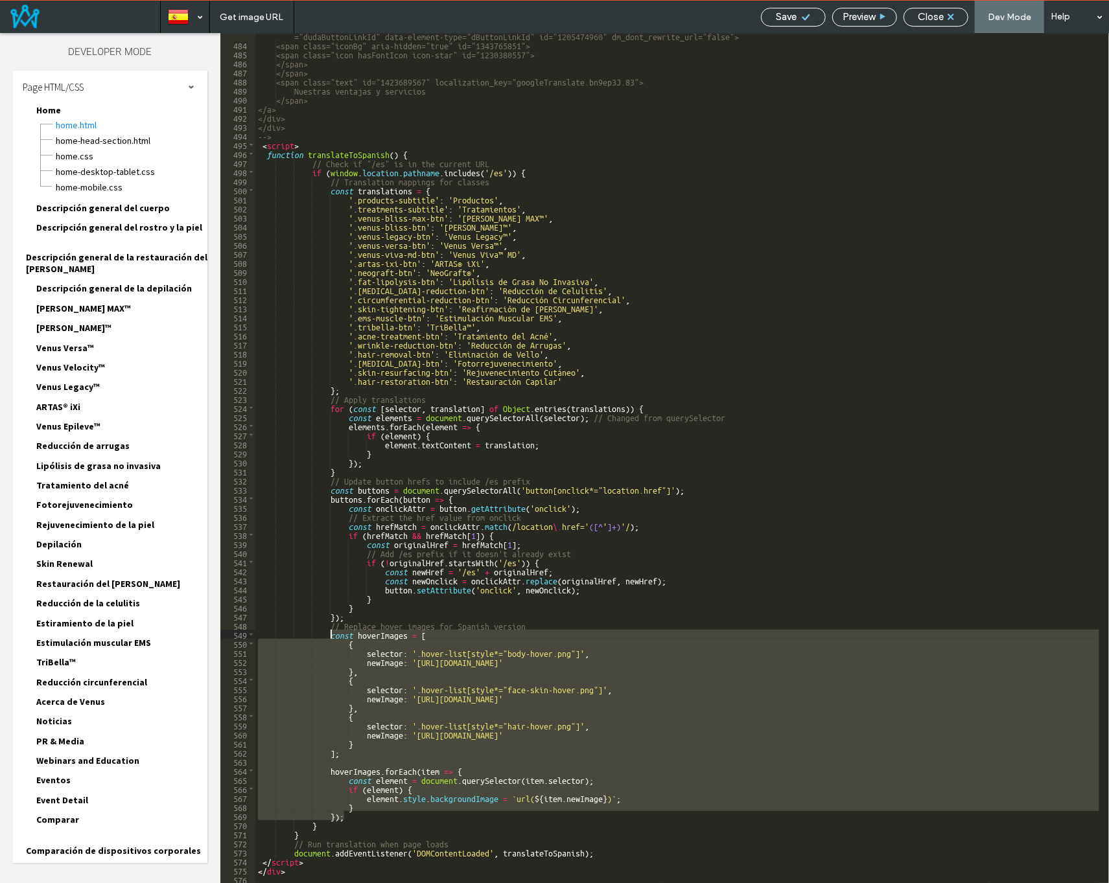
click at [470, 682] on div "<a data-display-type="block" class="align-center dmButtonLink dmWidget dmWwr de…" at bounding box center [677, 458] width 844 height 851
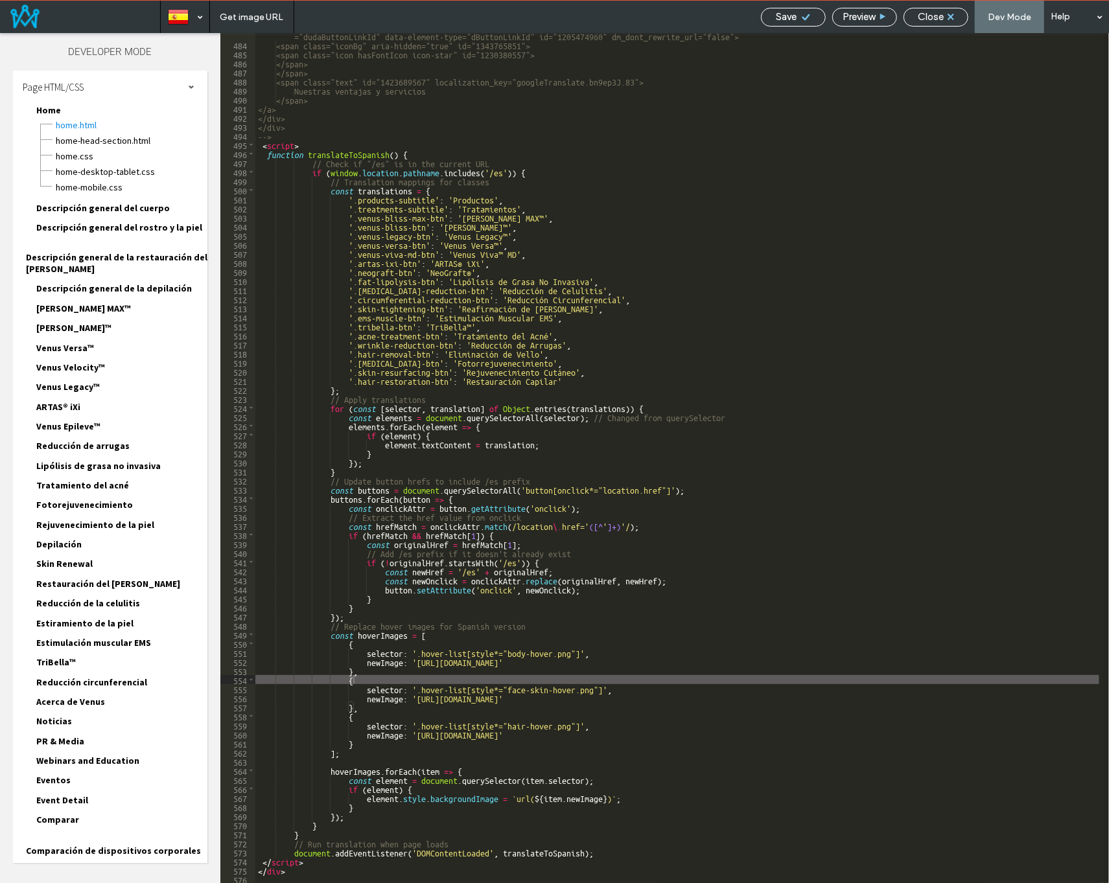
click at [774, 14] on div "Save" at bounding box center [793, 17] width 64 height 12
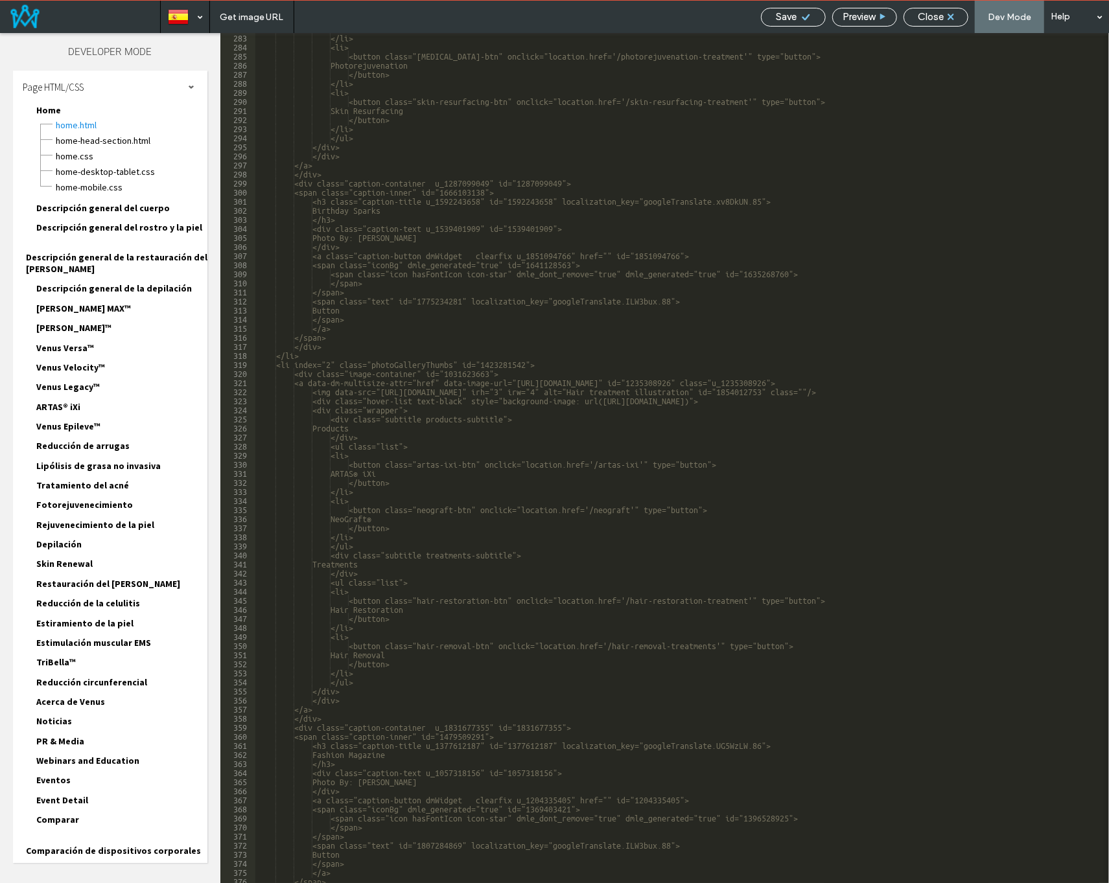
scroll to position [2507, 0]
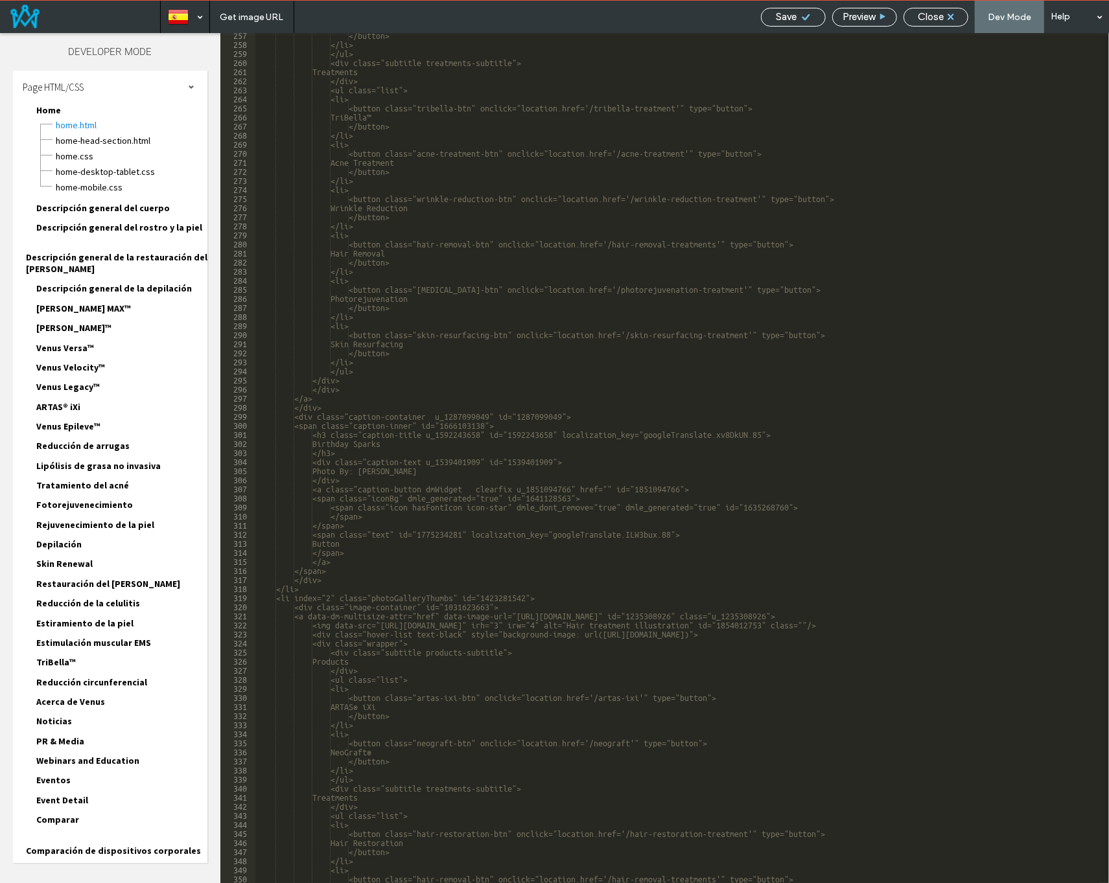
click at [472, 629] on div "</button> </li> </ul> <div class="subtitle treatments-subtitle"> Treatments </d…" at bounding box center [677, 464] width 844 height 869
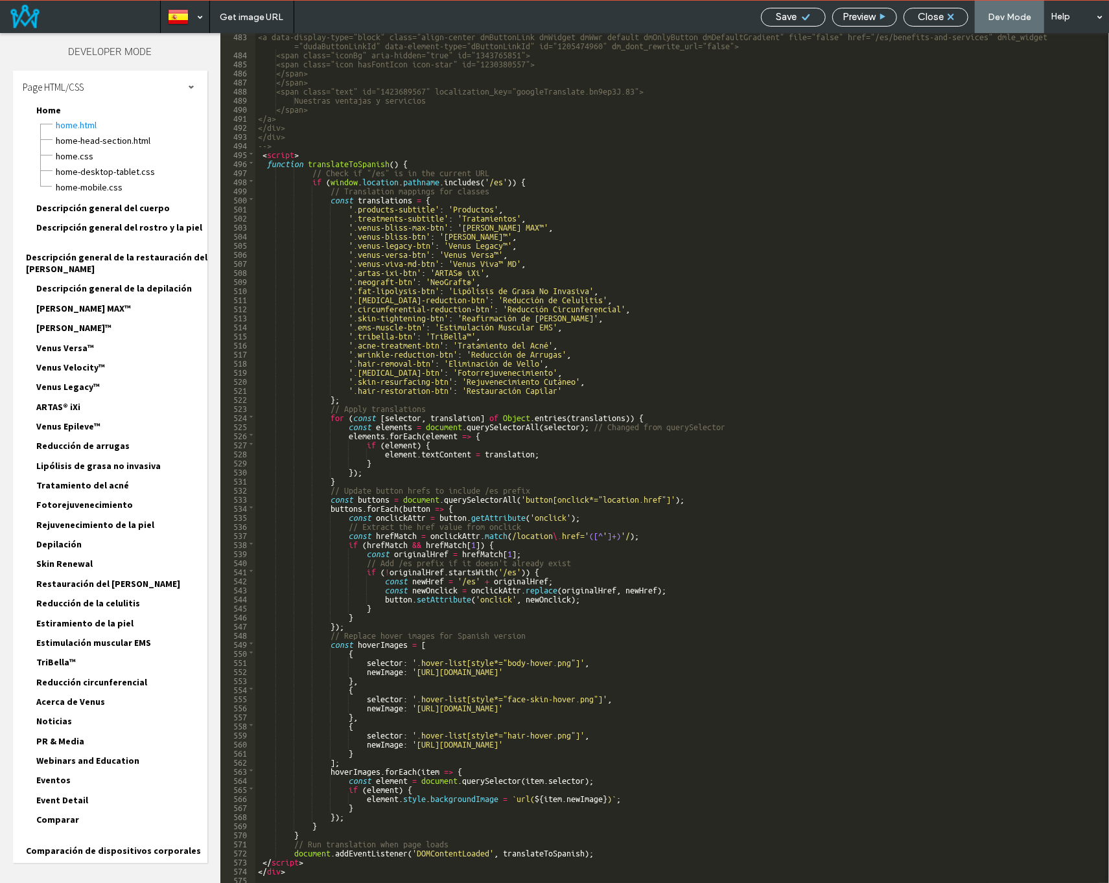
scroll to position [5137, 0]
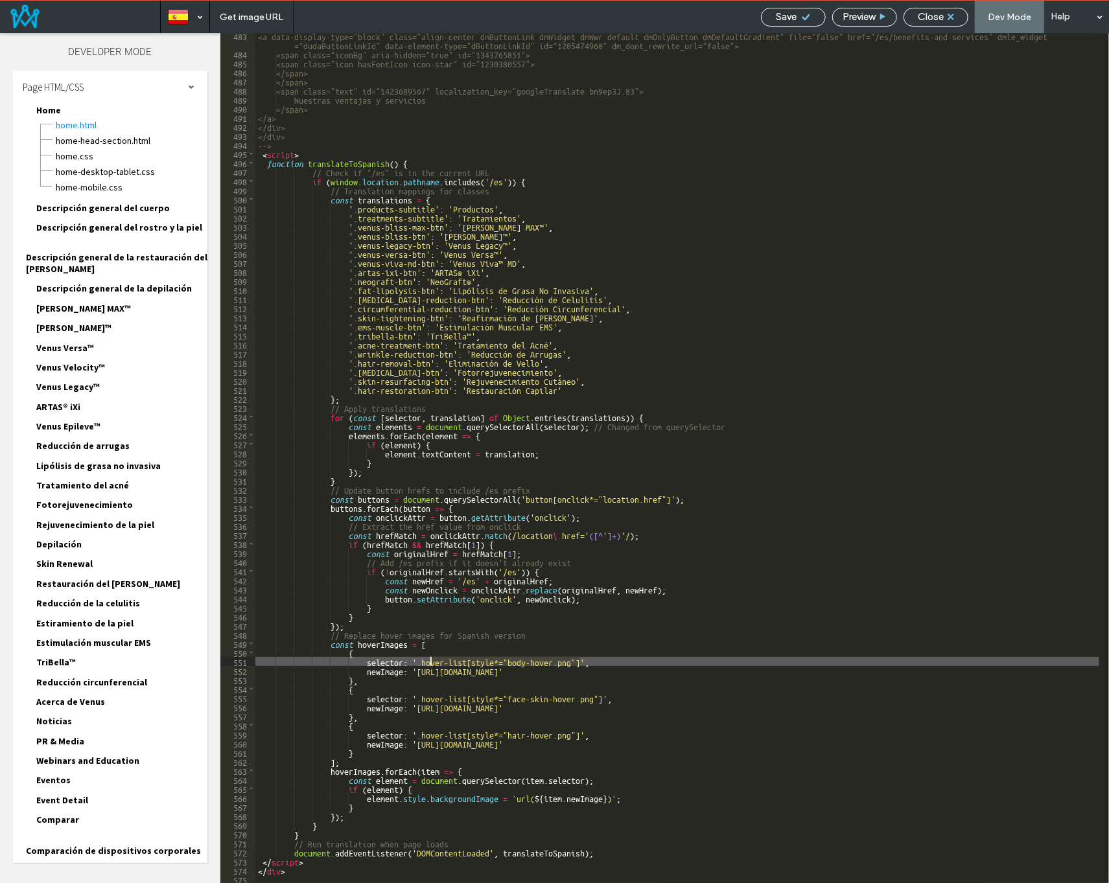
drag, startPoint x: 581, startPoint y: 660, endPoint x: 429, endPoint y: 662, distance: 151.7
click at [429, 662] on div "<a data-display-type="block" class="align-center dmButtonLink dmWidget dmWwr de…" at bounding box center [677, 470] width 844 height 878
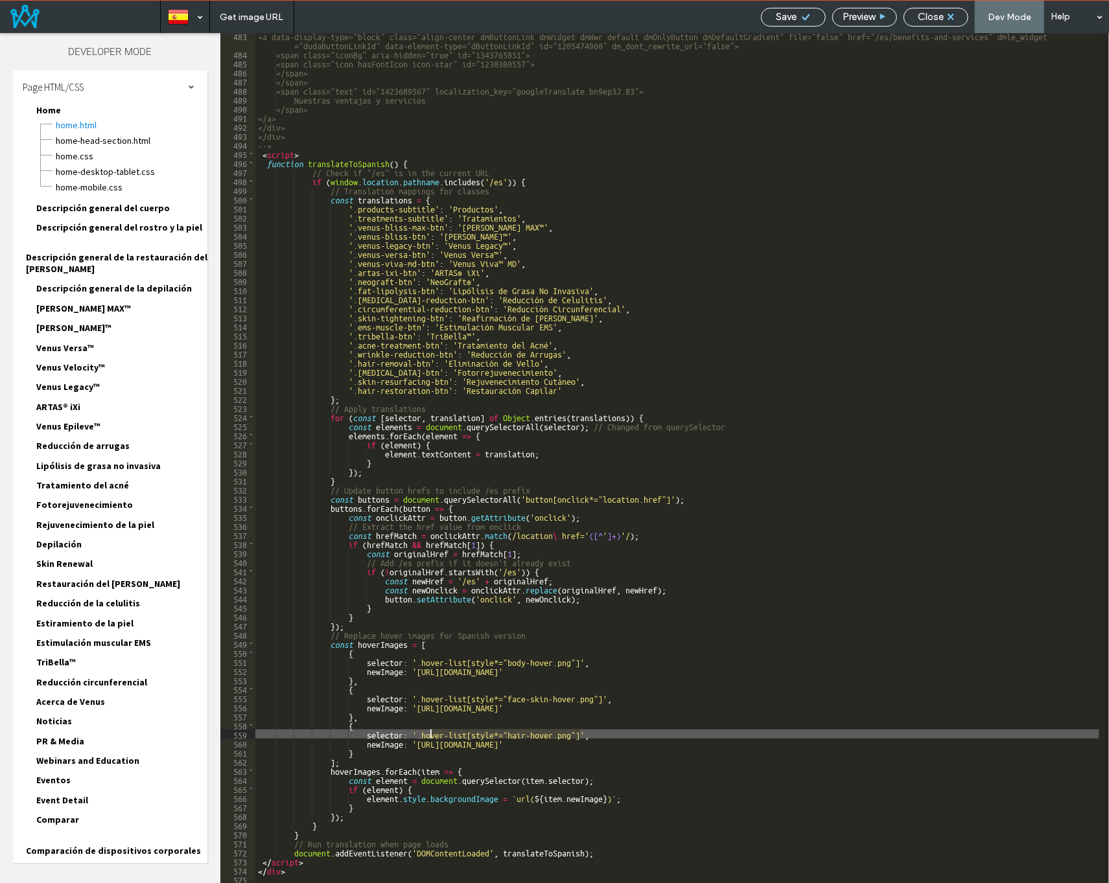
drag, startPoint x: 578, startPoint y: 730, endPoint x: 459, endPoint y: 734, distance: 118.6
click at [428, 736] on div "<a data-display-type="block" class="align-center dmButtonLink dmWidget dmWwr de…" at bounding box center [677, 470] width 844 height 878
click at [797, 16] on div "Save" at bounding box center [793, 17] width 64 height 12
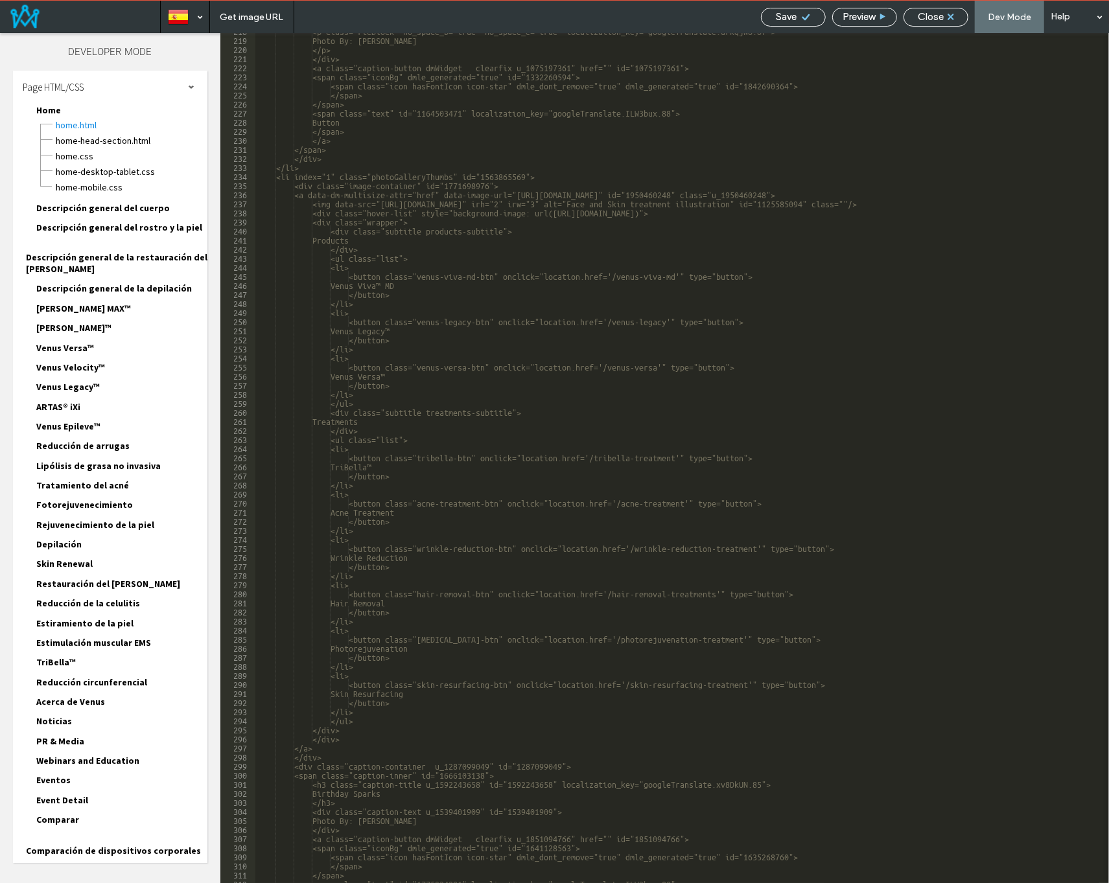
scroll to position [2002, 0]
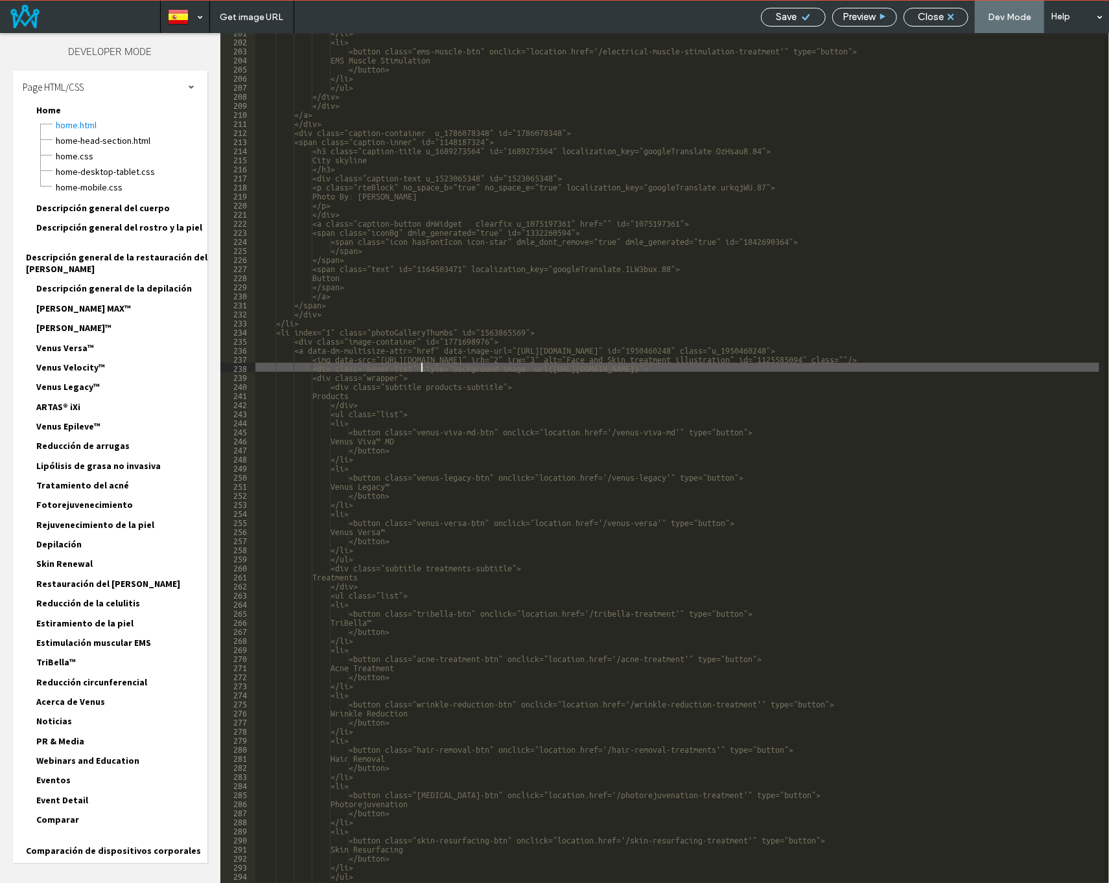
click at [421, 366] on div "</li> <li> <button class="ems-muscle-btn" onclick="location.href='/electrical-m…" at bounding box center [677, 461] width 844 height 869
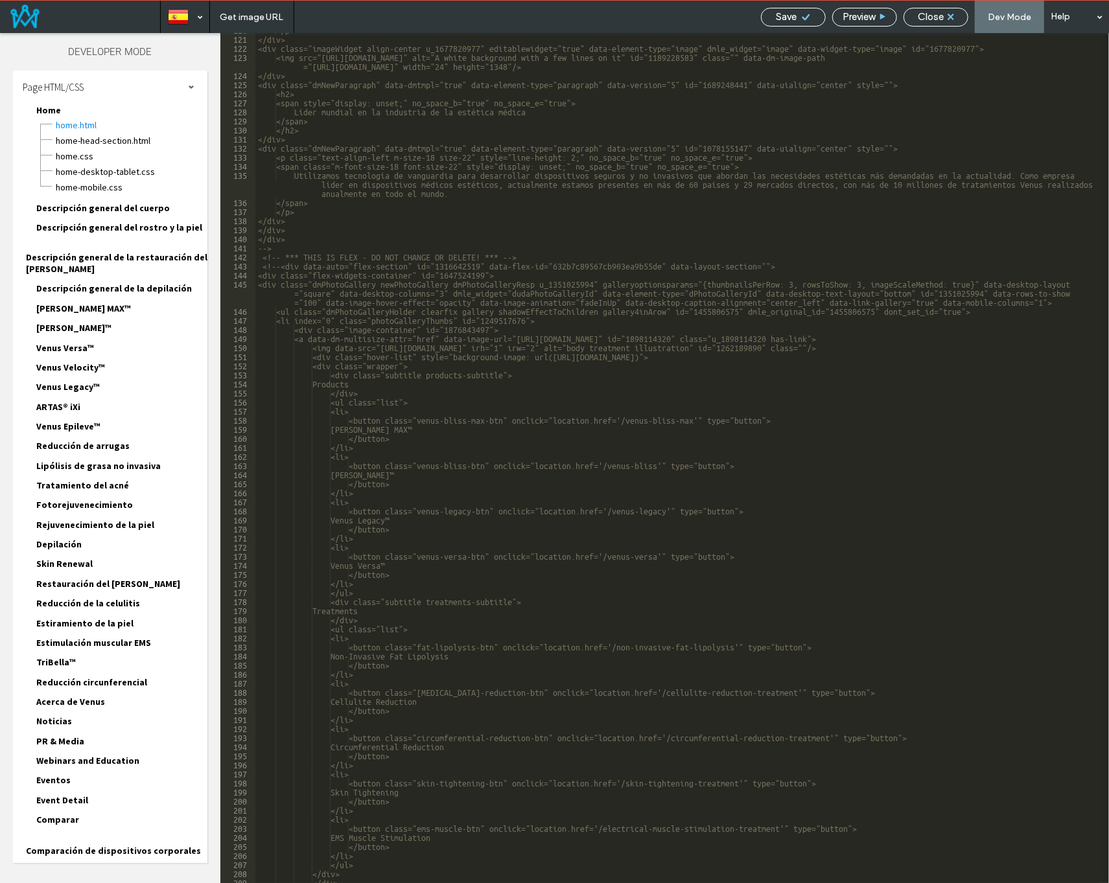
scroll to position [1185, 0]
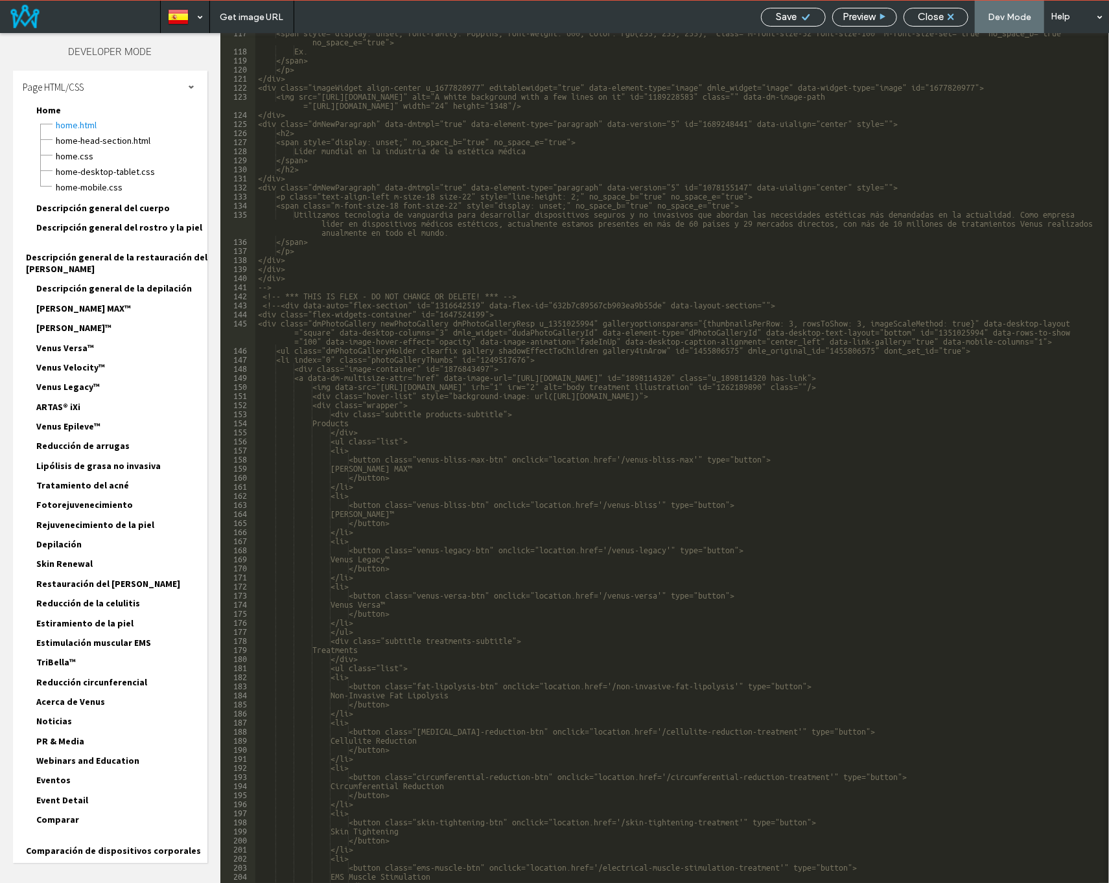
click at [420, 397] on div "<span style="display: unset; font-family: Poppins; font-weight: 600; color: rgb…" at bounding box center [677, 466] width 844 height 878
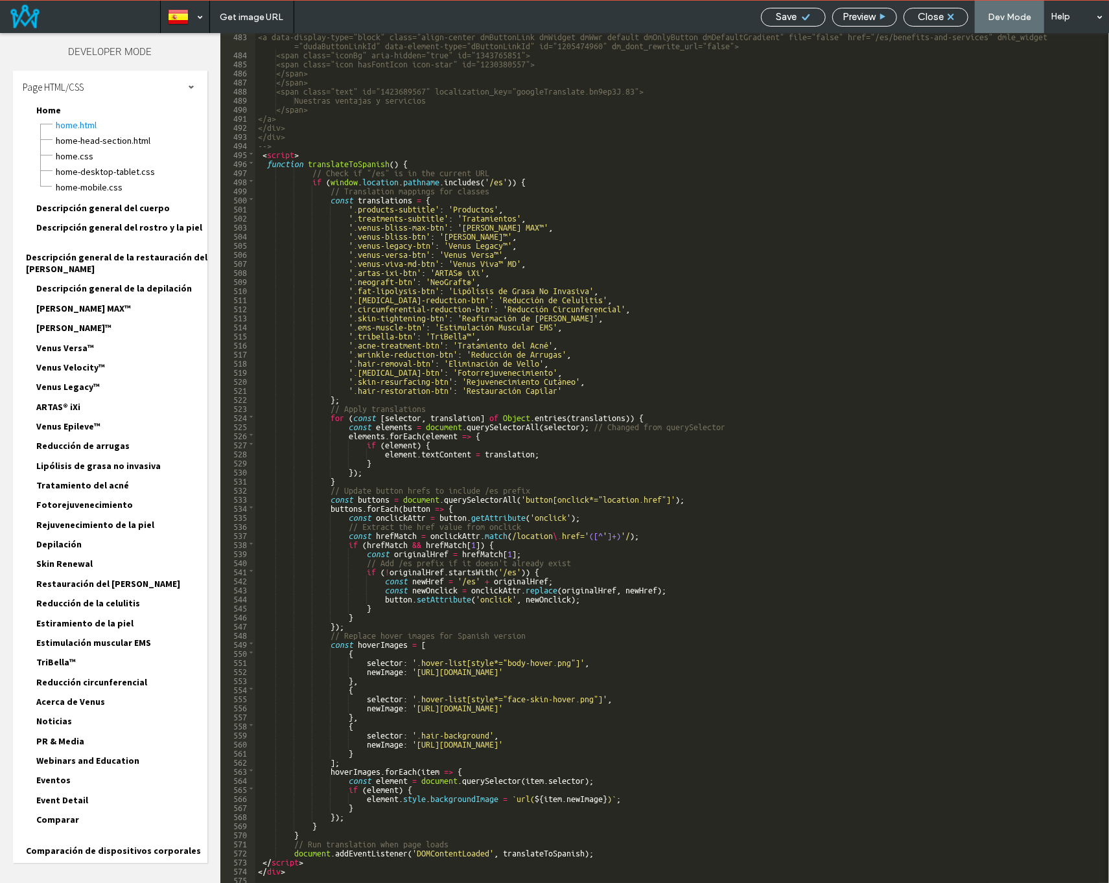
scroll to position [5137, 0]
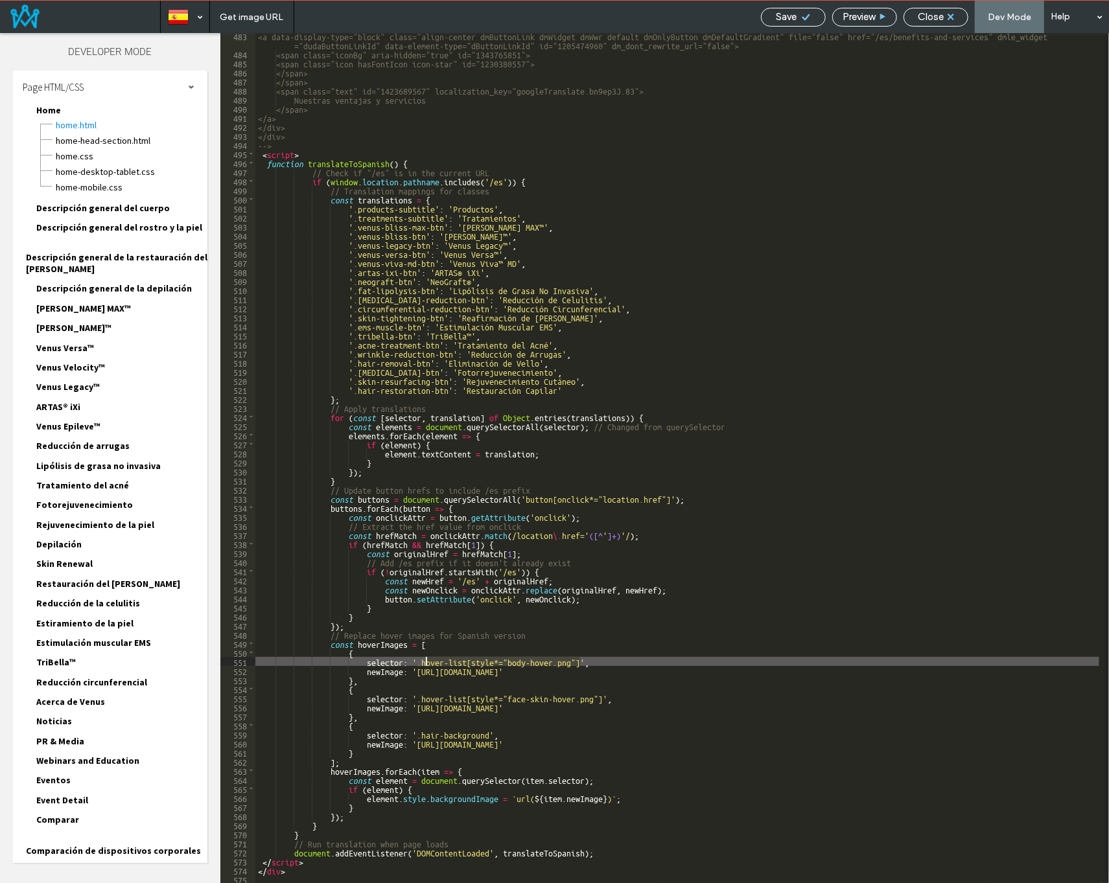
drag, startPoint x: 581, startPoint y: 662, endPoint x: 469, endPoint y: 652, distance: 112.0
click at [423, 662] on div "<a data-display-type="block" class="align-center dmButtonLink dmWidget dmWwr de…" at bounding box center [677, 470] width 844 height 878
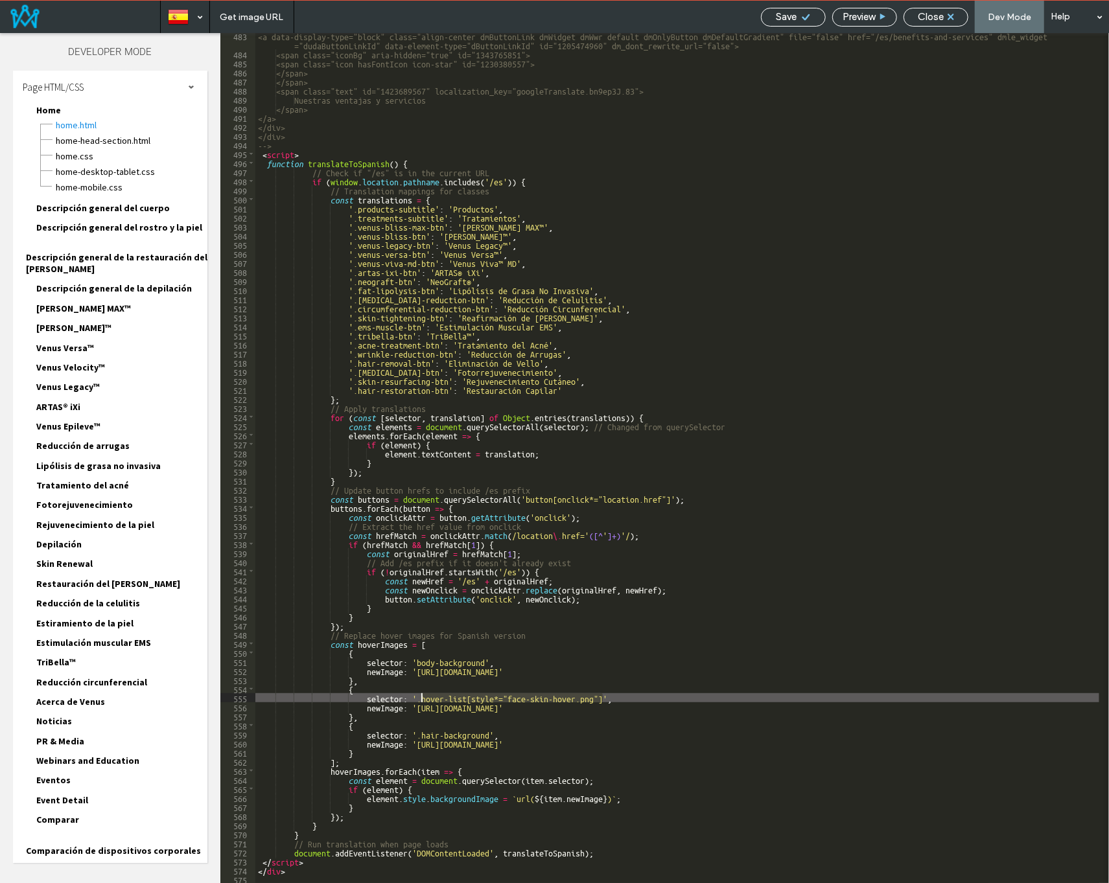
drag, startPoint x: 602, startPoint y: 696, endPoint x: 421, endPoint y: 697, distance: 180.8
click at [421, 697] on div "<a data-display-type="block" class="align-center dmButtonLink dmWidget dmWwr de…" at bounding box center [677, 470] width 844 height 878
click at [796, 14] on span "Save" at bounding box center [786, 17] width 21 height 12
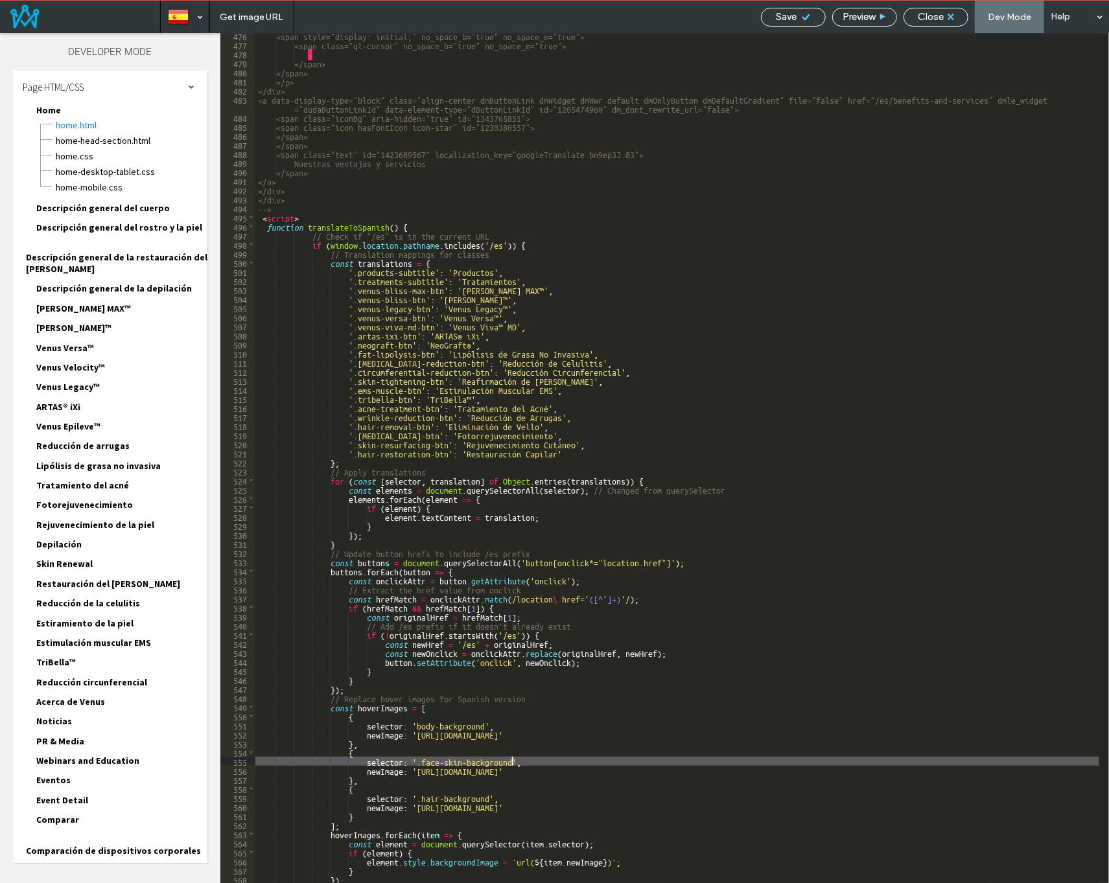
scroll to position [5074, 0]
click at [416, 722] on div "<span style="display: initial;" no_space_b="true" no_space_e="true"> <span clas…" at bounding box center [677, 465] width 844 height 869
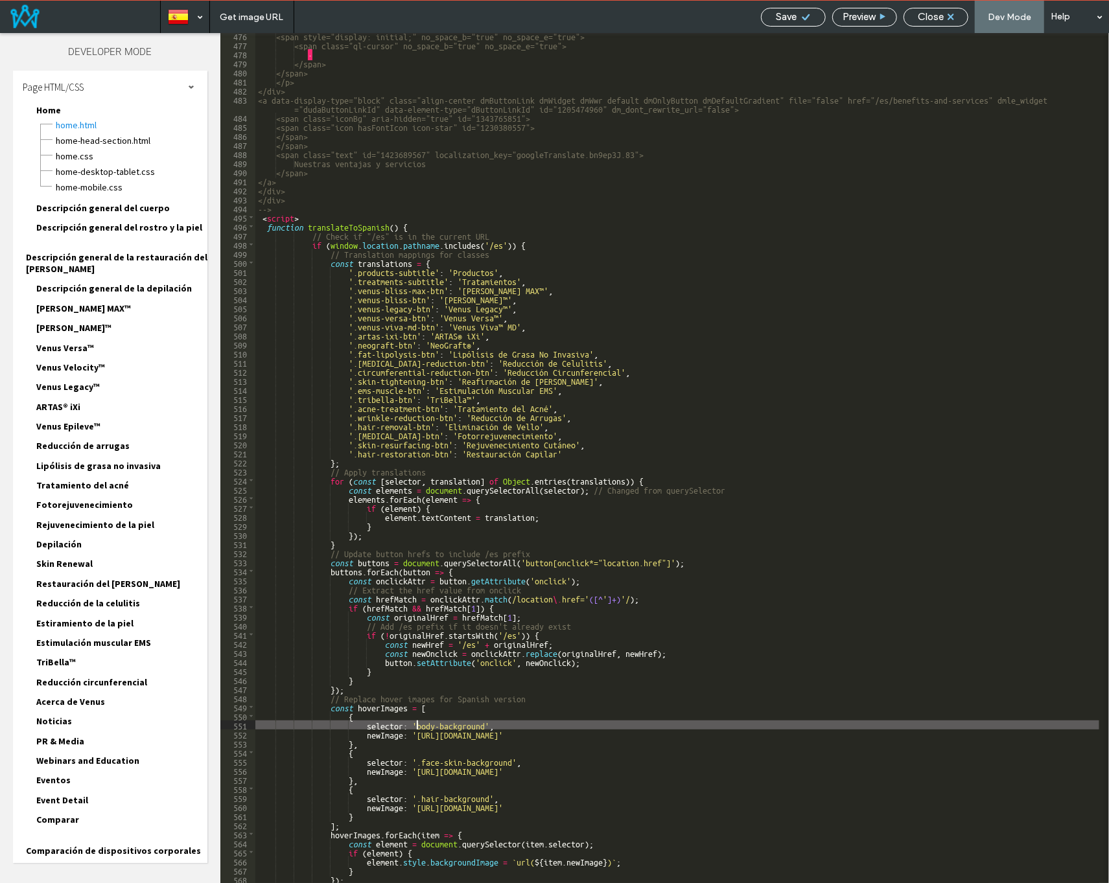
type textarea "**"
click at [792, 17] on span "Save" at bounding box center [786, 17] width 21 height 12
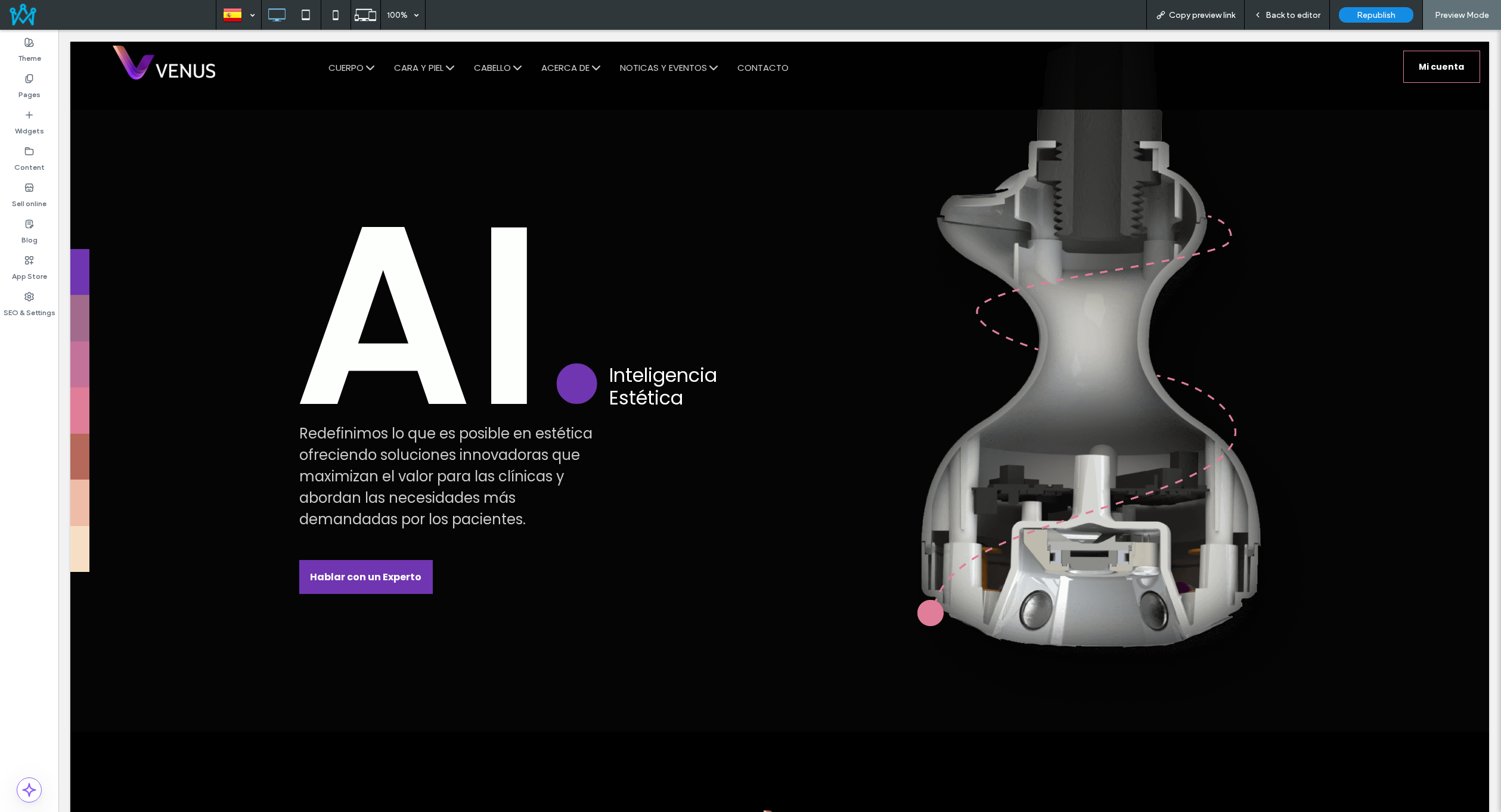
click at [1277, 15] on span "Back to editor" at bounding box center [1293, 15] width 55 height 10
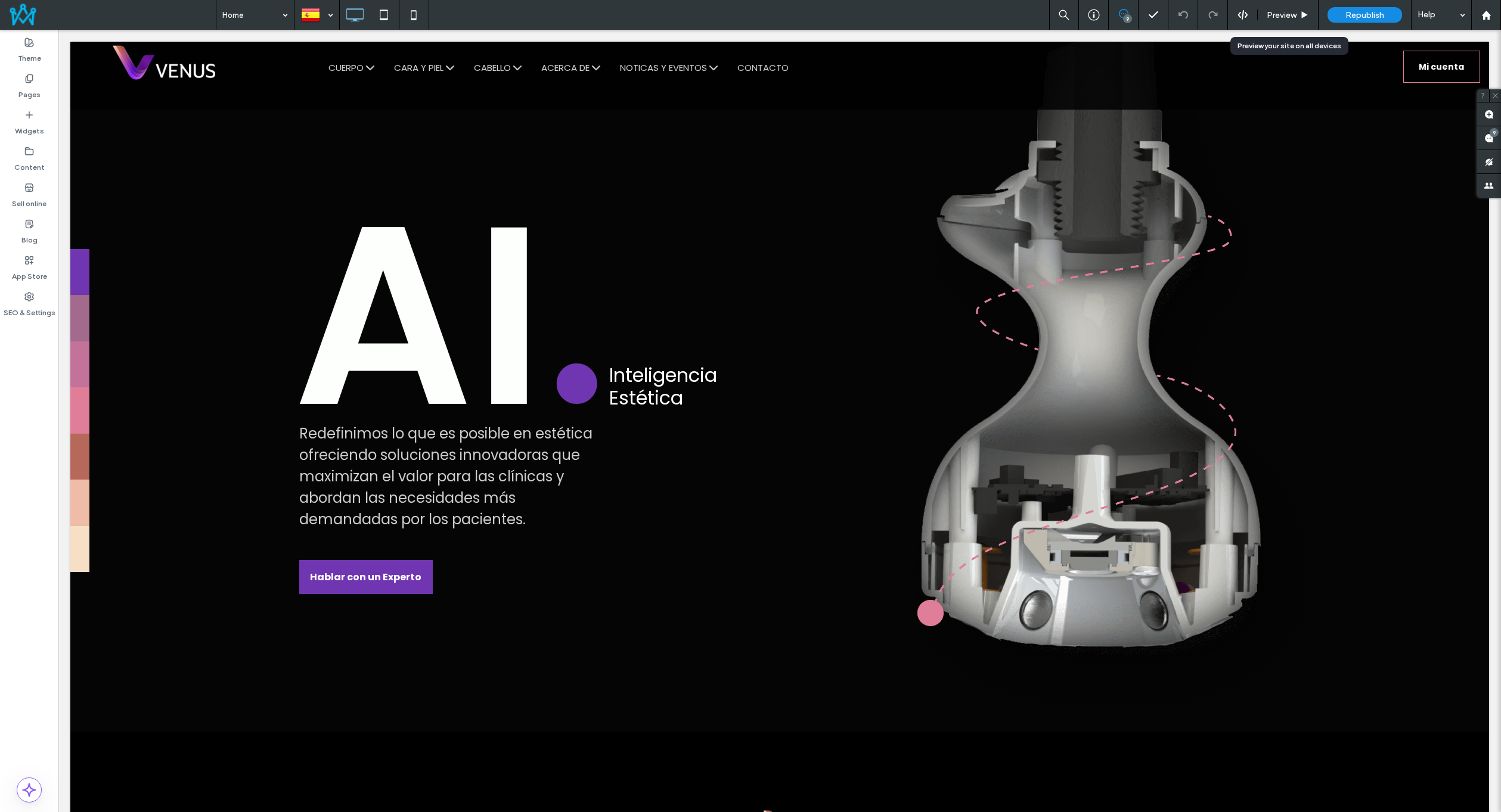
click at [1280, 21] on div "Preview" at bounding box center [1288, 15] width 61 height 29
click at [1293, 4] on div "Preview" at bounding box center [1288, 15] width 61 height 29
click at [1292, 18] on span "Preview" at bounding box center [1281, 15] width 29 height 10
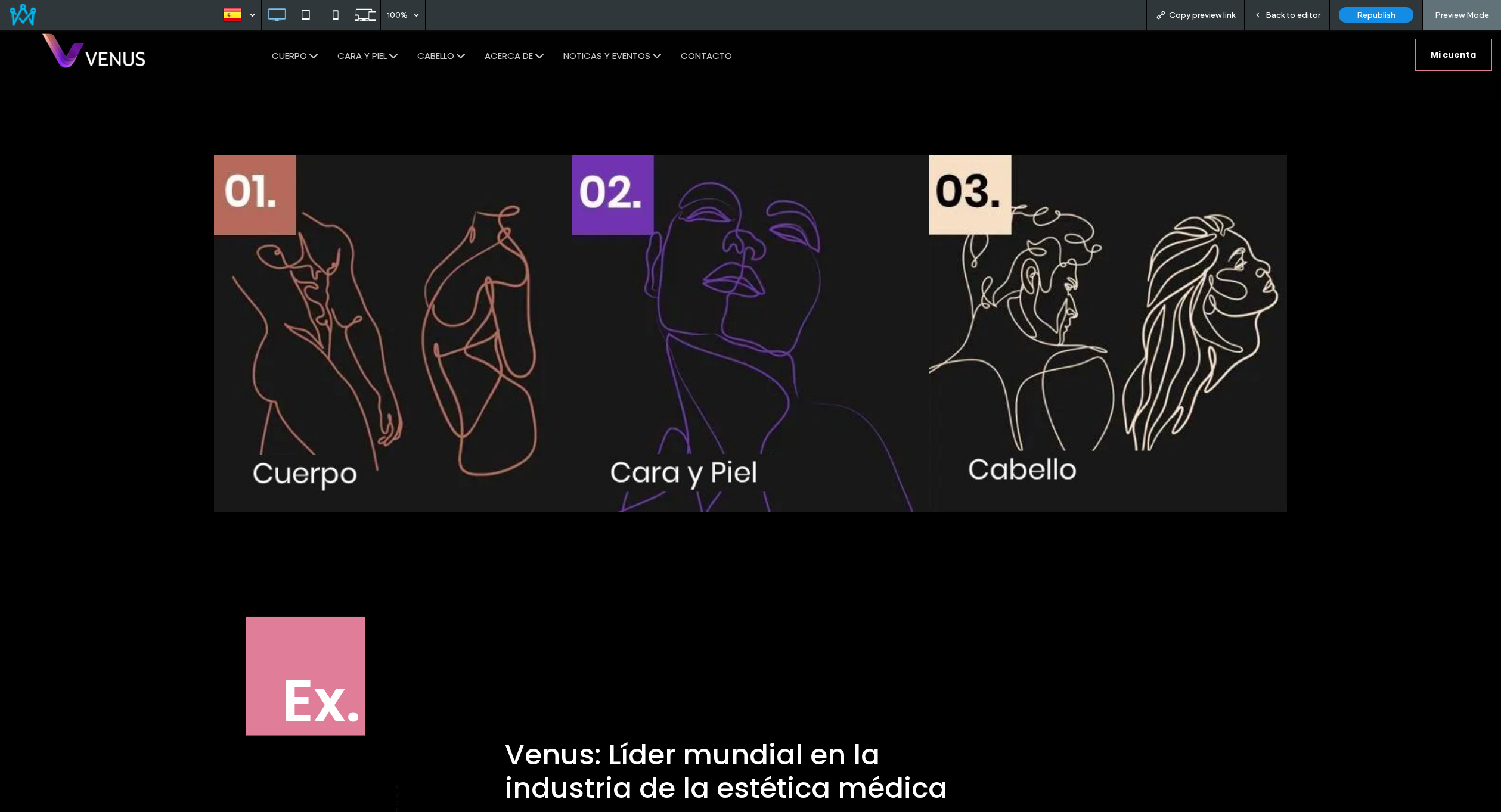
scroll to position [1550, 0]
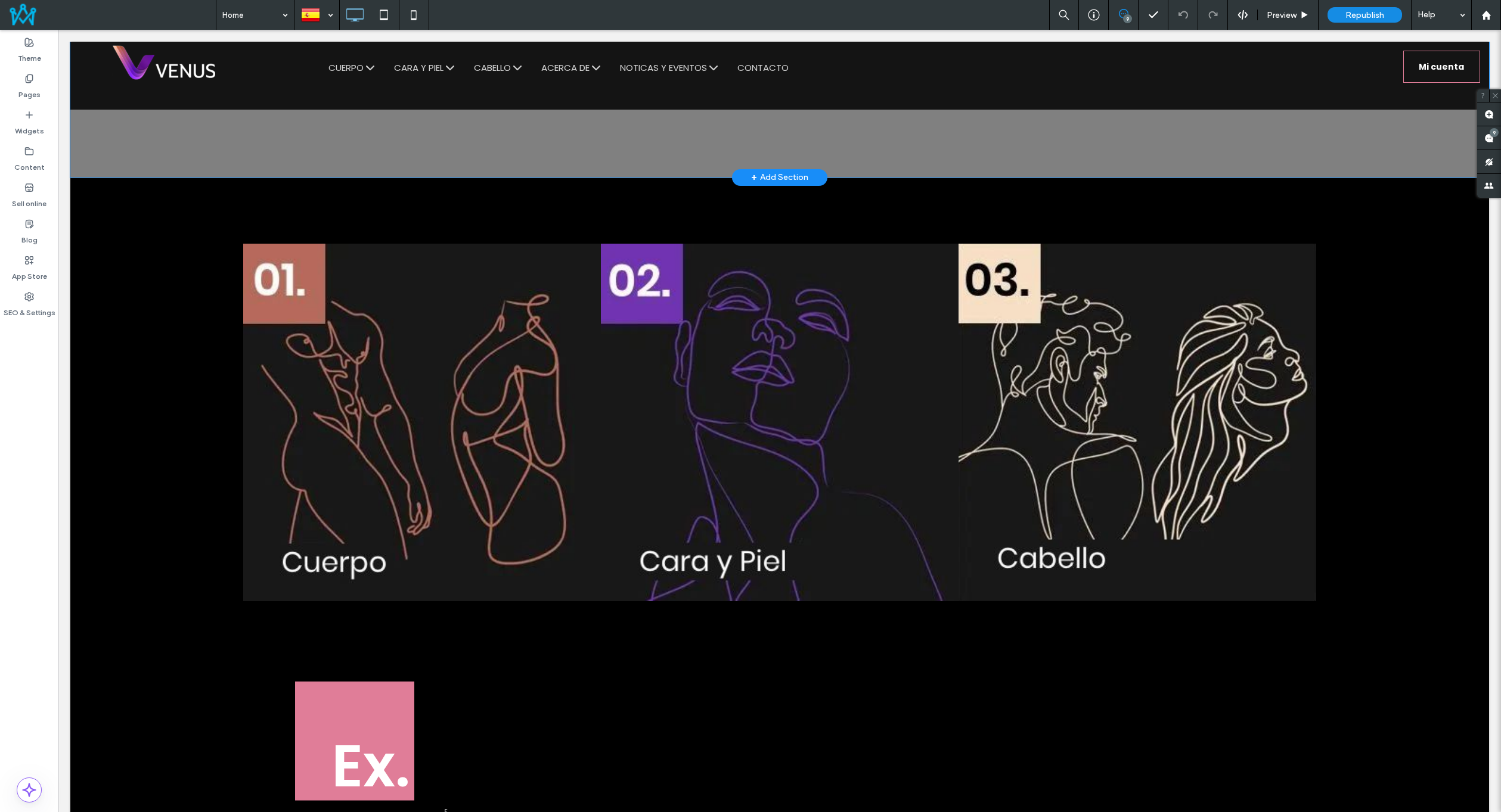
scroll to position [1550, 0]
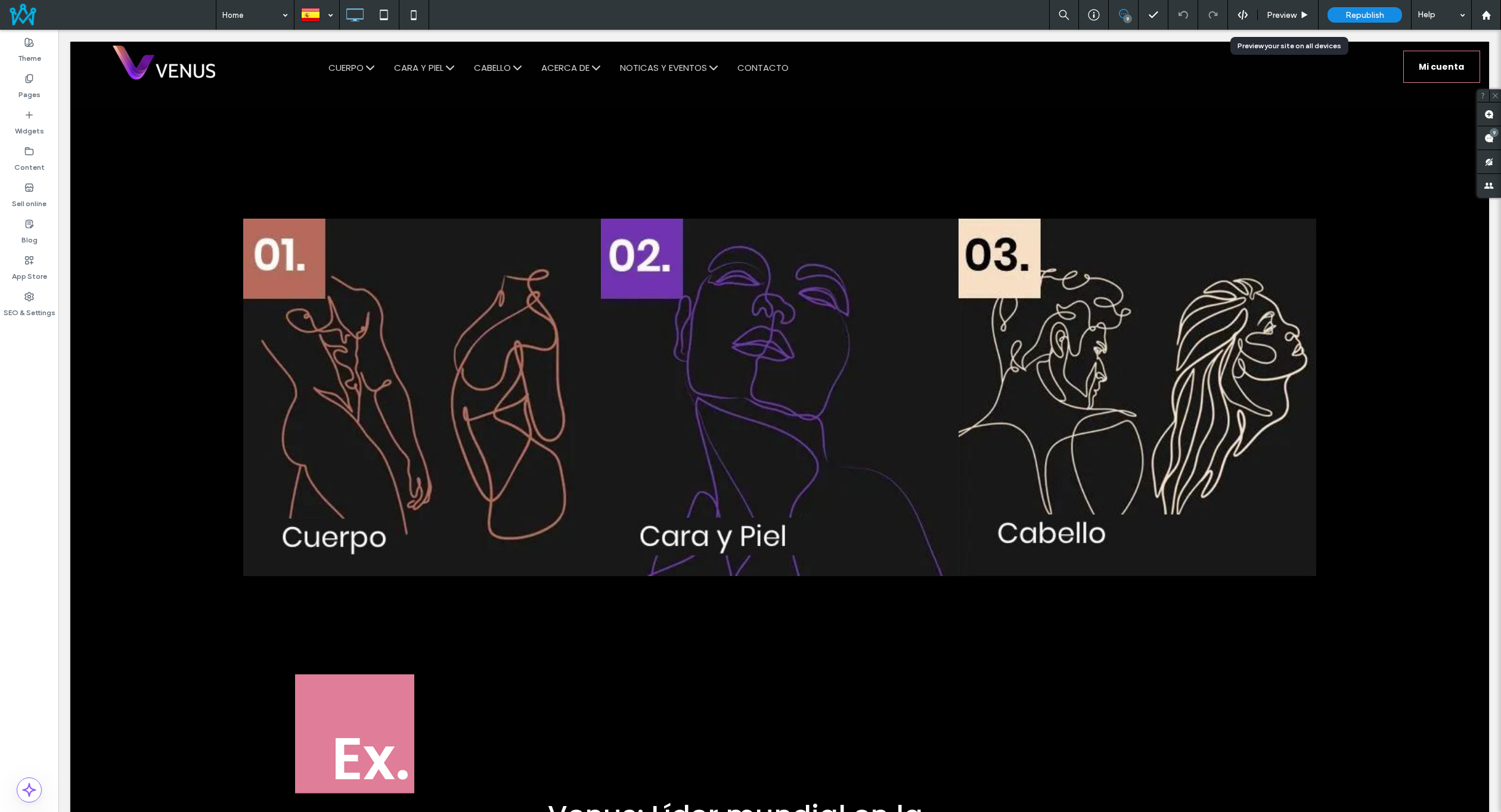
click at [1296, 16] on span "Preview" at bounding box center [1281, 15] width 29 height 10
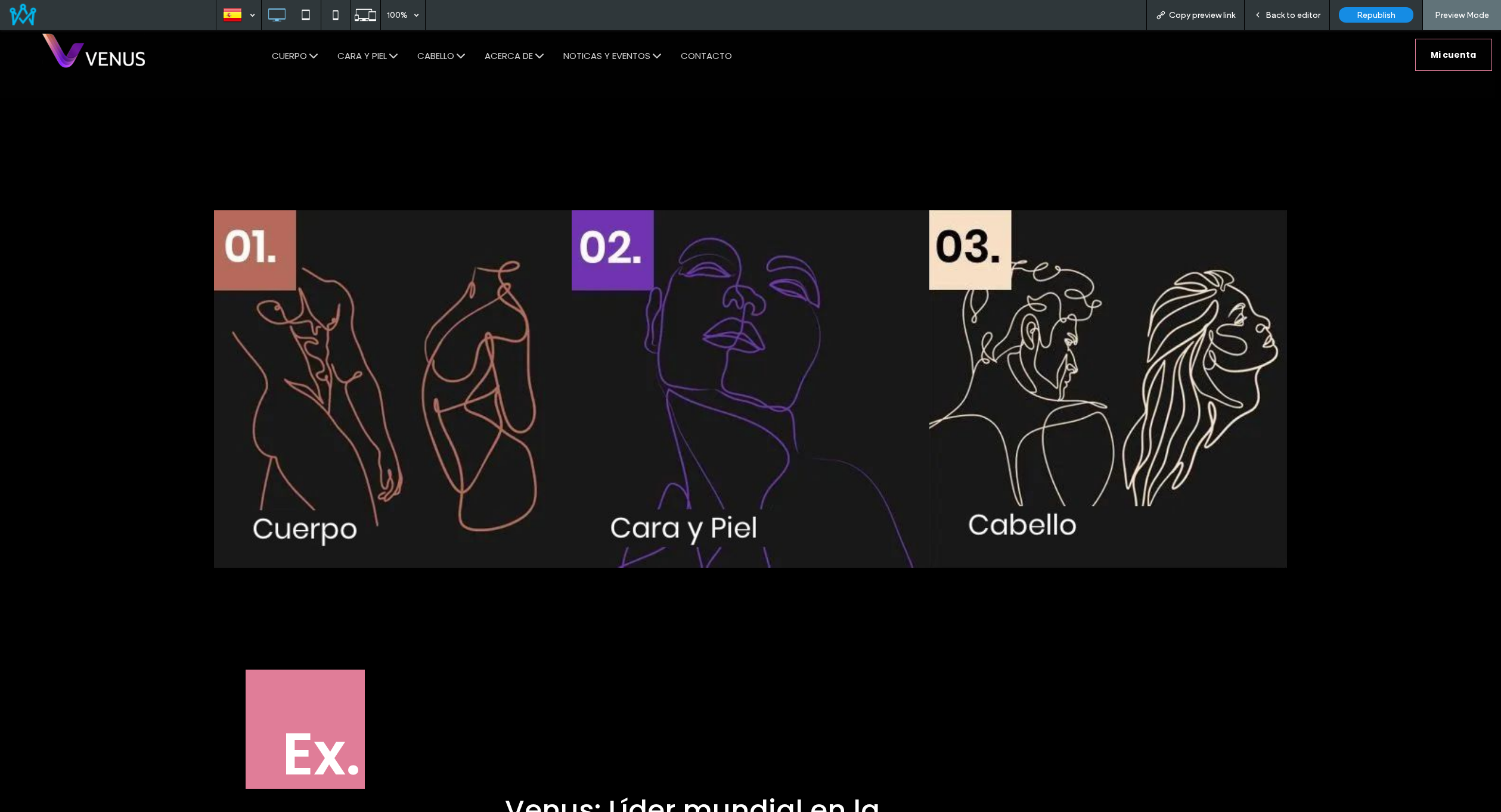
click at [1262, 15] on icon at bounding box center [1257, 15] width 8 height 8
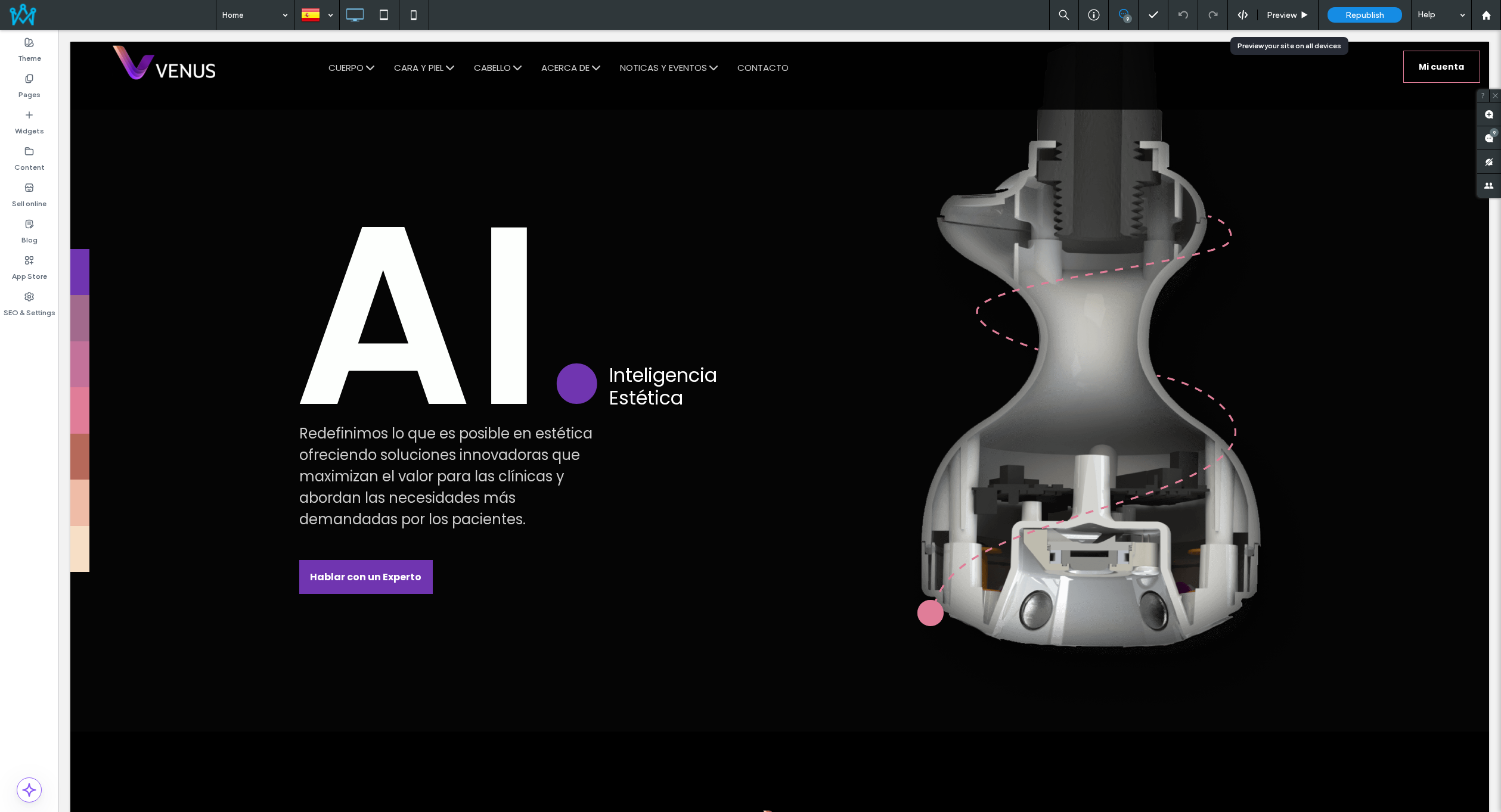
click at [1307, 12] on icon at bounding box center [1304, 16] width 9 height 9
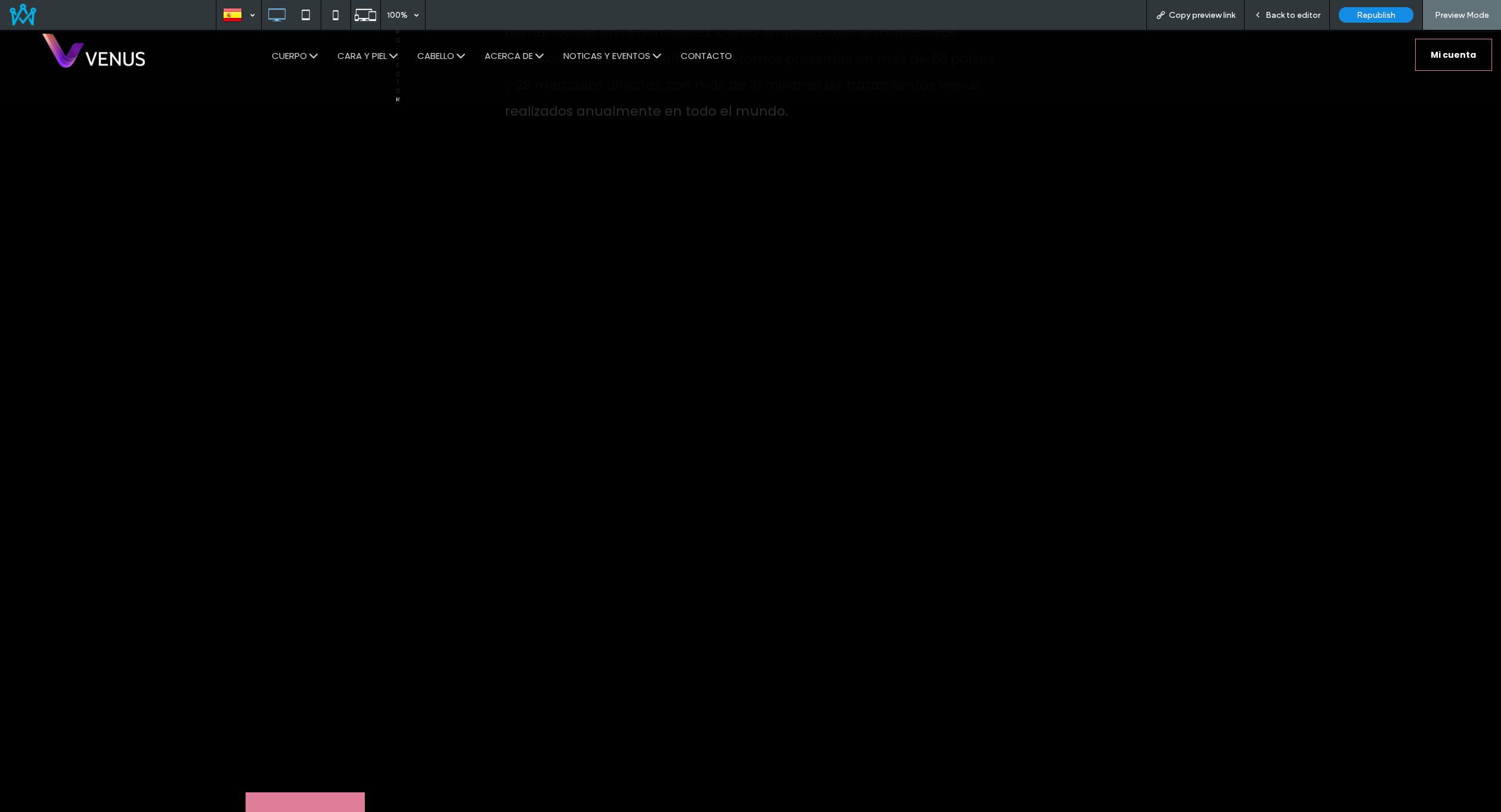
scroll to position [1430, 0]
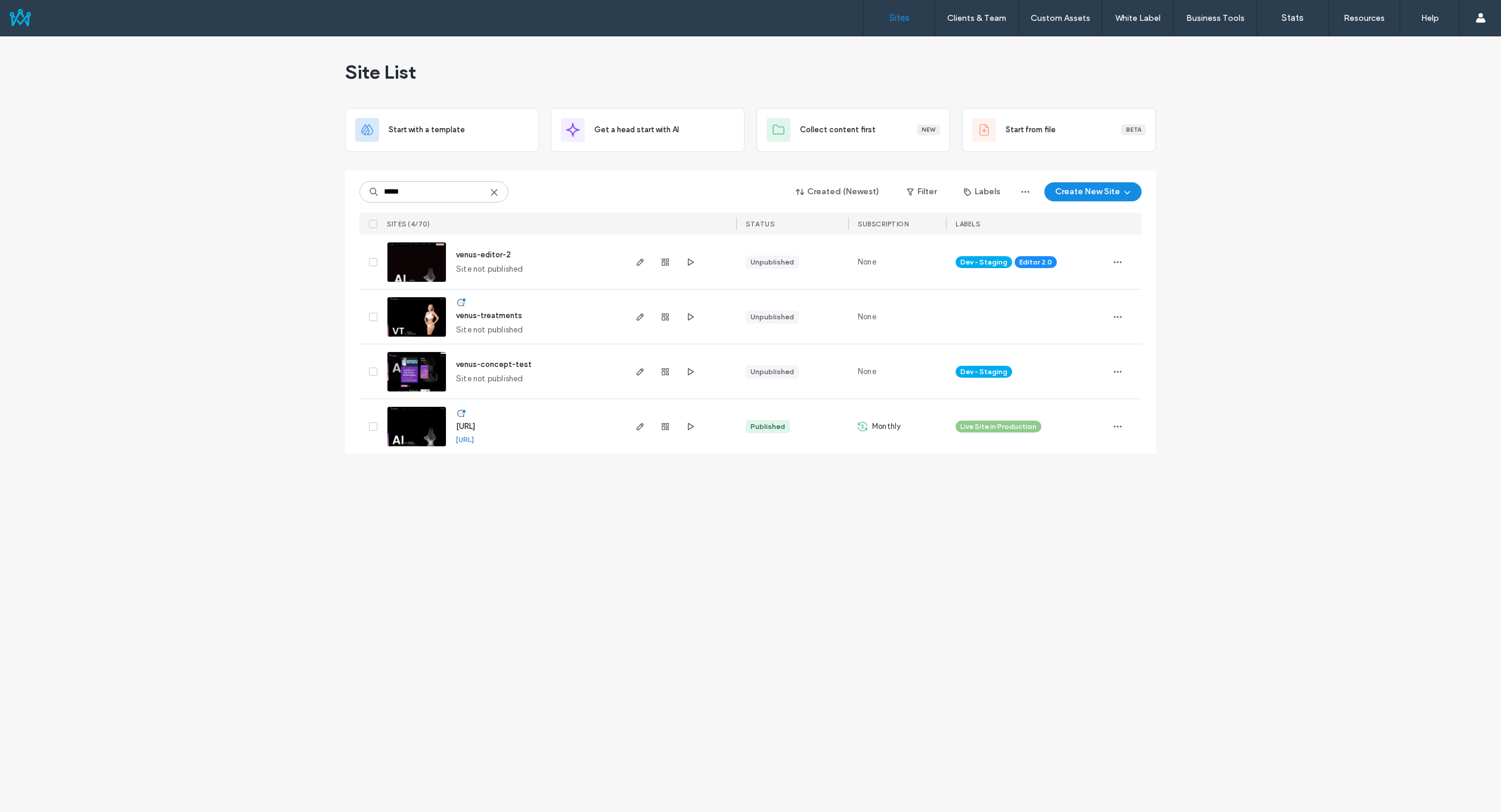
type input "*****"
click at [476, 426] on span "[URL]" at bounding box center [465, 427] width 19 height 9
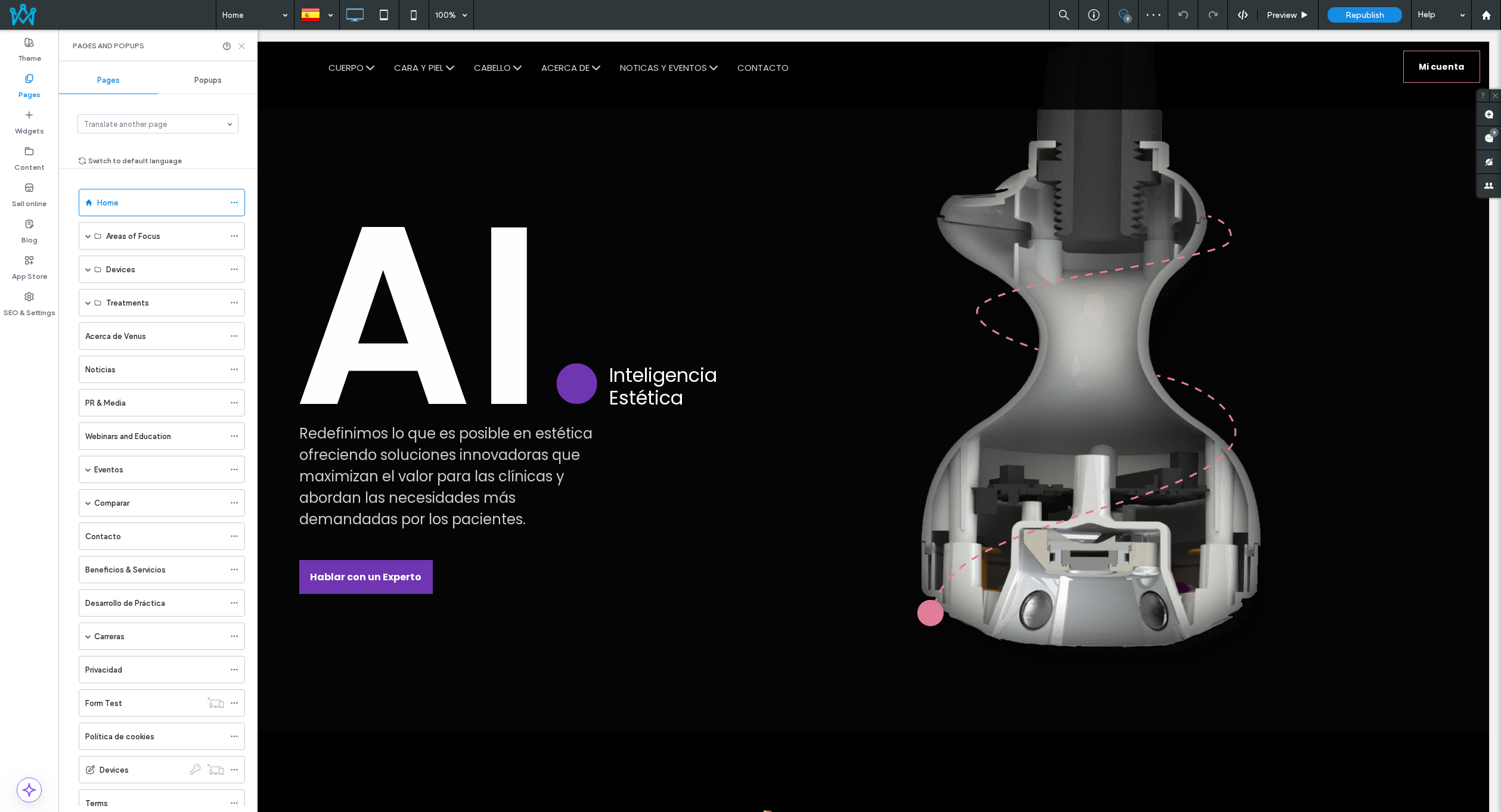
click at [241, 48] on icon at bounding box center [242, 46] width 9 height 9
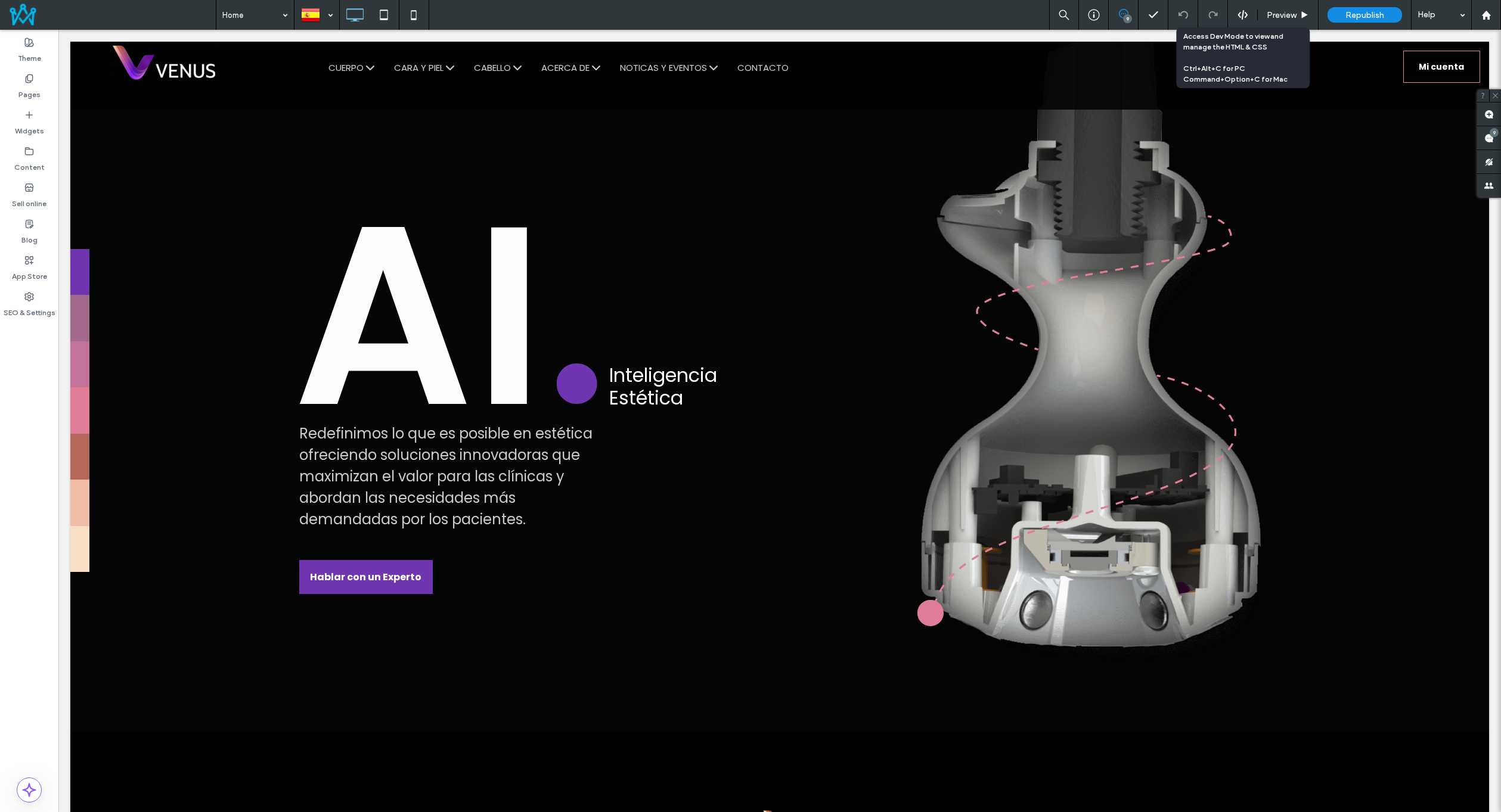
click at [1240, 10] on icon at bounding box center [1243, 15] width 11 height 11
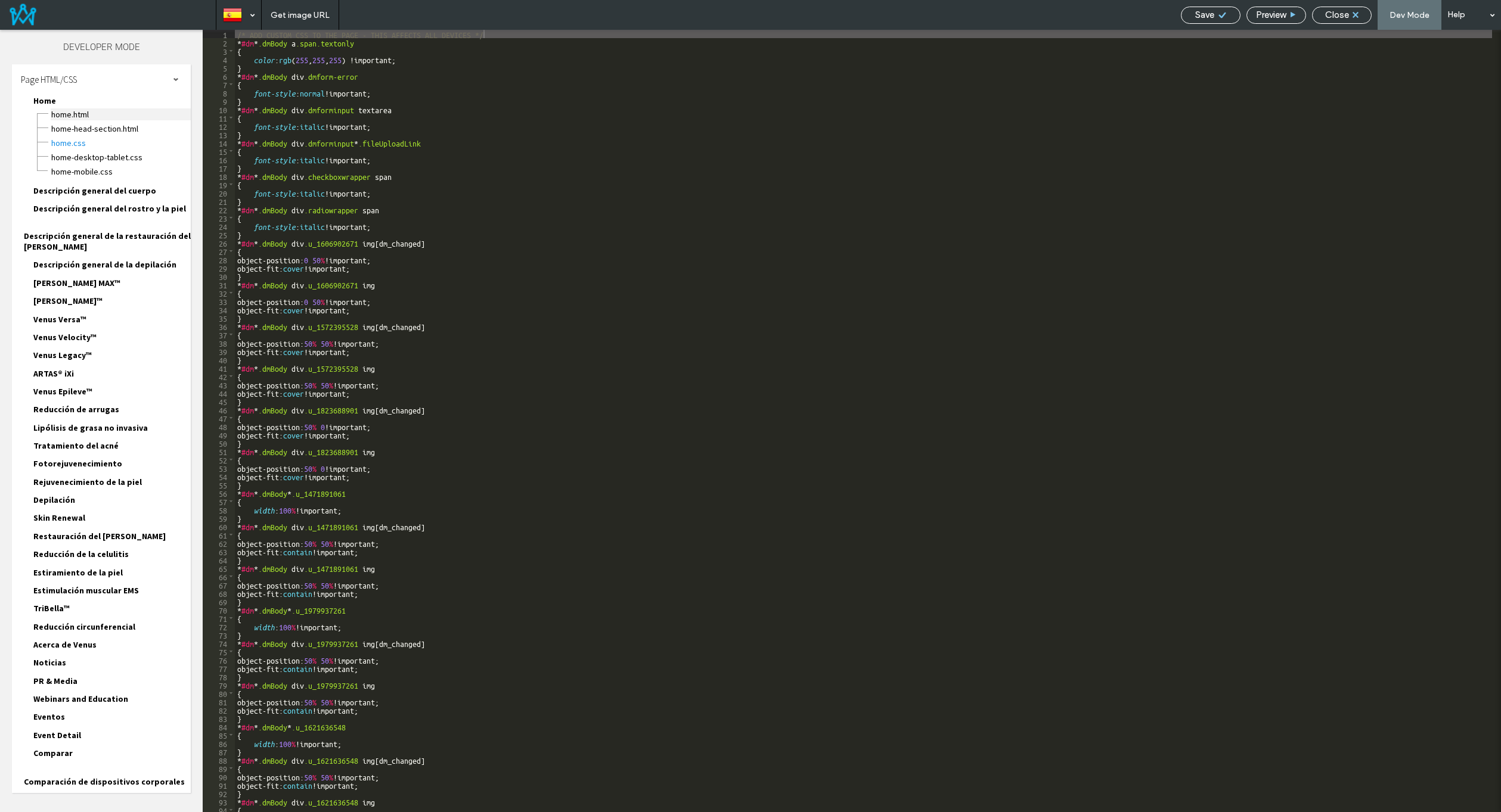
click at [87, 114] on span "Home.HTML" at bounding box center [120, 114] width 140 height 12
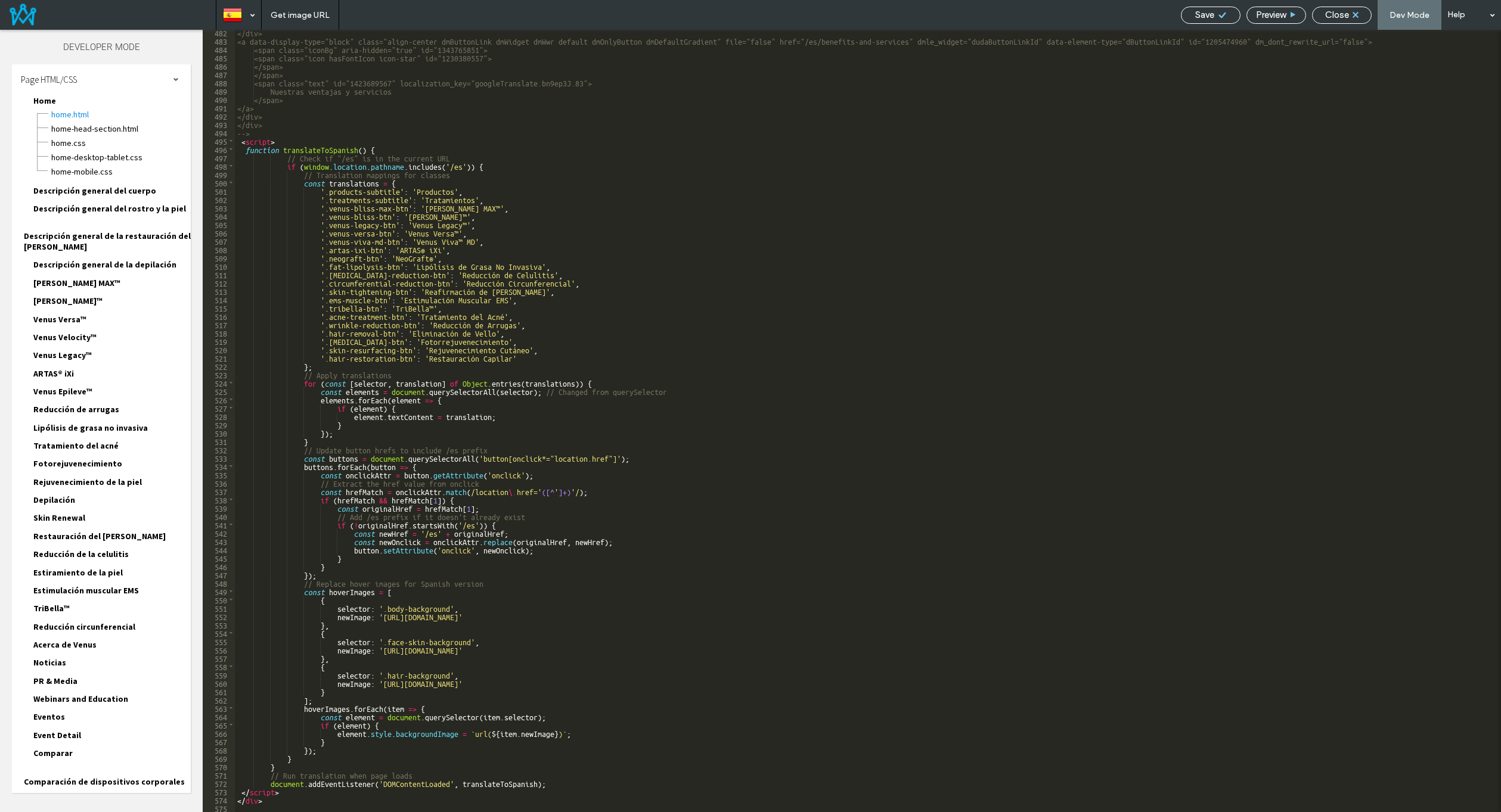
scroll to position [4348, 0]
click at [1342, 12] on span "Close" at bounding box center [1337, 15] width 24 height 11
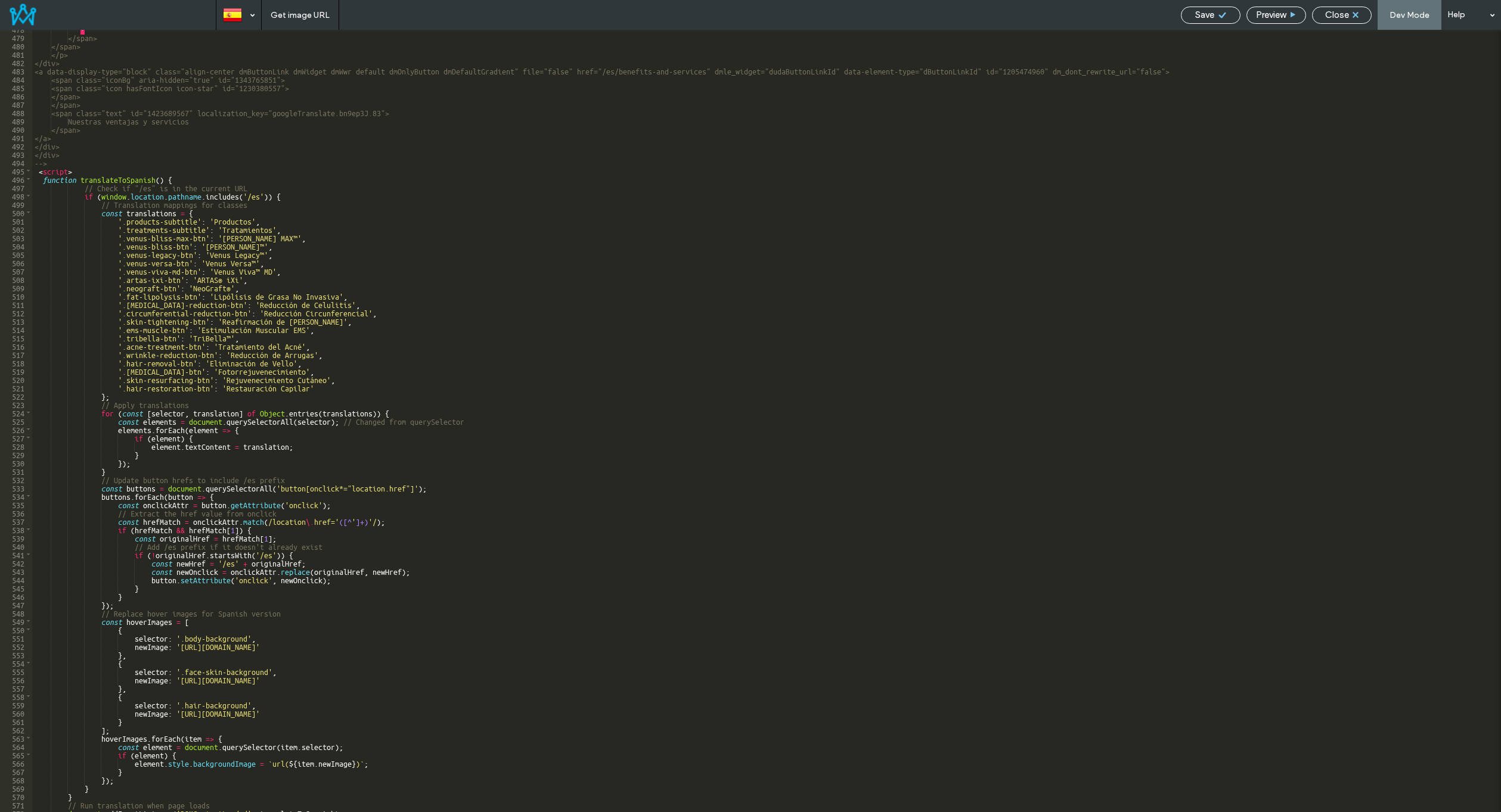
scroll to position [4318, 0]
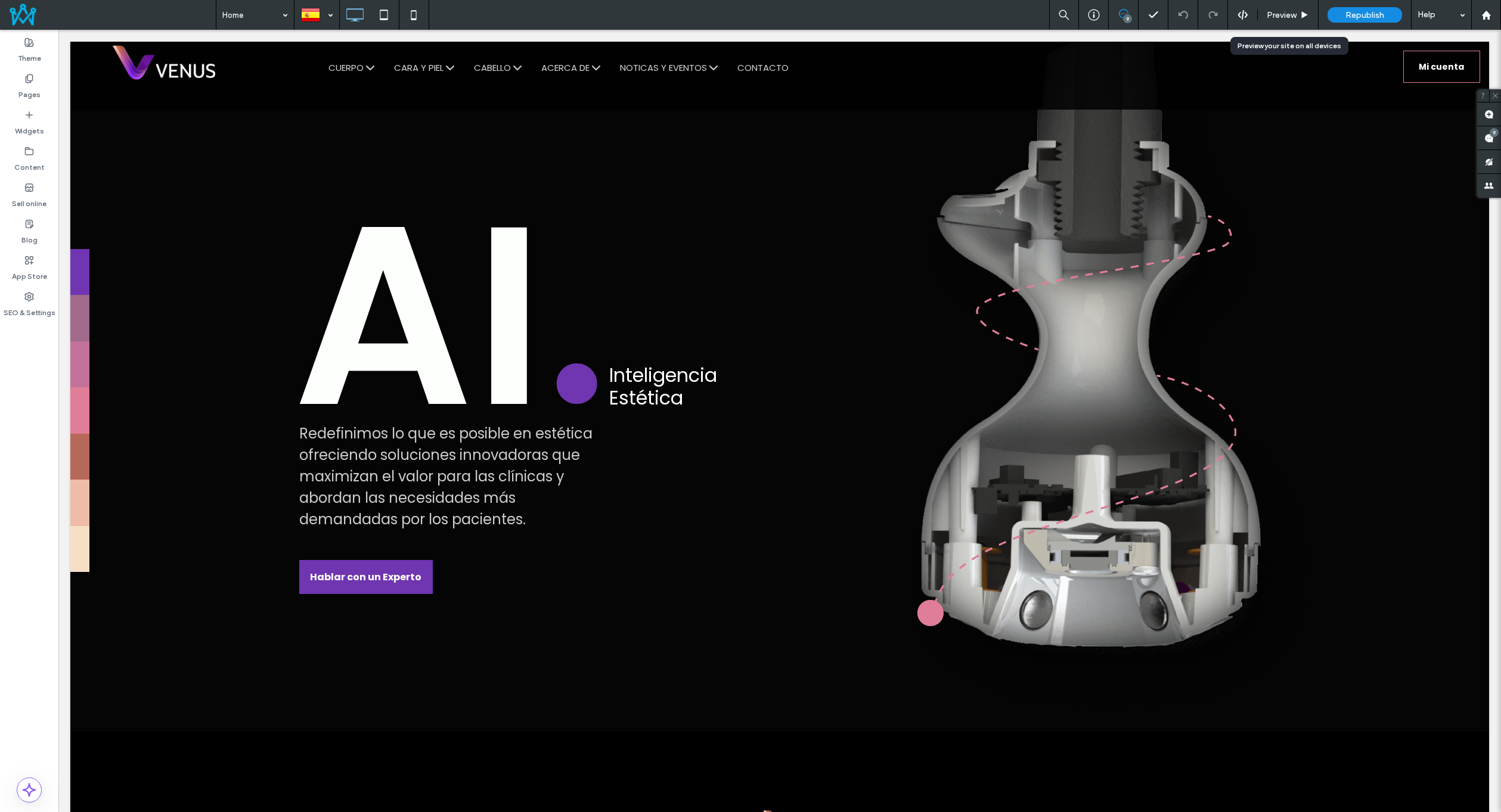
click at [1285, 14] on span "Preview" at bounding box center [1281, 15] width 29 height 10
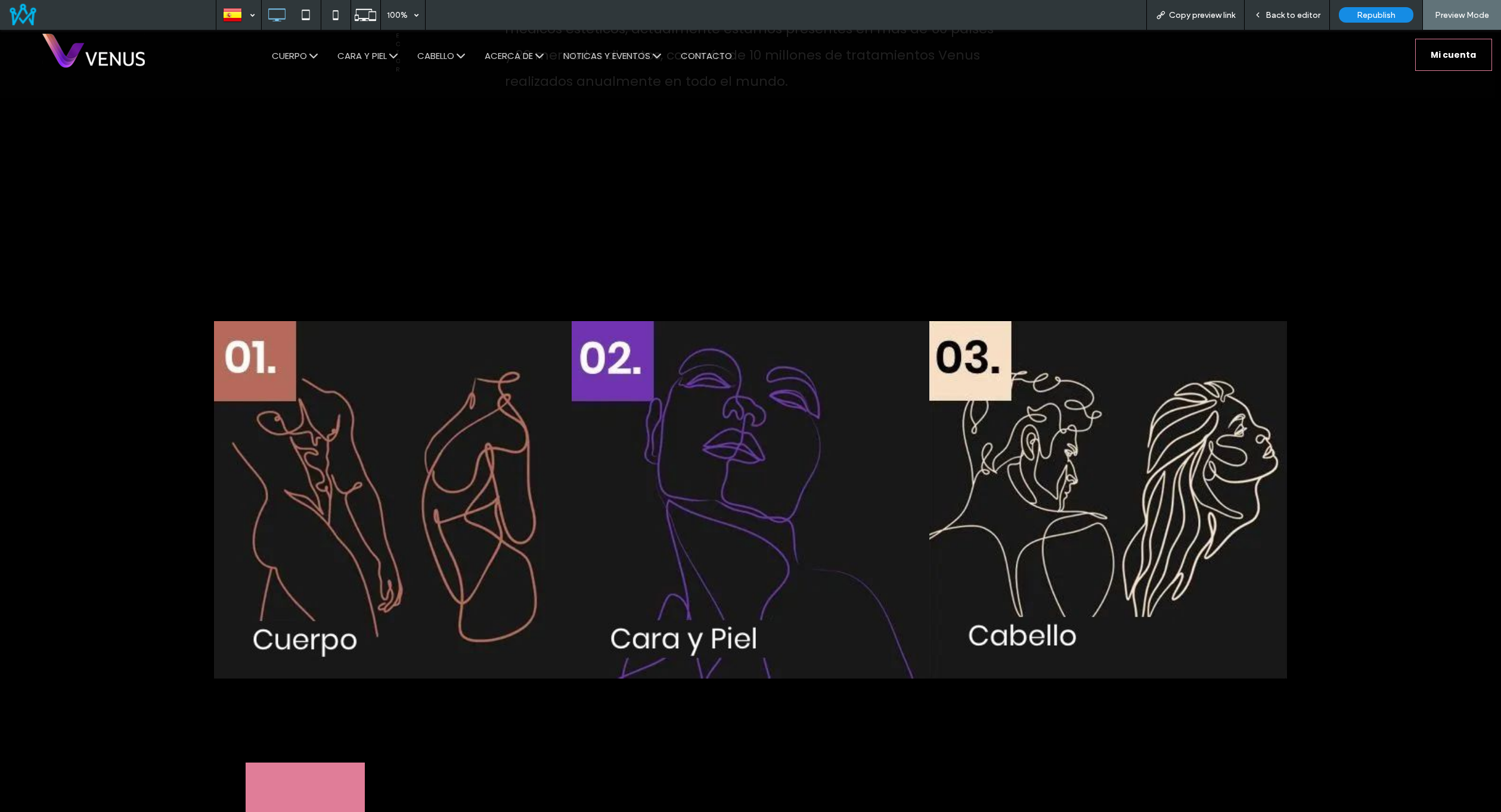
scroll to position [1430, 0]
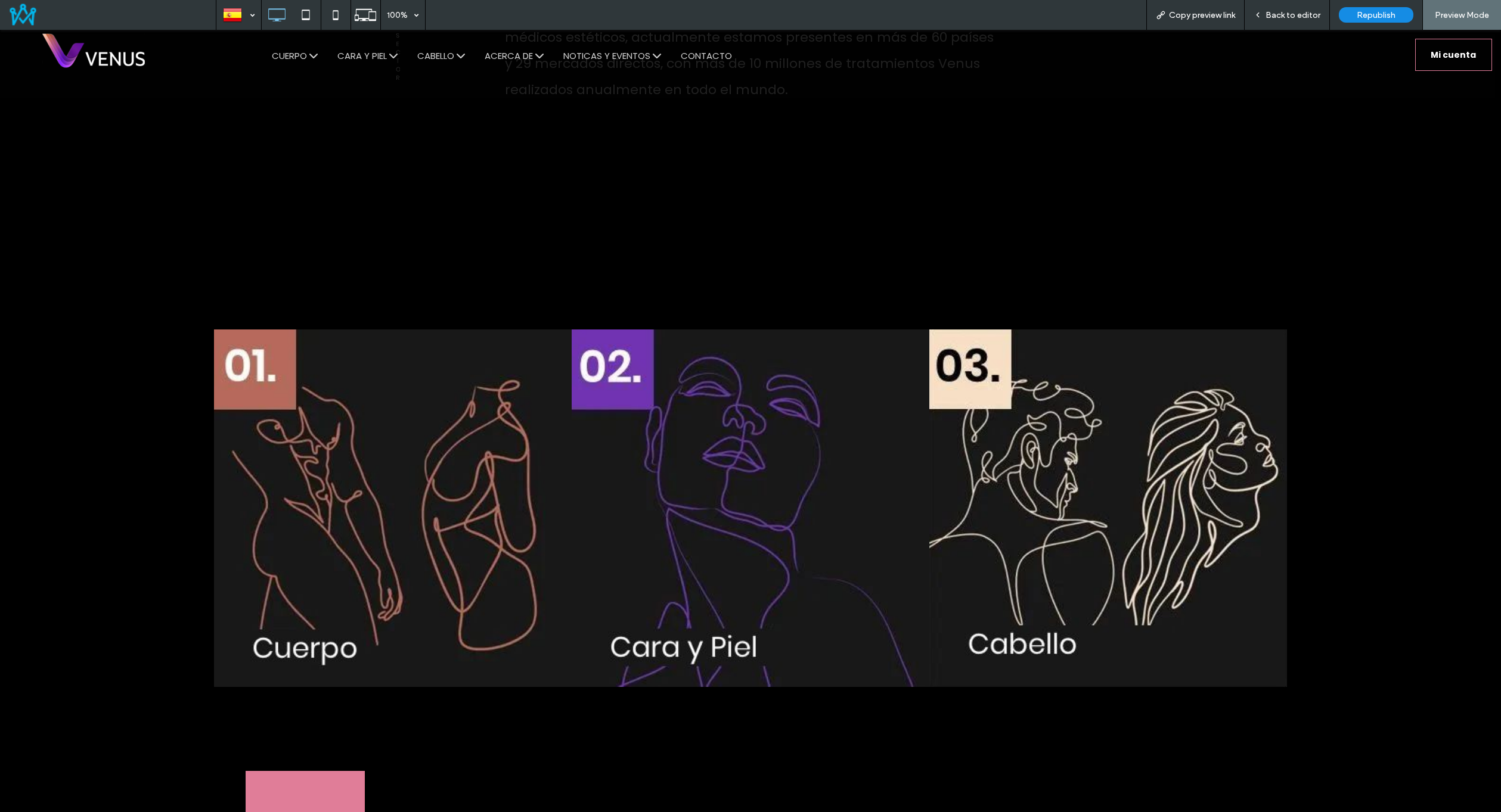
drag, startPoint x: 1276, startPoint y: 17, endPoint x: 434, endPoint y: 349, distance: 905.1
click at [1276, 17] on span "Back to editor" at bounding box center [1293, 15] width 55 height 10
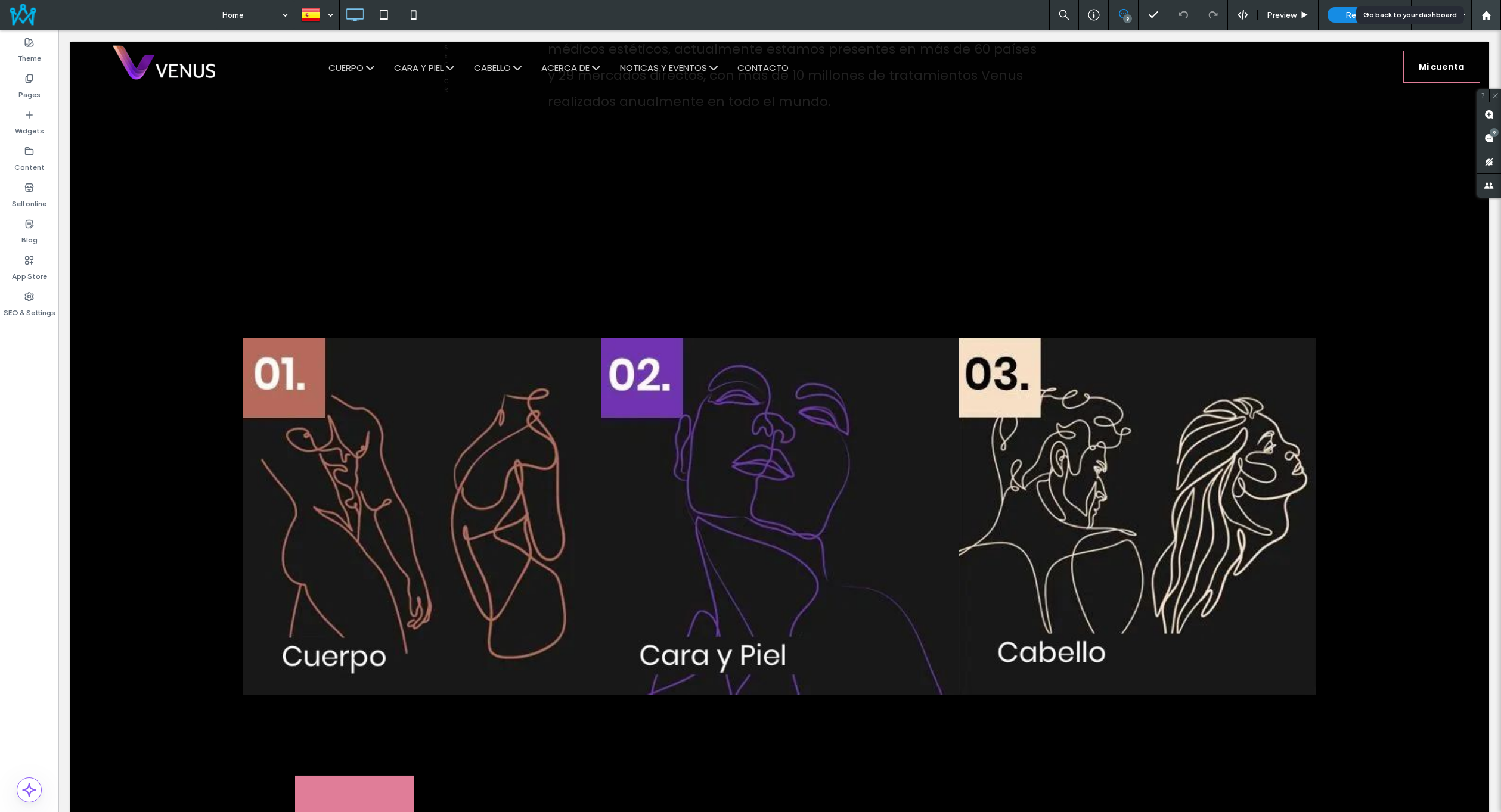
click at [1489, 15] on use at bounding box center [1485, 15] width 9 height 9
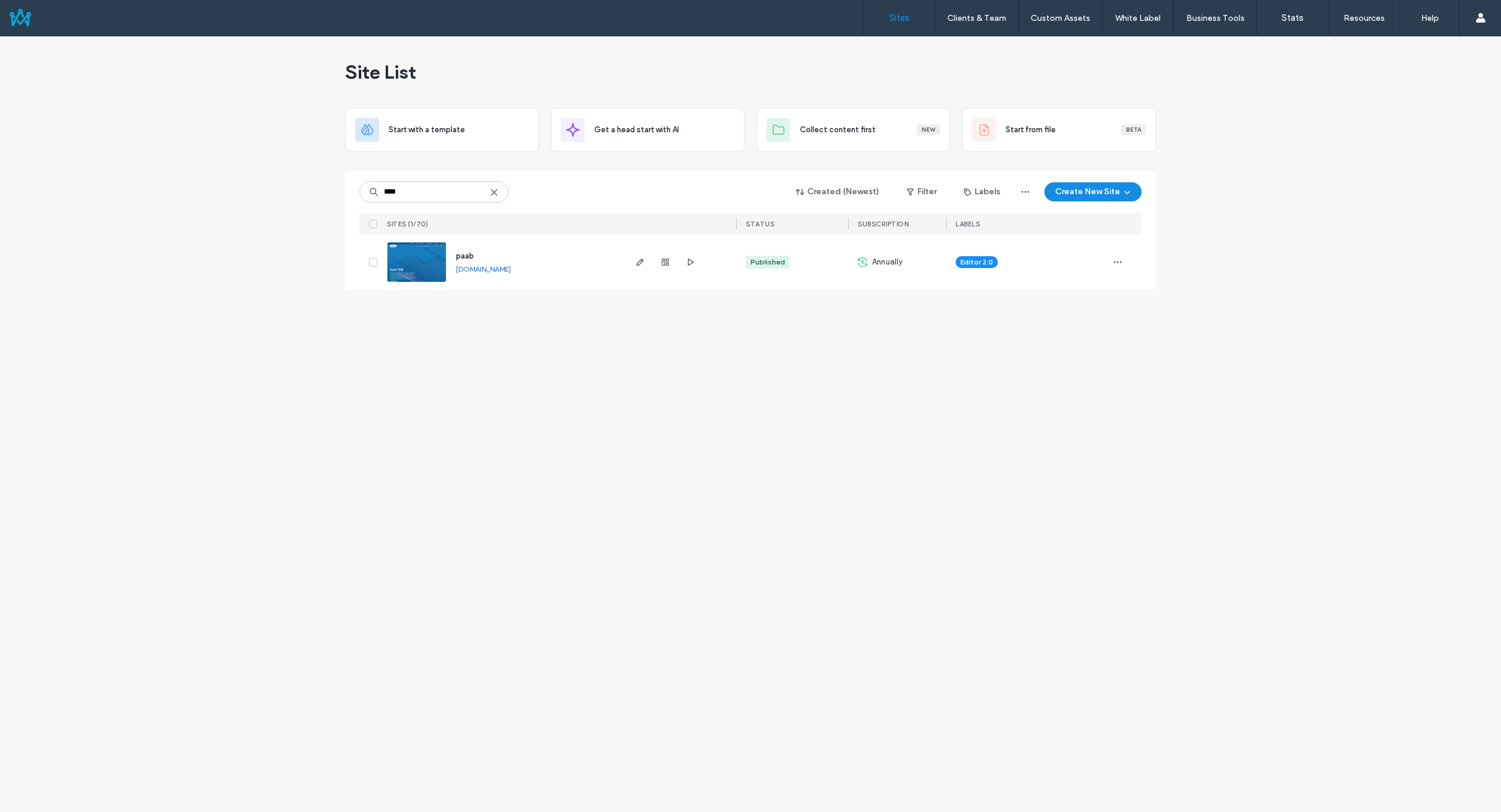
type input "****"
click at [465, 251] on span "paab" at bounding box center [464, 256] width 17 height 9
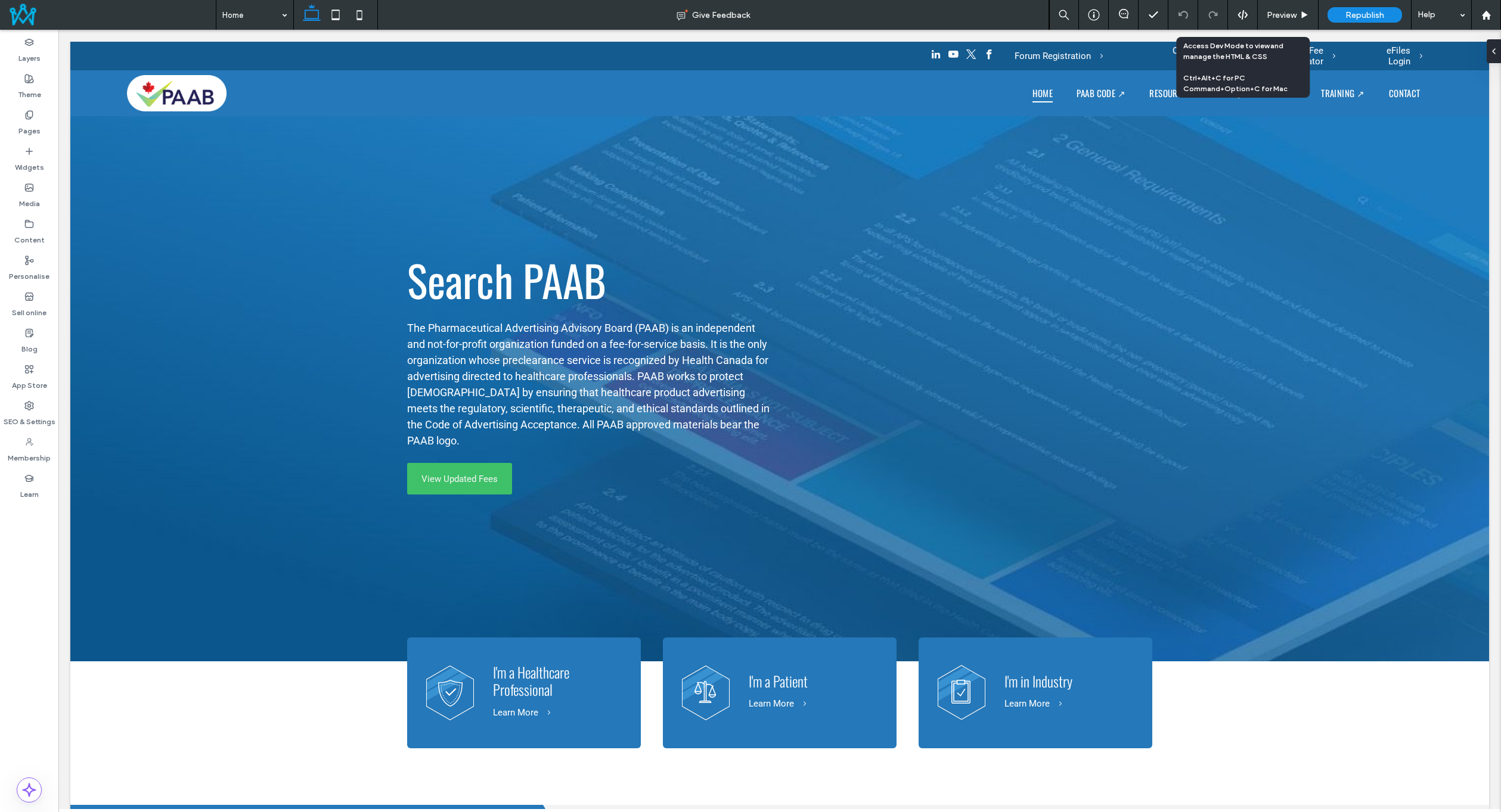
click at [1246, 13] on icon at bounding box center [1243, 15] width 11 height 11
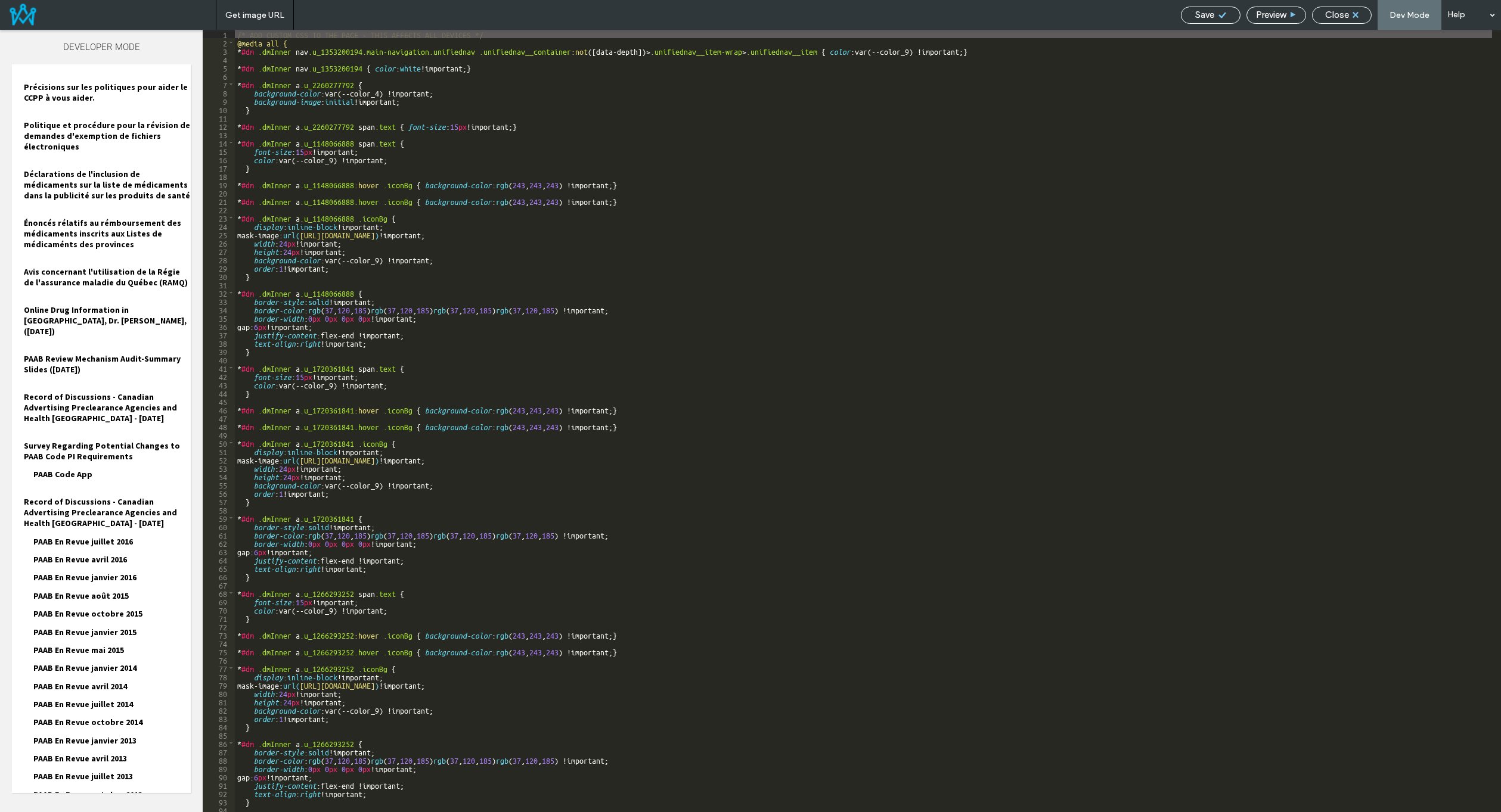
scroll to position [15427, 0]
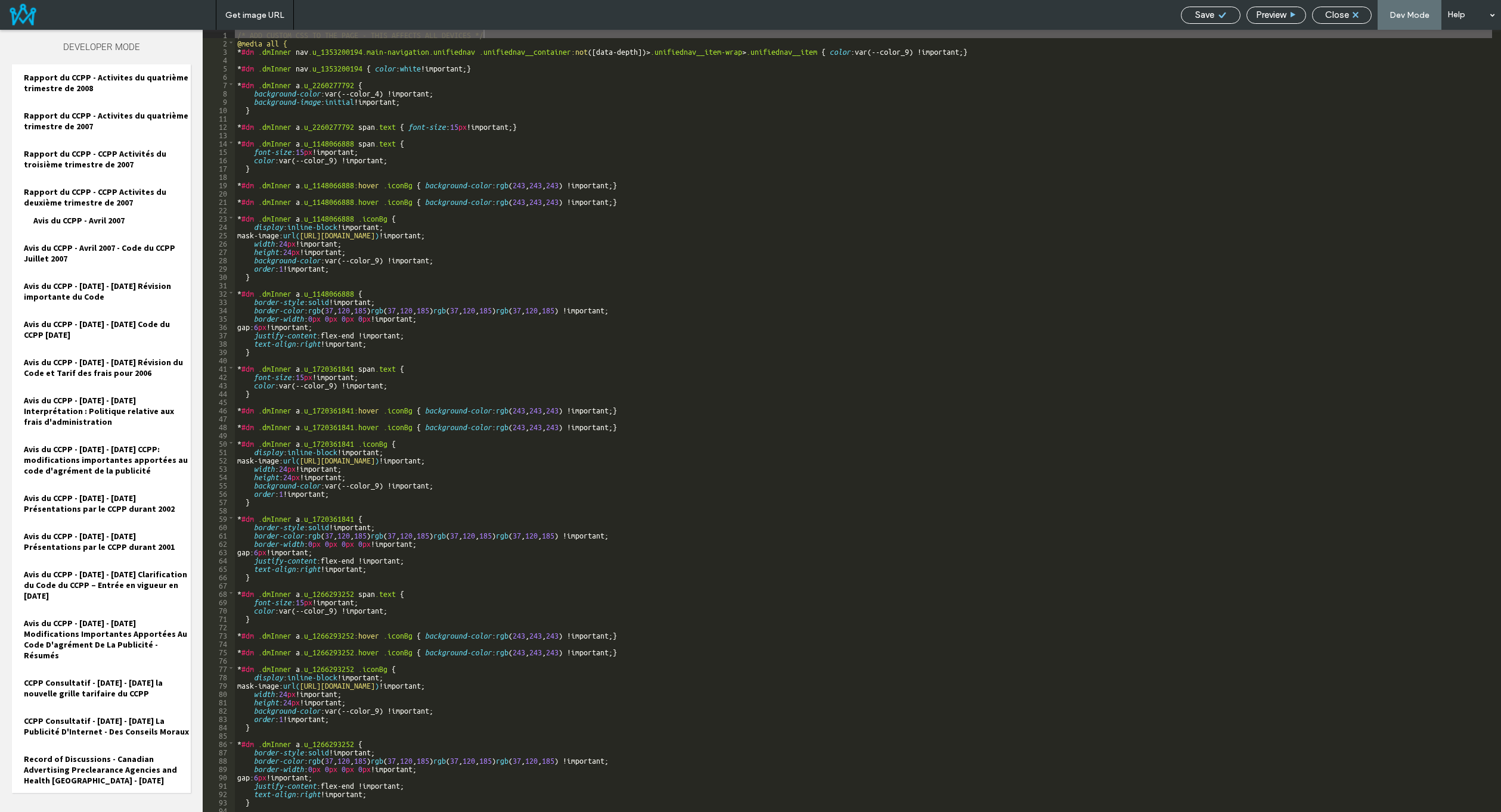
scroll to position [15535, 0]
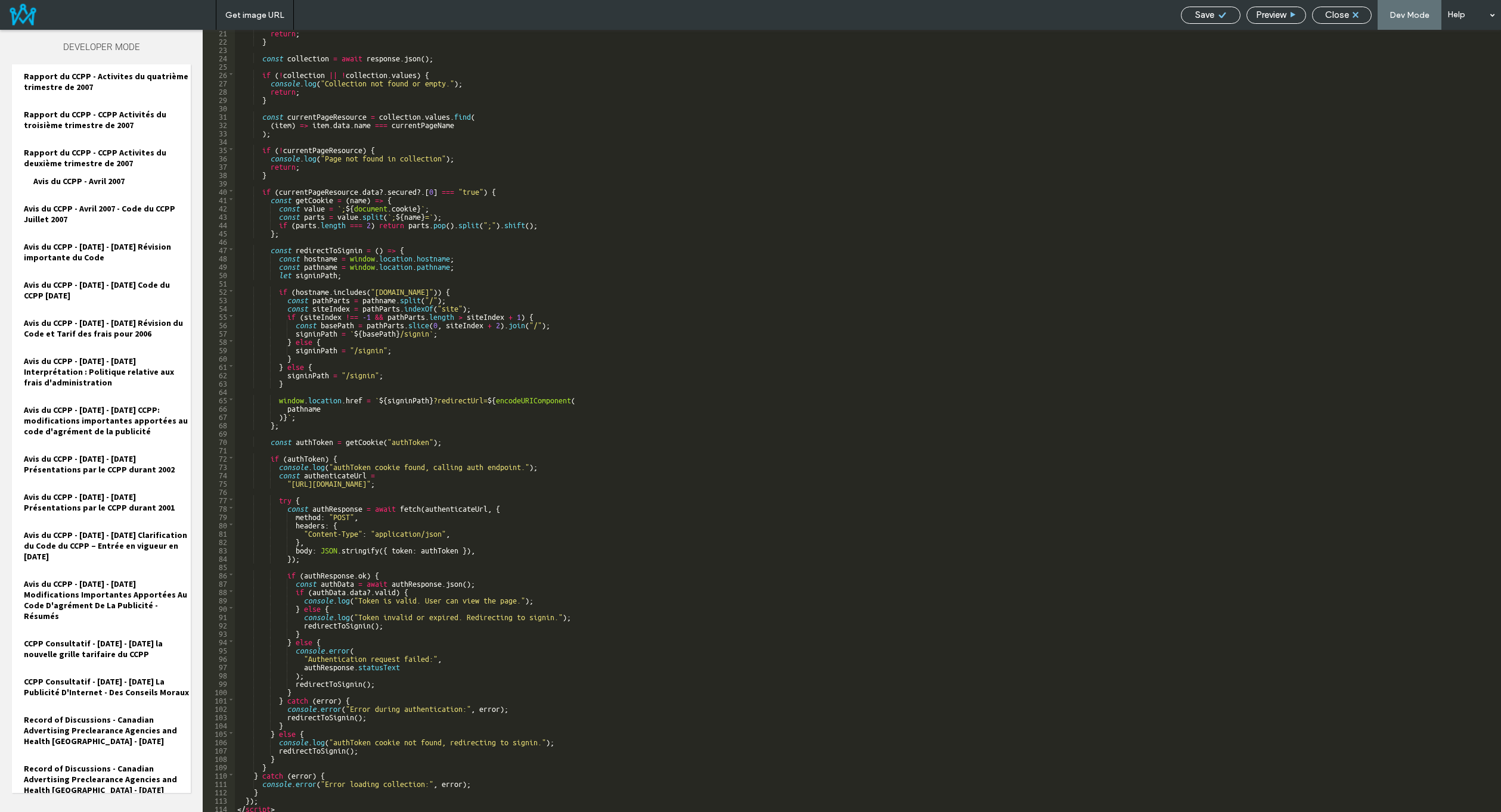
scroll to position [168, 0]
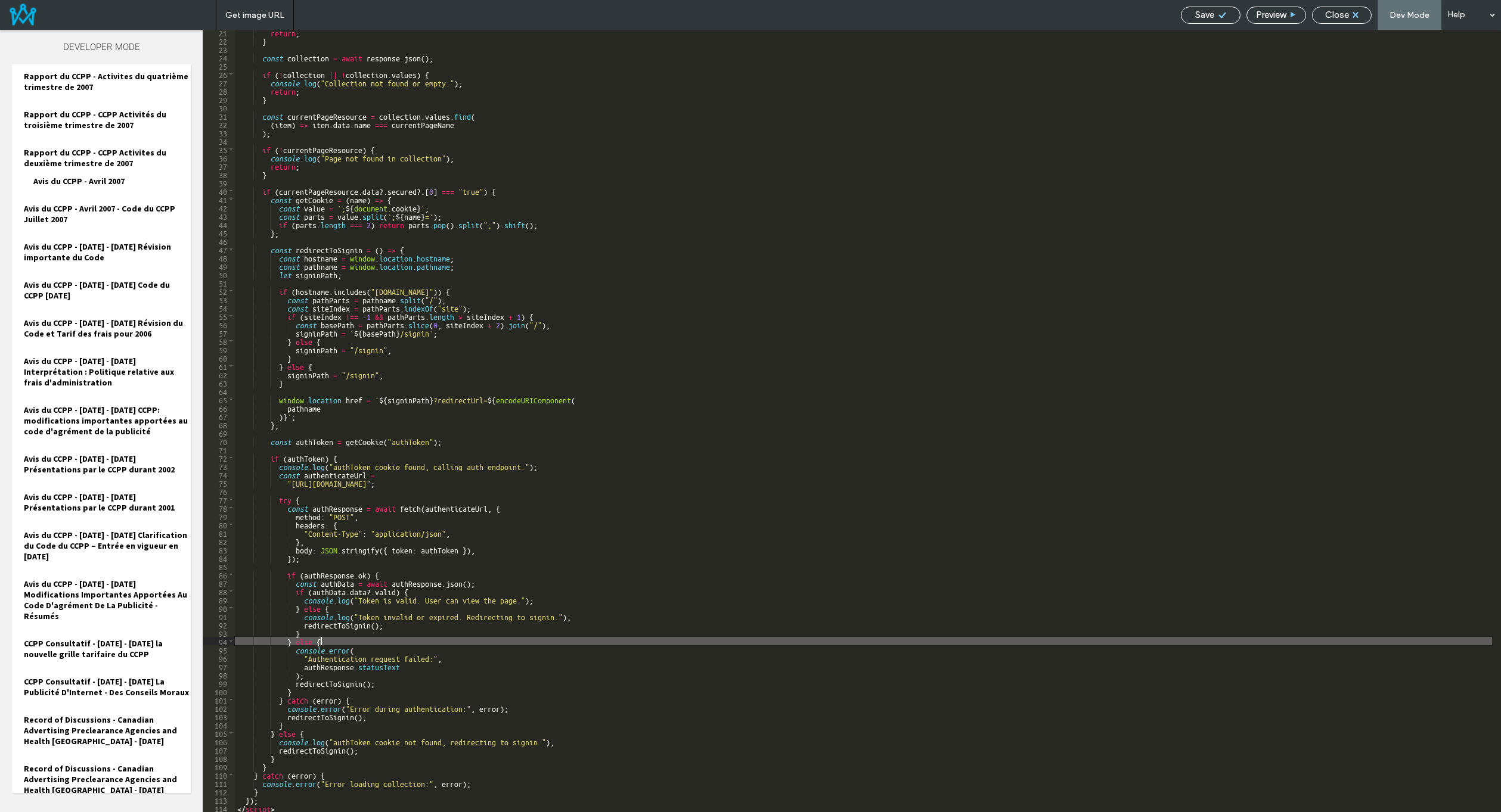
click at [558, 644] on div "return ; } const collection = await response . json ( ) ; if ( ! collection || …" at bounding box center [863, 427] width 1257 height 799
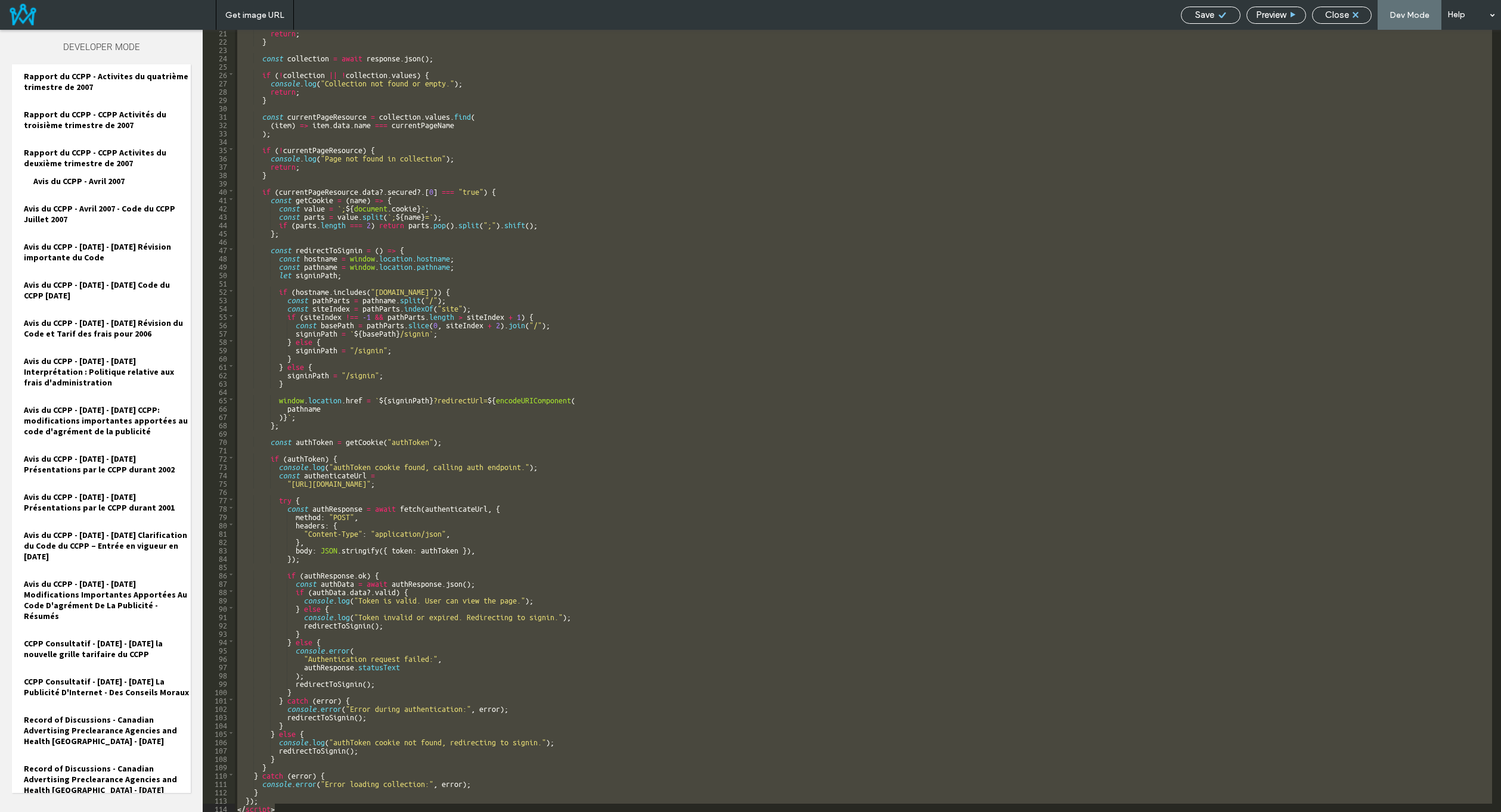
click at [622, 410] on div "return ; } const collection = await response . json ( ) ; if ( ! collection || …" at bounding box center [863, 420] width 1257 height 783
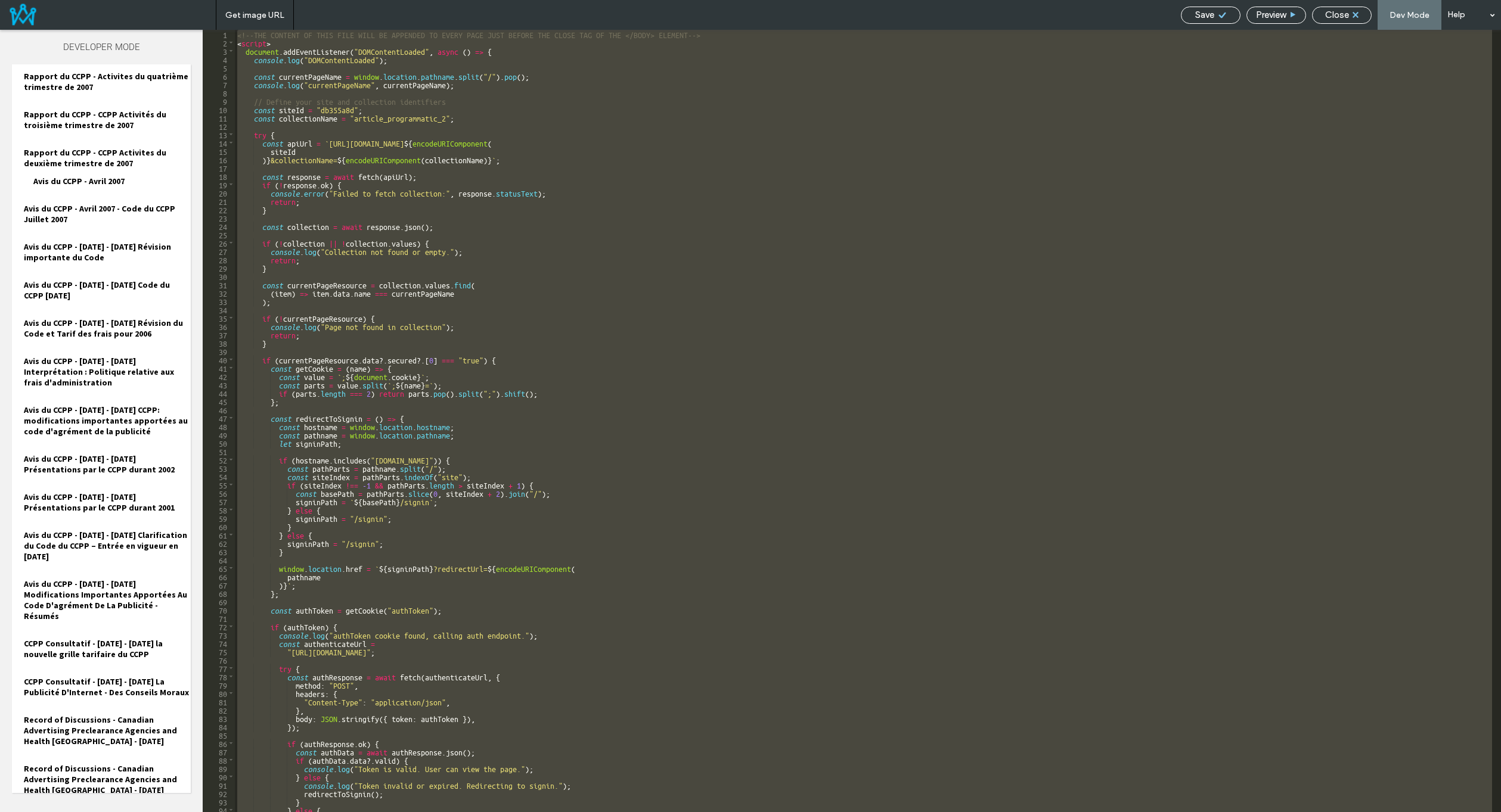
scroll to position [0, 0]
click at [529, 444] on div "<!--THE CONTENT OF THIS FILE WILL BE APPENDED TO EVERY PAGE JUST BEFORE THE CLO…" at bounding box center [863, 420] width 1257 height 783
click at [669, 361] on div "<!--THE CONTENT OF THIS FILE WILL BE APPENDED TO EVERY PAGE JUST BEFORE THE CLO…" at bounding box center [863, 420] width 1257 height 783
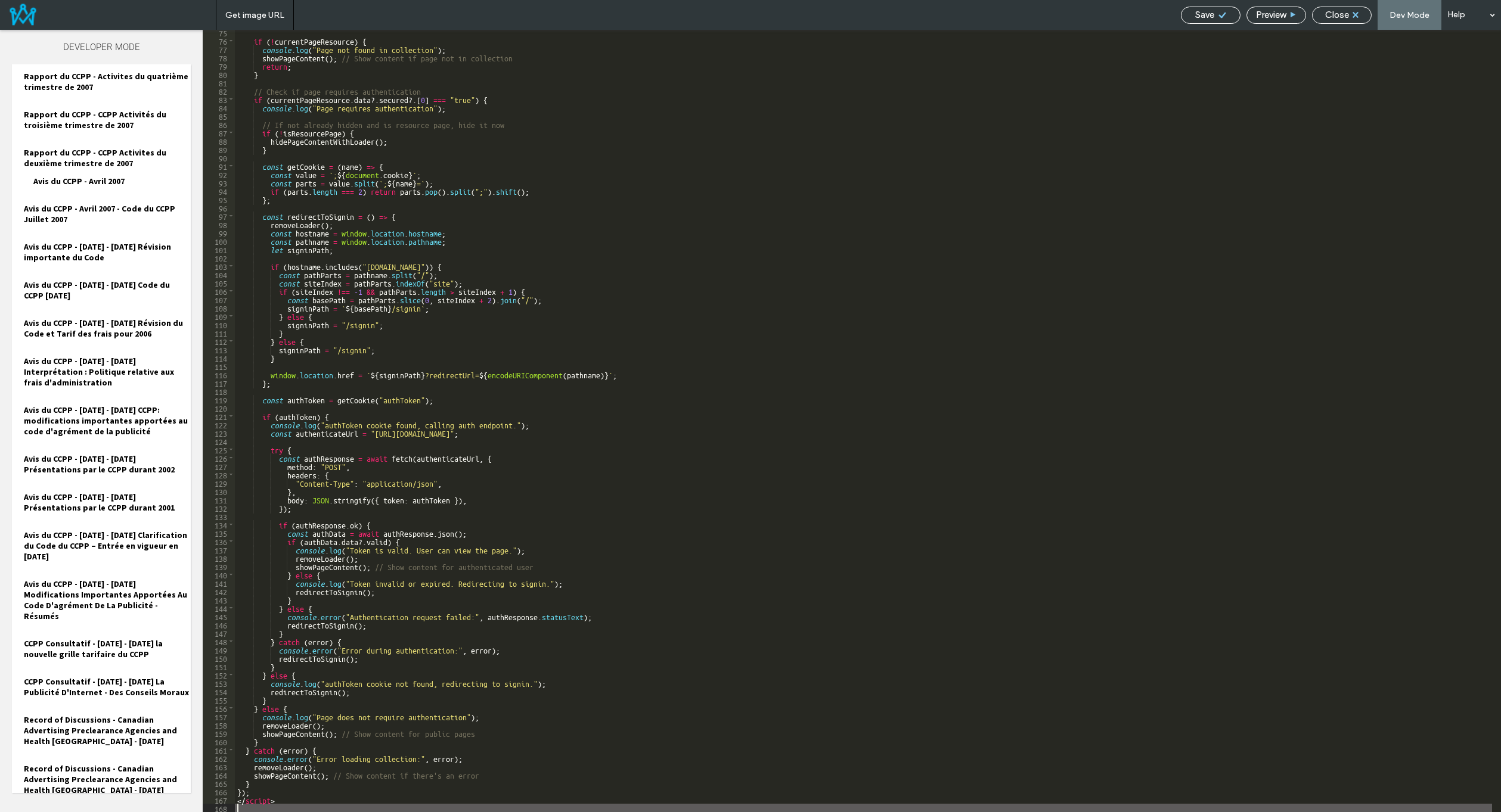
scroll to position [619, 0]
click at [1210, 25] on div "Save Preview Close Dev Mode Help" at bounding box center [1337, 15] width 327 height 29
click at [1213, 17] on div "Save" at bounding box center [1210, 15] width 59 height 11
click at [1187, 10] on div "Save" at bounding box center [1210, 15] width 59 height 11
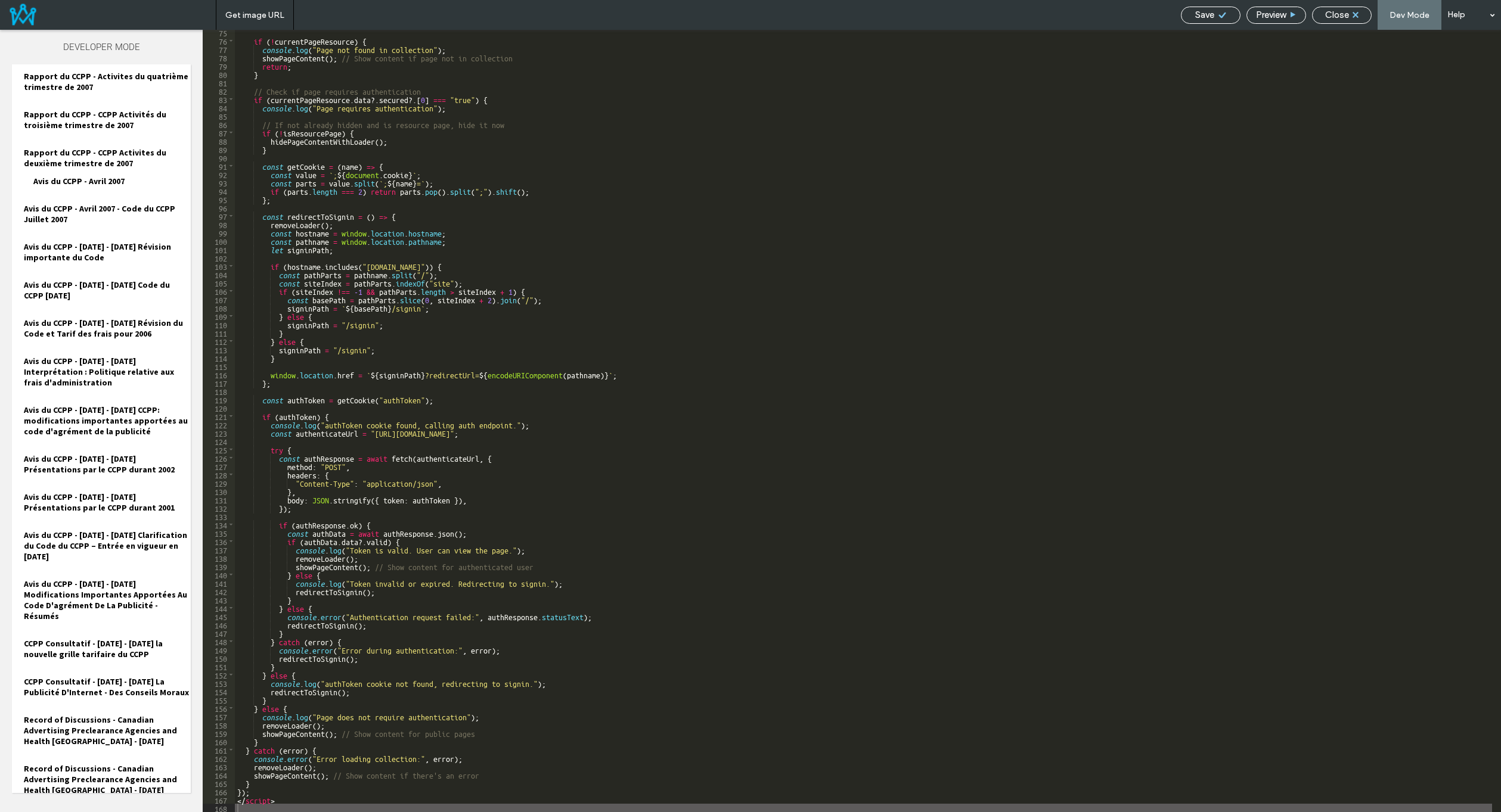
click at [850, 363] on div "if ( ! currentPageResource ) { console . log ( "Page not found in collection" )…" at bounding box center [863, 427] width 1257 height 799
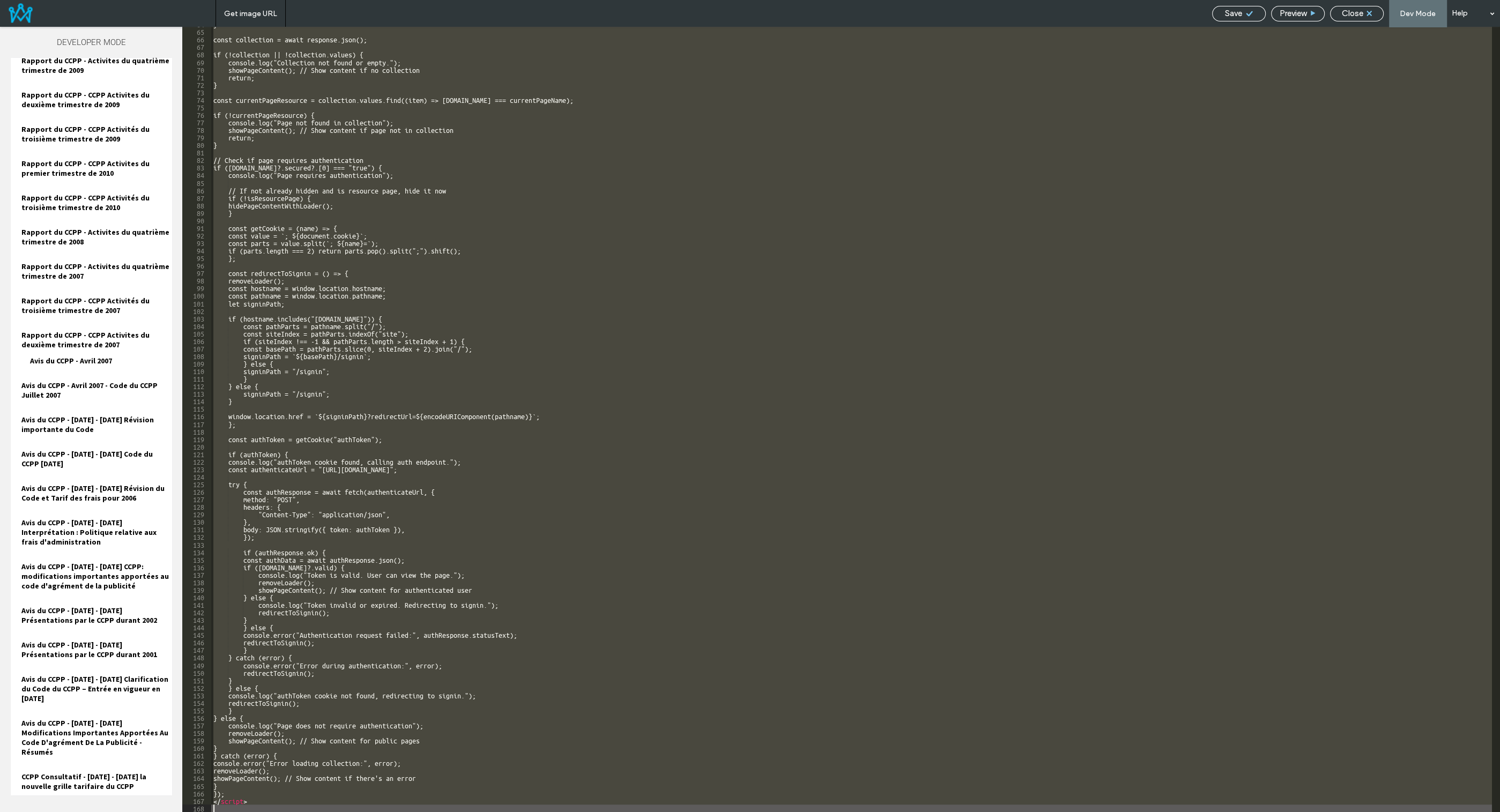
scroll to position [482, 0]
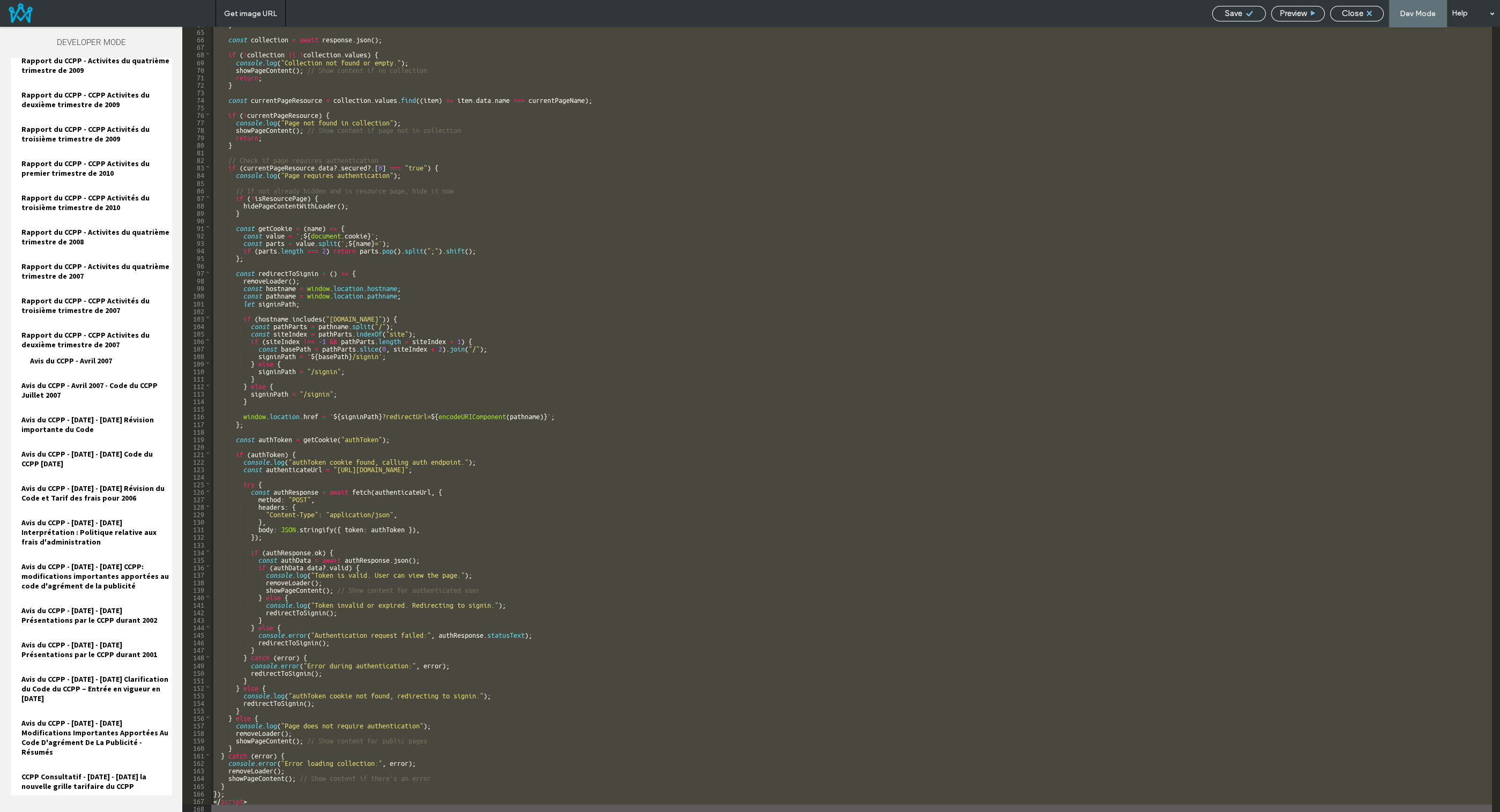
click at [1239, 17] on span "Save" at bounding box center [1234, 13] width 17 height 10
click at [1349, 14] on span "Close" at bounding box center [1353, 13] width 22 height 10
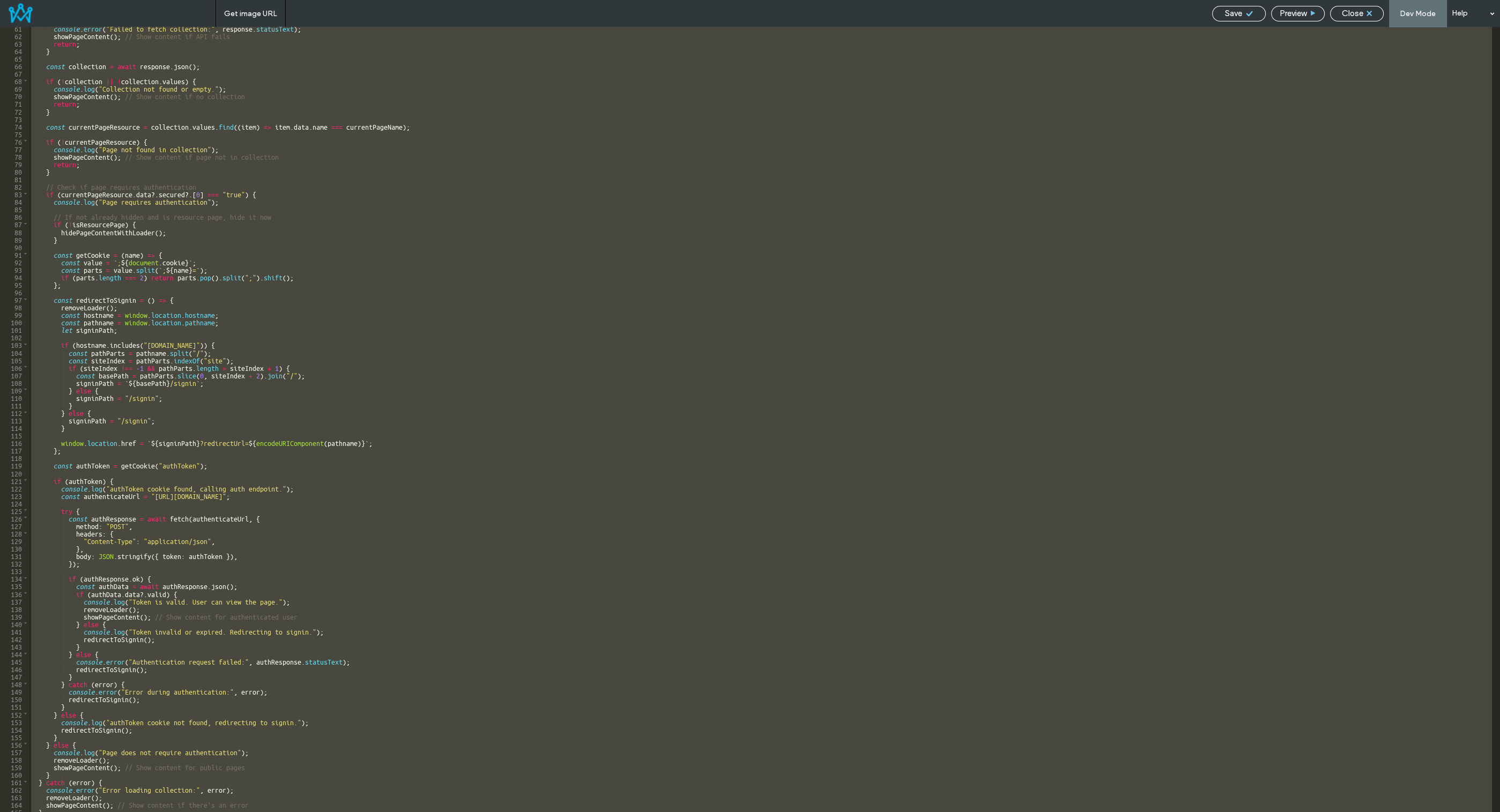
scroll to position [0, 0]
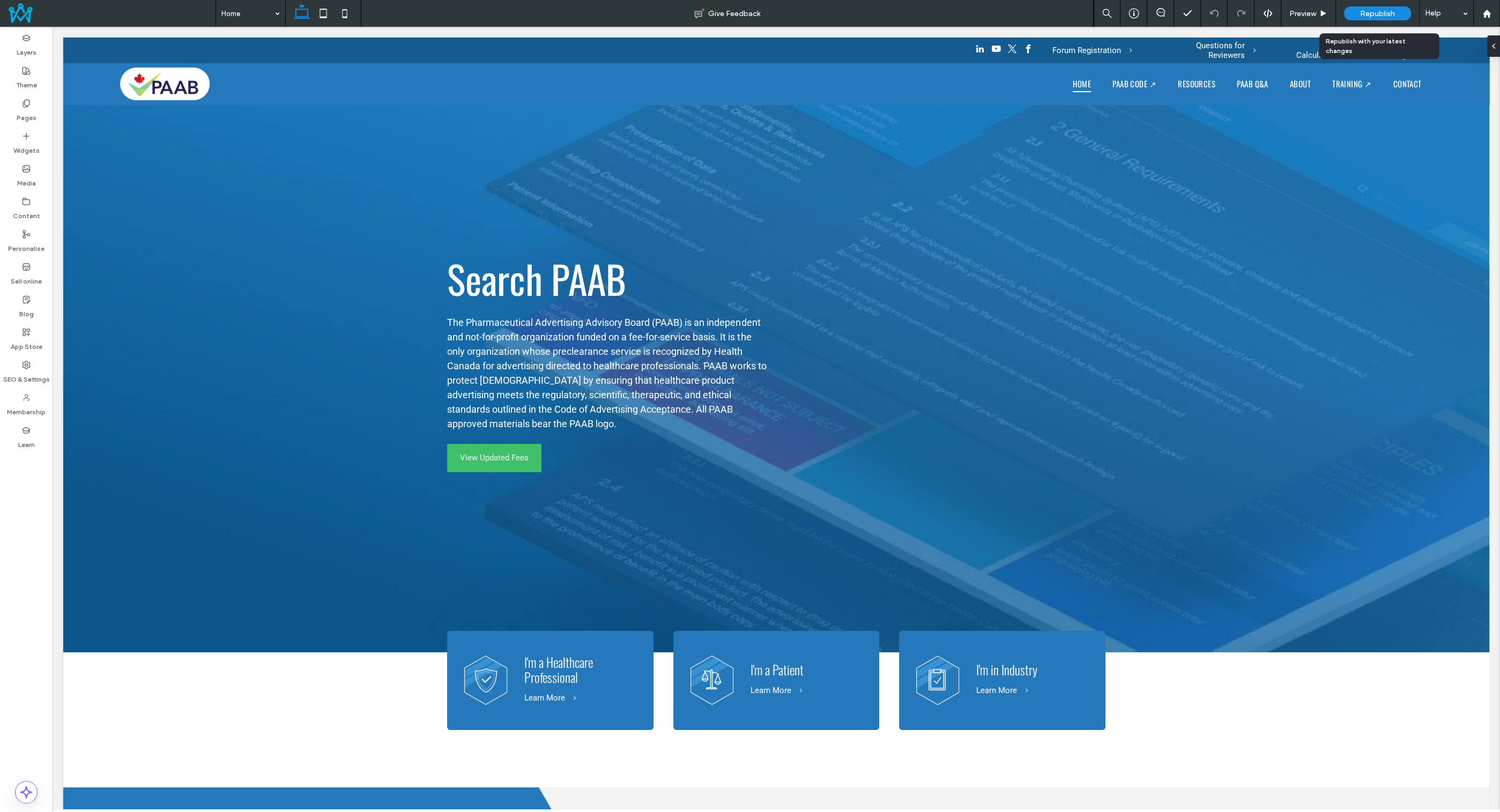
click at [1349, 10] on span "Republish" at bounding box center [1378, 13] width 35 height 9
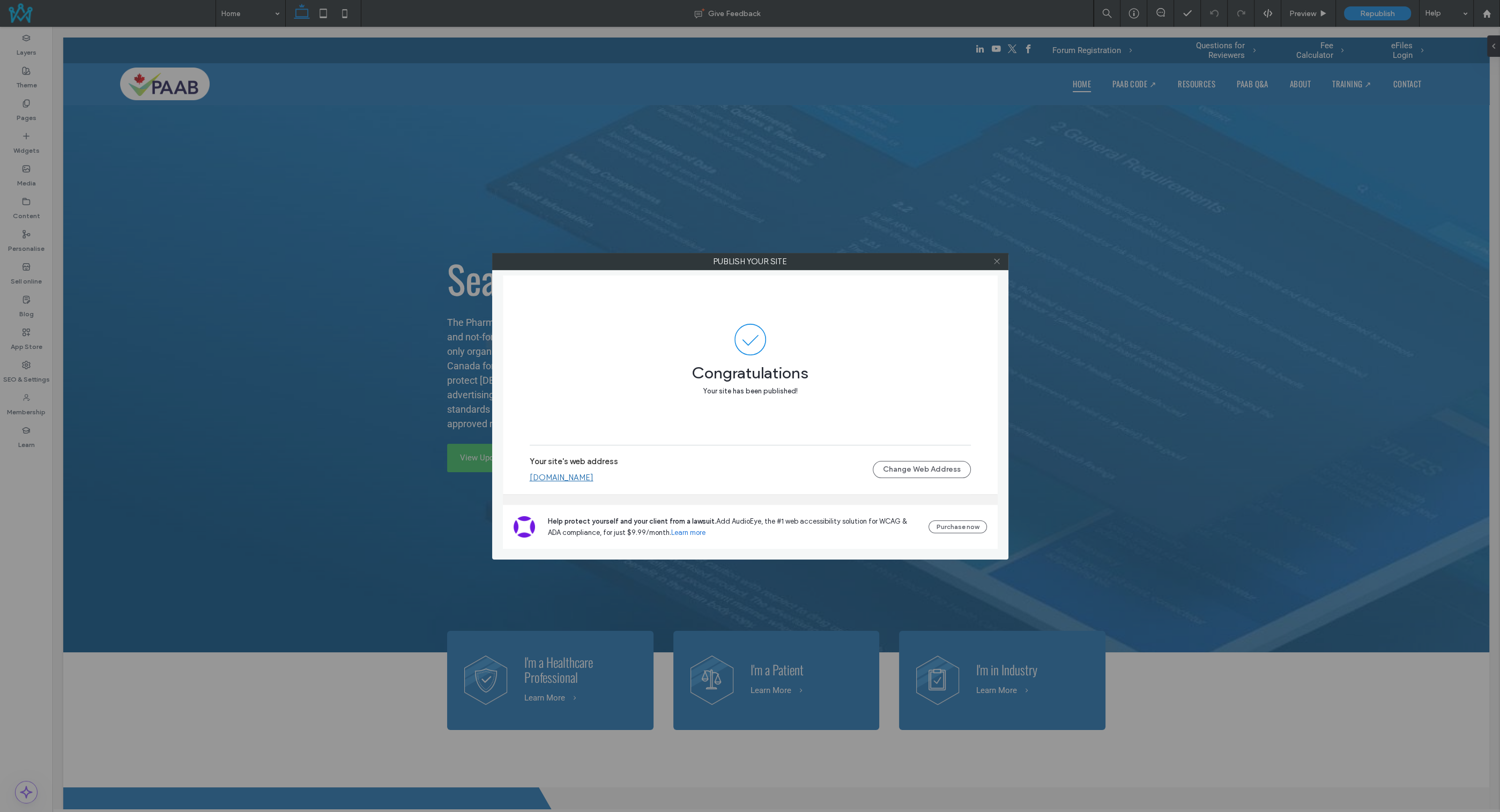
click at [999, 263] on use at bounding box center [997, 261] width 5 height 5
